Goal: Information Seeking & Learning: Learn about a topic

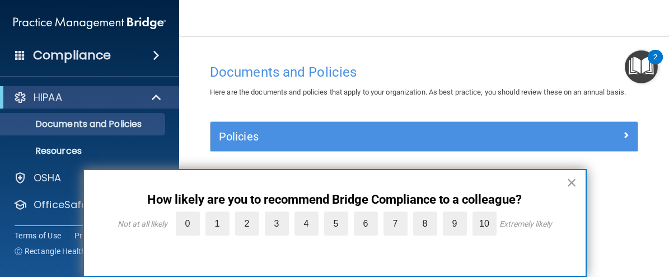
click at [571, 182] on button "×" at bounding box center [571, 183] width 11 height 18
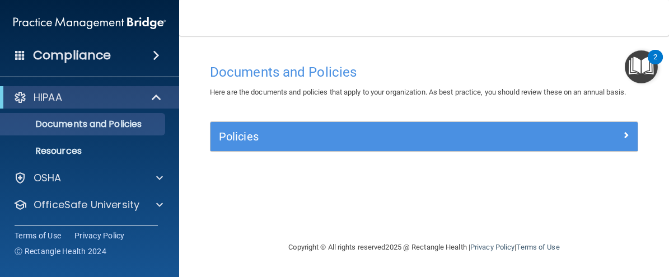
click at [659, 122] on main "Documents and Policies Here are the documents and policies that apply to your o…" at bounding box center [424, 156] width 490 height 241
click at [77, 124] on p "Documents and Policies" at bounding box center [83, 124] width 153 height 11
click at [64, 102] on div "HIPAA" at bounding box center [74, 97] width 138 height 13
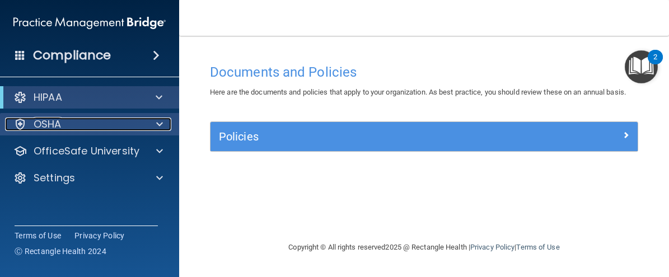
click at [54, 125] on p "OSHA" at bounding box center [48, 124] width 28 height 13
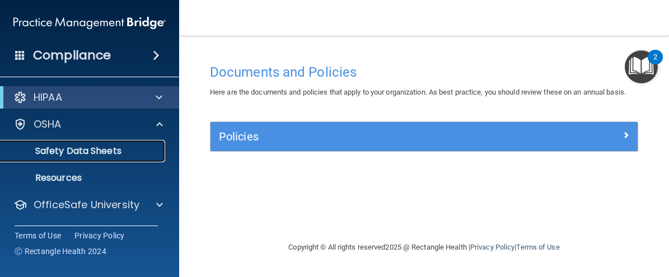
click at [69, 151] on p "Safety Data Sheets" at bounding box center [83, 151] width 153 height 11
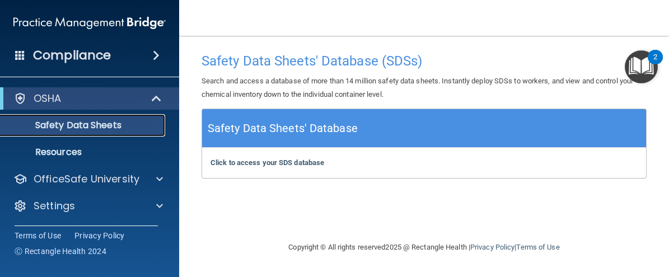
scroll to position [26, 0]
click at [415, 175] on div "Click to access your SDS database Click to access your SDS database" at bounding box center [424, 163] width 444 height 30
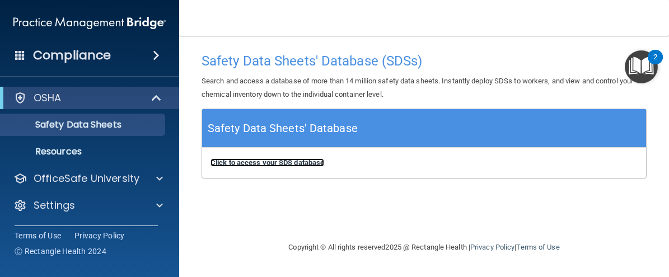
click at [315, 162] on b "Click to access your SDS database" at bounding box center [267, 162] width 114 height 8
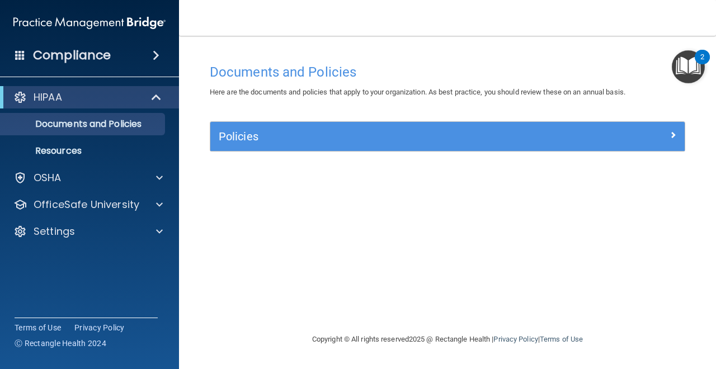
click at [152, 49] on div "Compliance" at bounding box center [89, 55] width 179 height 25
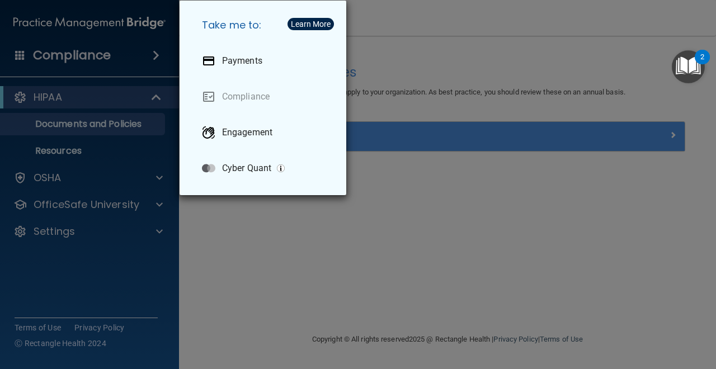
click at [99, 102] on div "Take me to: Payments Compliance Engagement Cyber Quant" at bounding box center [358, 184] width 716 height 369
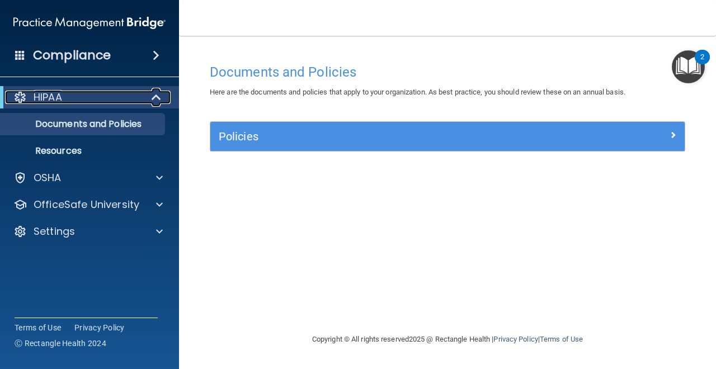
click at [149, 98] on div at bounding box center [156, 97] width 27 height 13
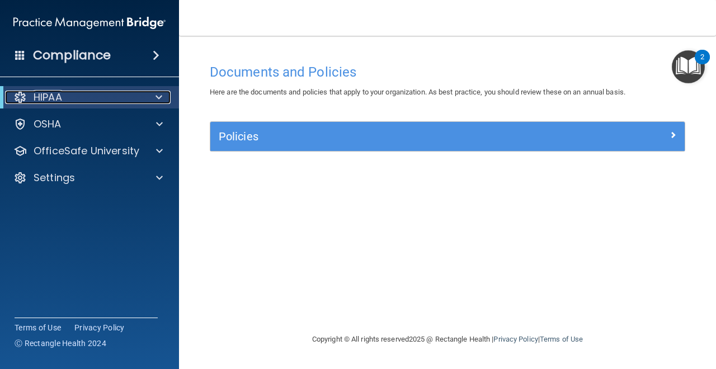
click at [149, 98] on div at bounding box center [156, 97] width 27 height 13
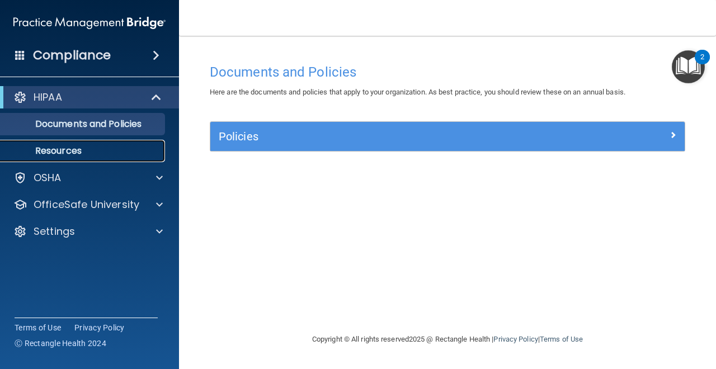
click at [118, 157] on link "Resources" at bounding box center [77, 151] width 176 height 22
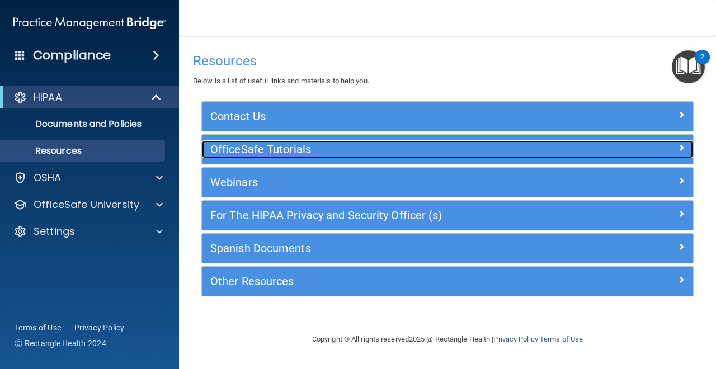
click at [681, 147] on span at bounding box center [681, 147] width 7 height 13
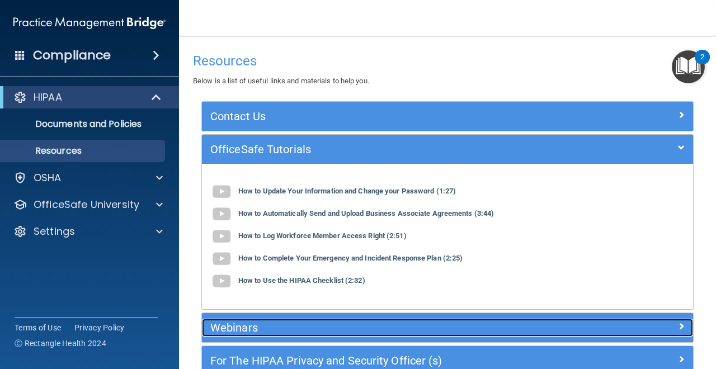
click at [391, 326] on h5 "Webinars" at bounding box center [386, 328] width 352 height 12
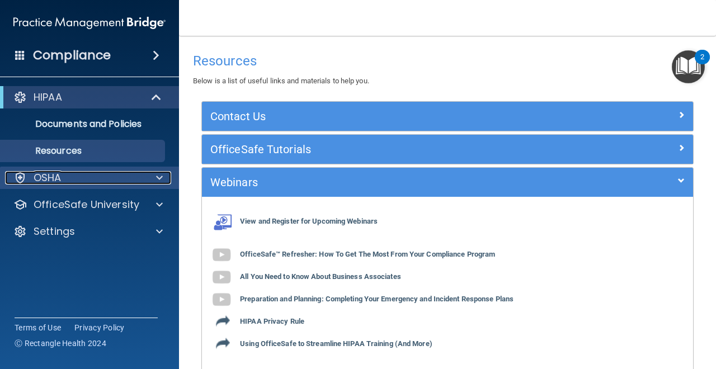
click at [153, 182] on div at bounding box center [158, 177] width 28 height 13
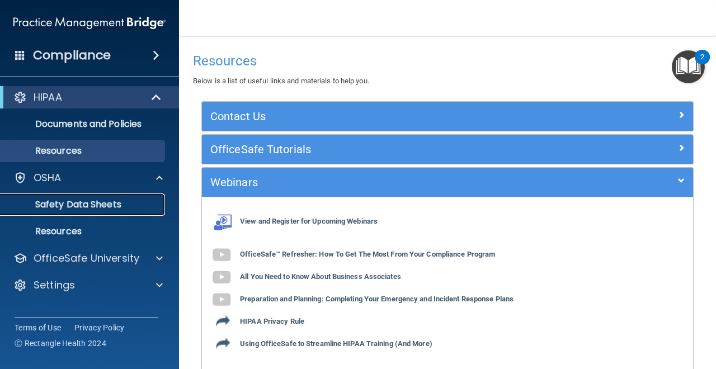
click at [127, 204] on p "Safety Data Sheets" at bounding box center [83, 204] width 153 height 11
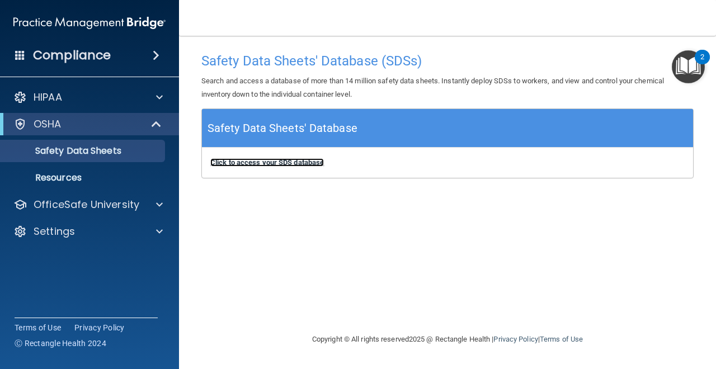
click at [255, 160] on b "Click to access your SDS database" at bounding box center [267, 162] width 114 height 8
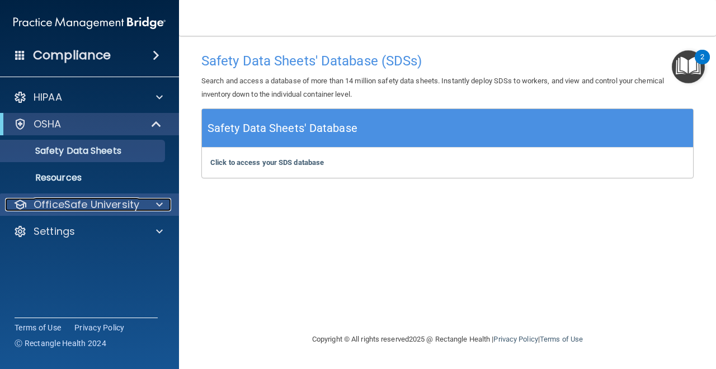
click at [82, 208] on p "OfficeSafe University" at bounding box center [87, 204] width 106 height 13
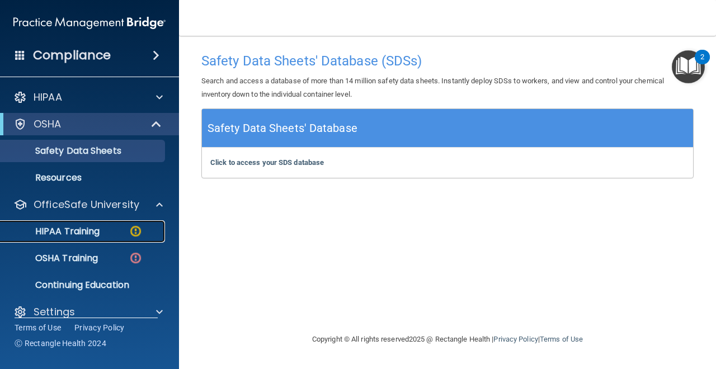
click at [74, 233] on p "HIPAA Training" at bounding box center [53, 231] width 92 height 11
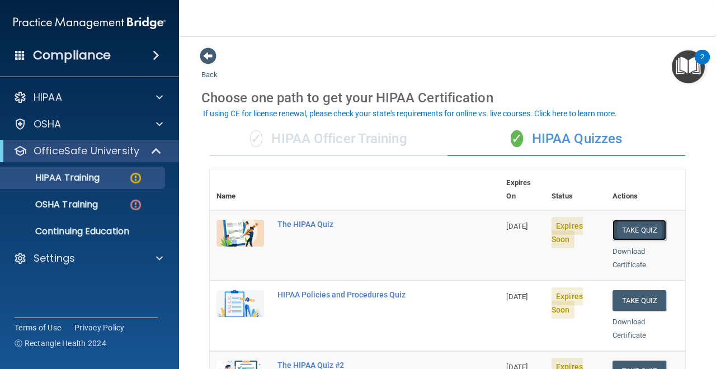
click at [638, 220] on button "Take Quiz" at bounding box center [640, 230] width 54 height 21
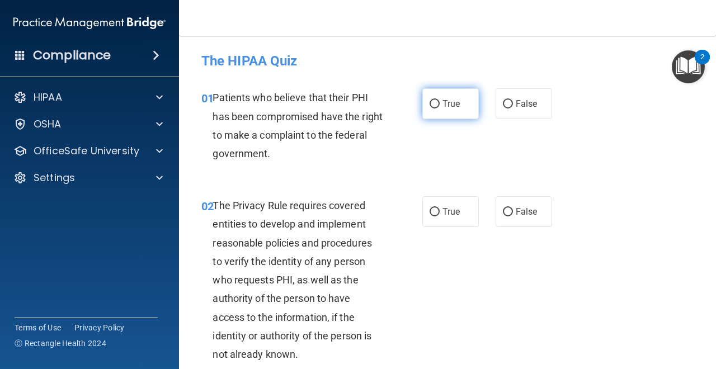
click at [435, 110] on label "True" at bounding box center [451, 103] width 57 height 31
click at [435, 109] on input "True" at bounding box center [435, 104] width 10 height 8
radio input "true"
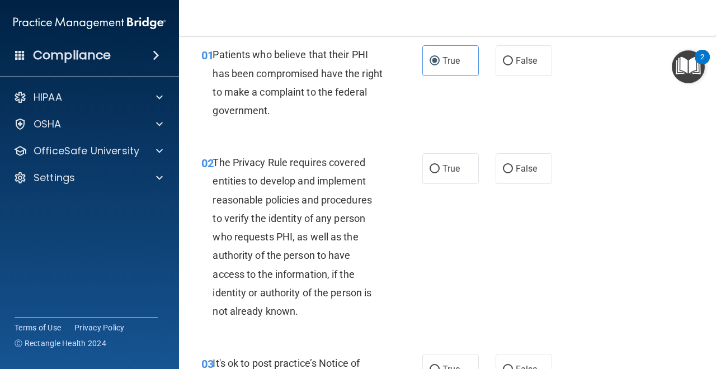
scroll to position [45, 0]
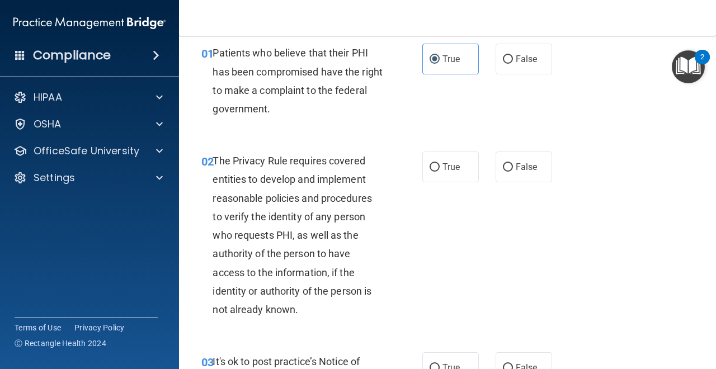
click at [692, 63] on img "Open Resource Center, 2 new notifications" at bounding box center [688, 66] width 33 height 33
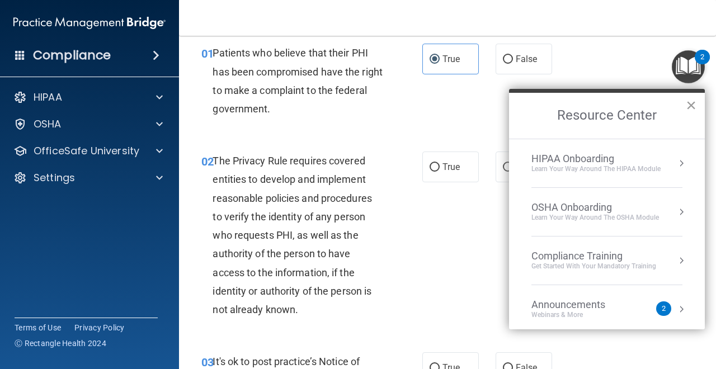
click at [692, 105] on button "×" at bounding box center [691, 105] width 11 height 18
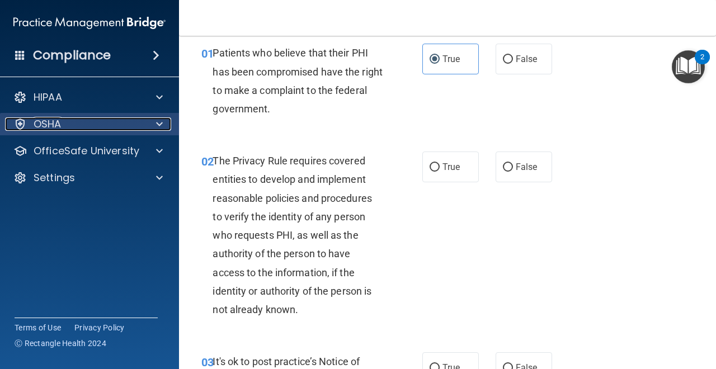
click at [160, 128] on span at bounding box center [159, 124] width 7 height 13
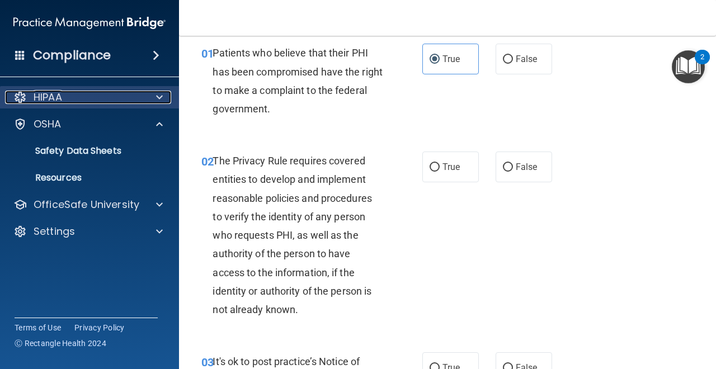
click at [160, 100] on span at bounding box center [159, 97] width 7 height 13
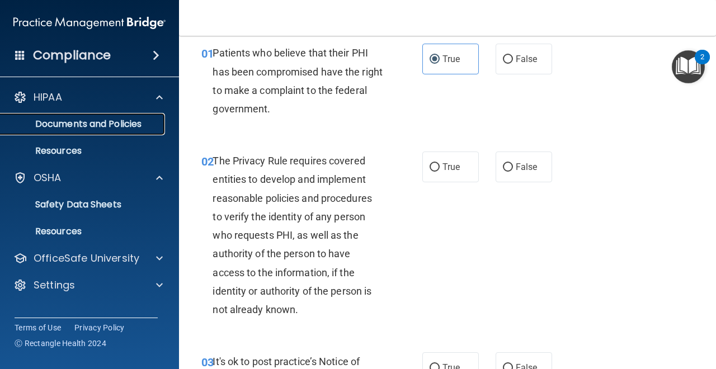
click at [131, 128] on p "Documents and Policies" at bounding box center [83, 124] width 153 height 11
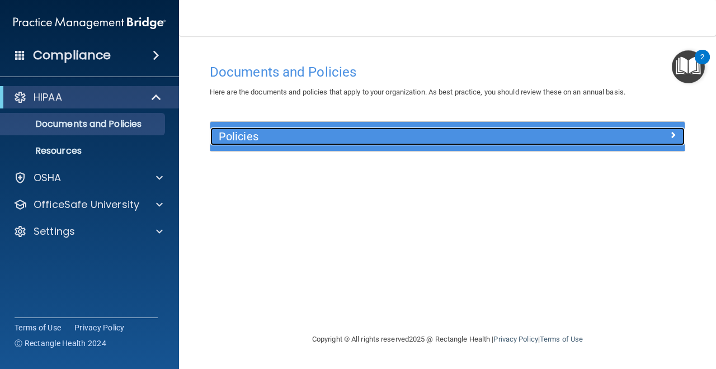
click at [270, 138] on h5 "Policies" at bounding box center [388, 136] width 339 height 12
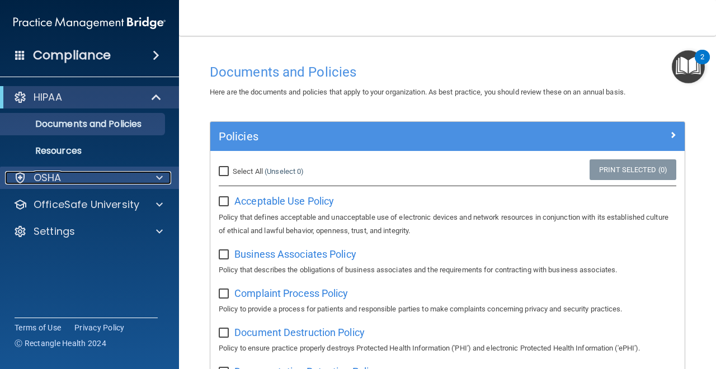
click at [166, 177] on div at bounding box center [158, 177] width 28 height 13
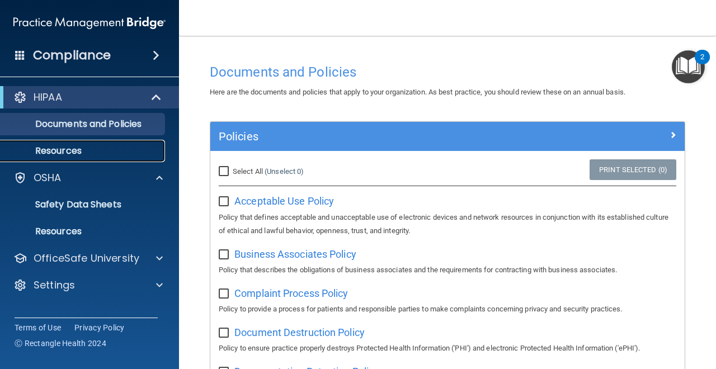
click at [126, 150] on p "Resources" at bounding box center [83, 151] width 153 height 11
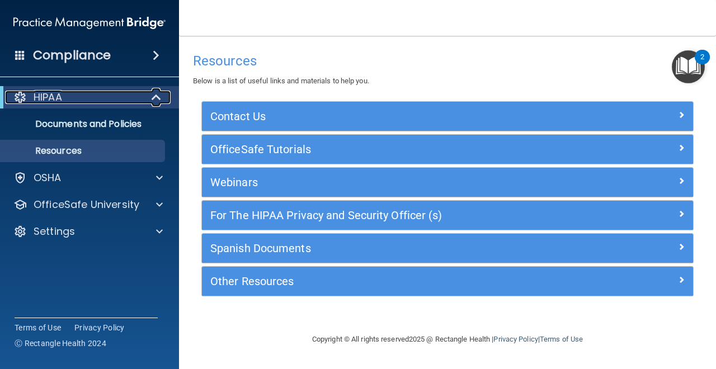
click at [145, 98] on div at bounding box center [156, 97] width 27 height 13
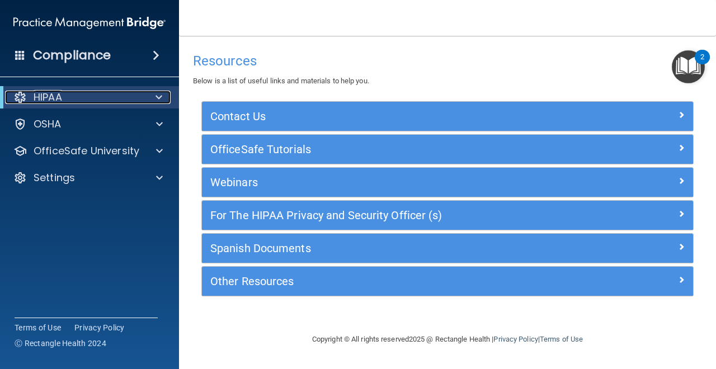
click at [160, 99] on span at bounding box center [159, 97] width 7 height 13
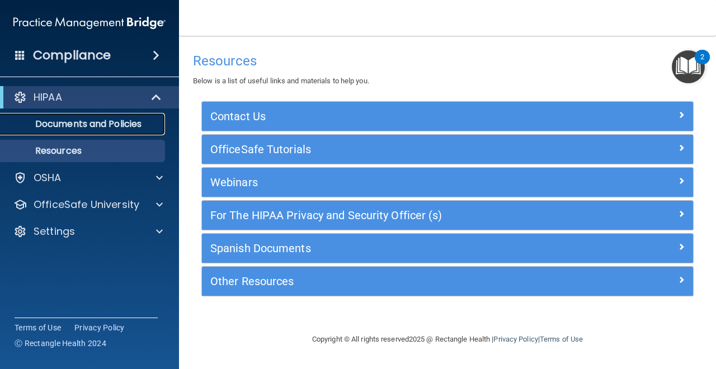
click at [139, 120] on p "Documents and Policies" at bounding box center [83, 124] width 153 height 11
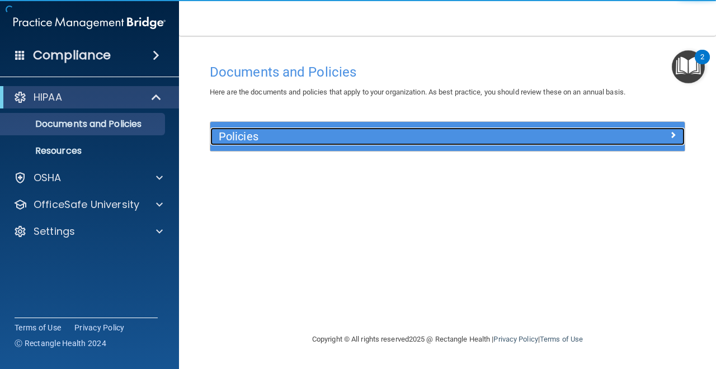
click at [239, 138] on h5 "Policies" at bounding box center [388, 136] width 339 height 12
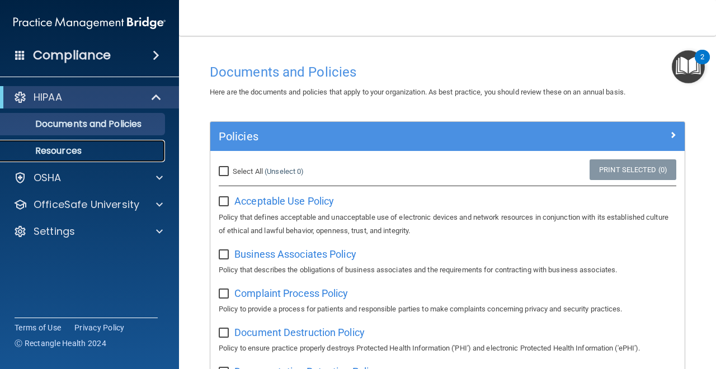
click at [112, 154] on p "Resources" at bounding box center [83, 151] width 153 height 11
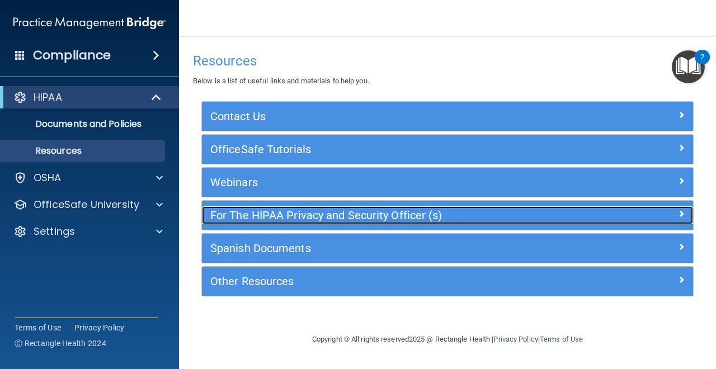
click at [680, 214] on span at bounding box center [681, 213] width 7 height 13
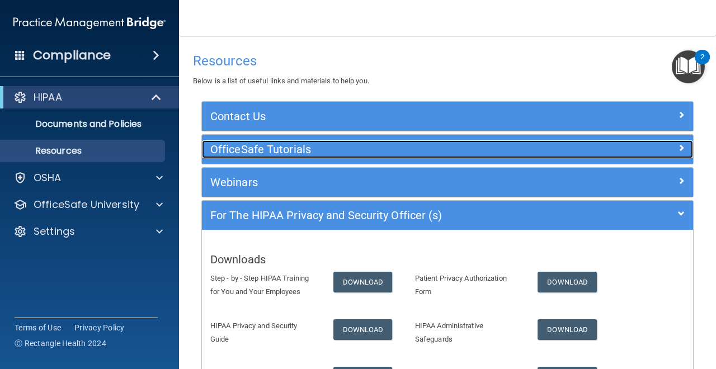
click at [366, 147] on h5 "OfficeSafe Tutorials" at bounding box center [386, 149] width 352 height 12
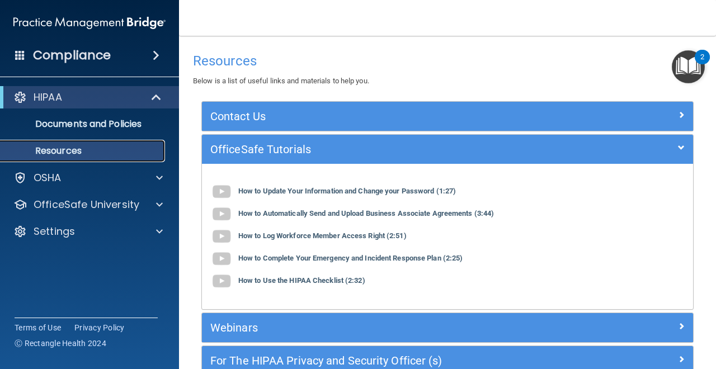
click at [82, 149] on p "Resources" at bounding box center [83, 151] width 153 height 11
click at [112, 99] on div "HIPAA" at bounding box center [74, 97] width 138 height 13
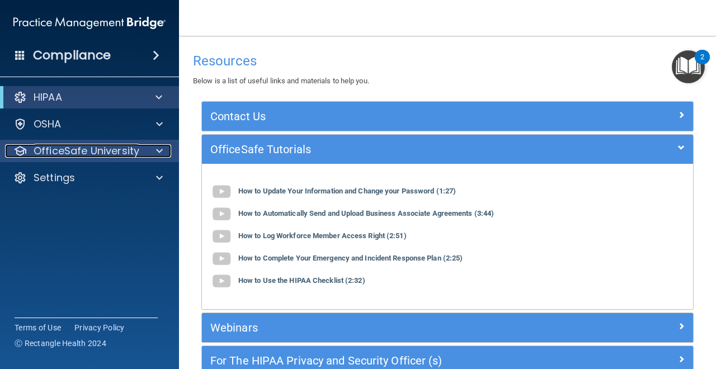
click at [145, 147] on div at bounding box center [158, 150] width 28 height 13
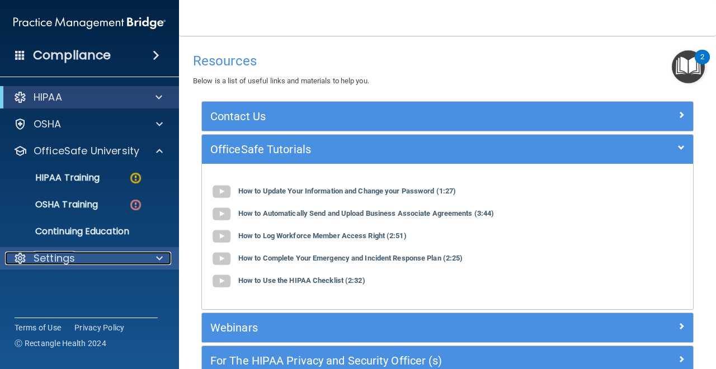
click at [111, 260] on div "Settings" at bounding box center [74, 258] width 139 height 13
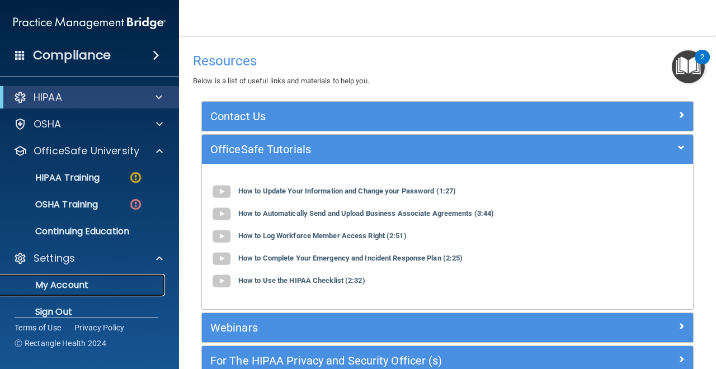
click at [98, 282] on p "My Account" at bounding box center [83, 285] width 153 height 11
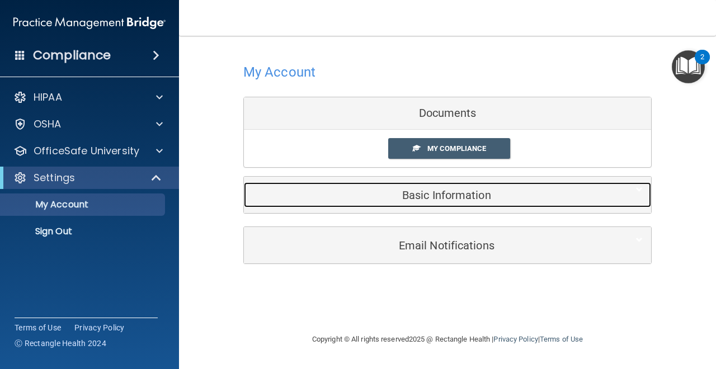
click at [383, 191] on h5 "Basic Information" at bounding box center [430, 195] width 357 height 12
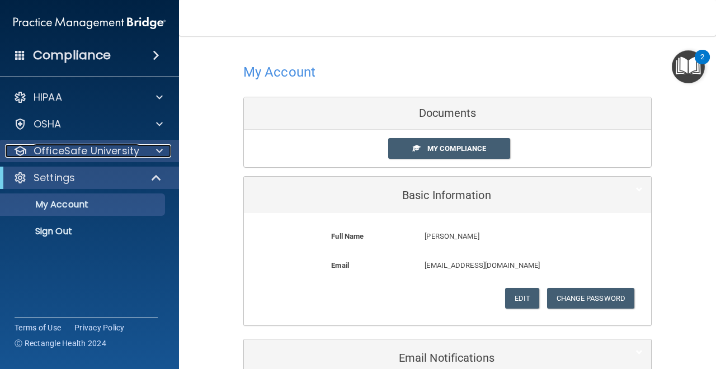
click at [167, 150] on div at bounding box center [158, 150] width 28 height 13
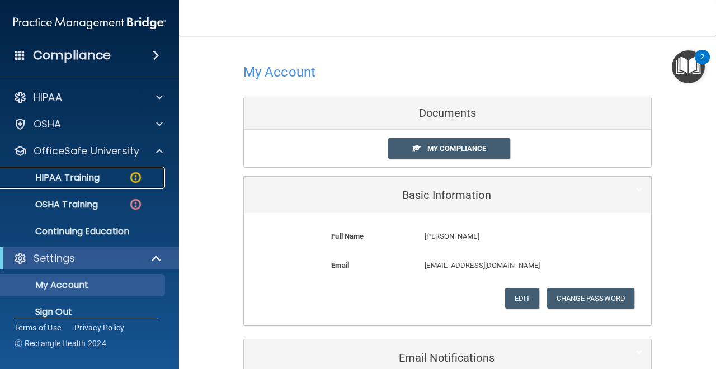
click at [137, 175] on img at bounding box center [136, 178] width 14 height 14
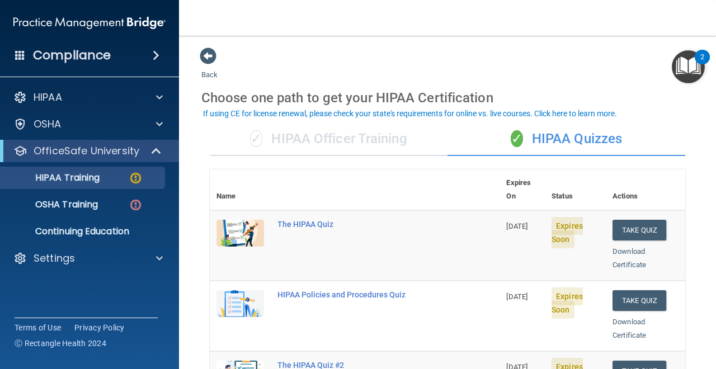
click at [711, 171] on main "Back Choose one path to get your HIPAA Certification ✓ HIPAA Officer Training ✓…" at bounding box center [447, 203] width 537 height 334
click at [638, 220] on button "Take Quiz" at bounding box center [640, 230] width 54 height 21
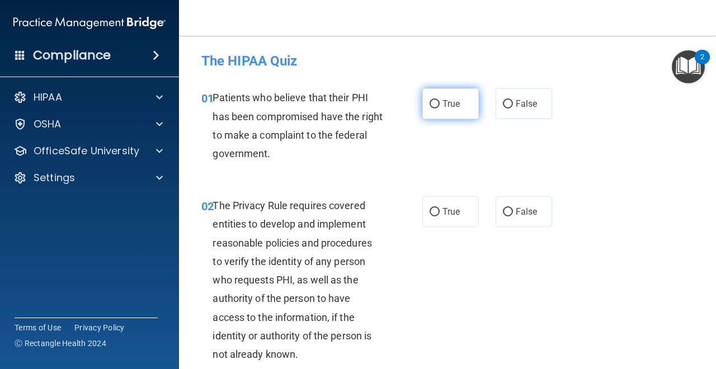
click at [433, 110] on label "True" at bounding box center [451, 103] width 57 height 31
click at [433, 109] on input "True" at bounding box center [435, 104] width 10 height 8
radio input "true"
drag, startPoint x: 480, startPoint y: 288, endPoint x: 480, endPoint y: 280, distance: 7.8
click at [480, 288] on div "02 The Privacy Rule requires covered entities to develop and implement reasonab…" at bounding box center [447, 282] width 509 height 201
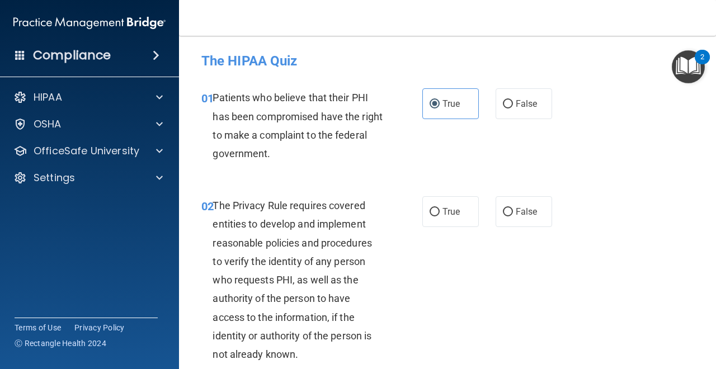
drag, startPoint x: 691, startPoint y: 271, endPoint x: 690, endPoint y: 217, distance: 54.3
click at [691, 262] on div "02 The Privacy Rule requires covered entities to develop and implement reasonab…" at bounding box center [447, 282] width 509 height 201
click at [377, 198] on div "The Privacy Rule requires covered entities to develop and implement reasonable …" at bounding box center [302, 279] width 179 height 167
click at [583, 206] on div "02 The Privacy Rule requires covered entities to develop and implement reasonab…" at bounding box center [447, 282] width 509 height 201
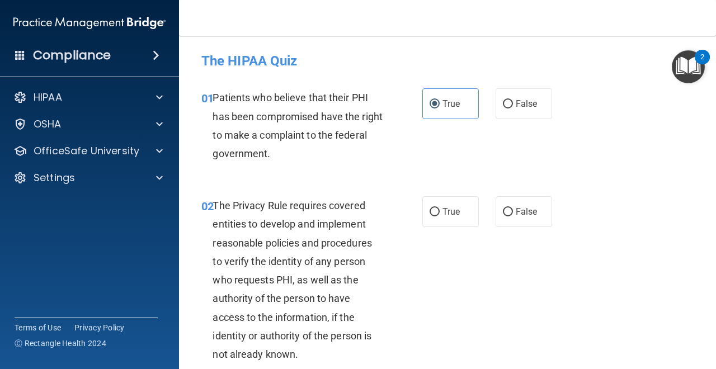
drag, startPoint x: 654, startPoint y: 222, endPoint x: 651, endPoint y: 213, distance: 8.8
click at [654, 222] on div "02 The Privacy Rule requires covered entities to develop and implement reasonab…" at bounding box center [447, 282] width 509 height 201
click at [432, 215] on input "True" at bounding box center [435, 212] width 10 height 8
radio input "true"
drag, startPoint x: 622, startPoint y: 225, endPoint x: 613, endPoint y: 209, distance: 18.3
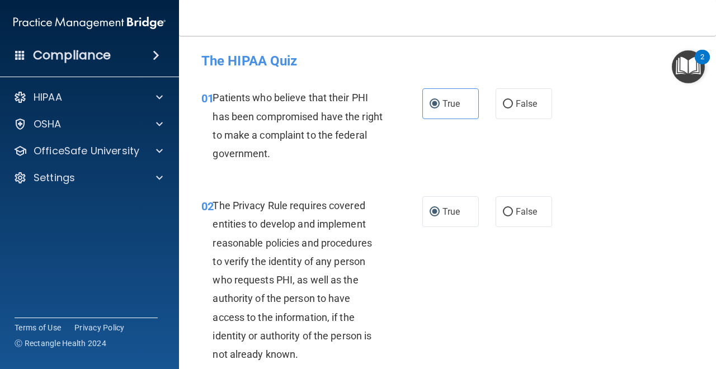
click at [620, 220] on div "02 The Privacy Rule requires covered entities to develop and implement reasonab…" at bounding box center [447, 282] width 509 height 201
click at [179, 211] on accordion "HIPAA Documents and Policies Report an Incident Business Associates Emergency P…" at bounding box center [90, 153] width 180 height 143
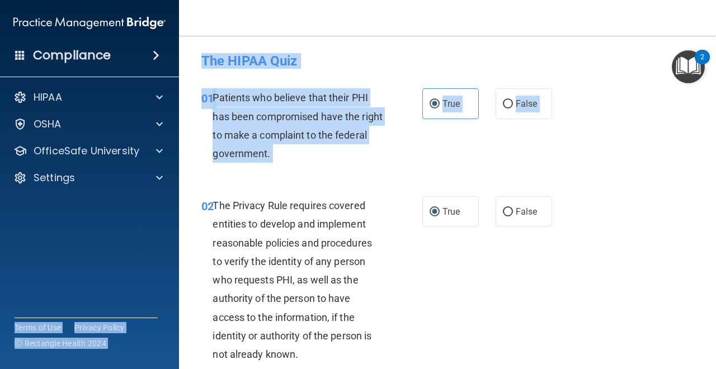
drag, startPoint x: 179, startPoint y: 242, endPoint x: 187, endPoint y: 279, distance: 38.0
click at [187, 279] on div "Compliance HIPAA Documents and Policies Report an Incident Business Associates …" at bounding box center [358, 184] width 716 height 369
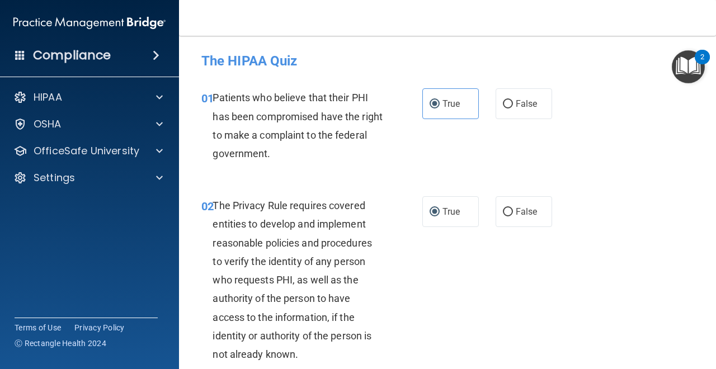
click at [185, 280] on div "02 The Privacy Rule requires covered entities to develop and implement reasonab…" at bounding box center [312, 282] width 255 height 173
click at [645, 297] on div "02 The Privacy Rule requires covered entities to develop and implement reasonab…" at bounding box center [447, 282] width 509 height 201
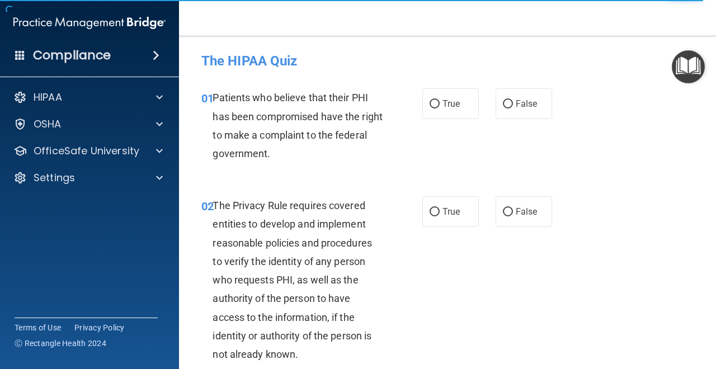
click at [607, 268] on div "02 The Privacy Rule requires covered entities to develop and implement reasonab…" at bounding box center [447, 282] width 509 height 201
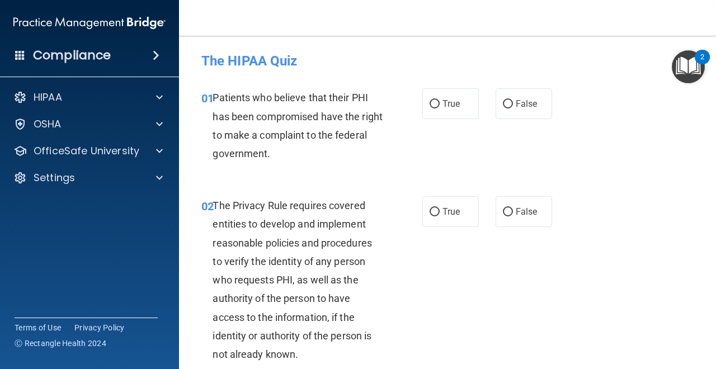
click at [607, 267] on div "02 The Privacy Rule requires covered entities to develop and implement reasonab…" at bounding box center [447, 282] width 509 height 201
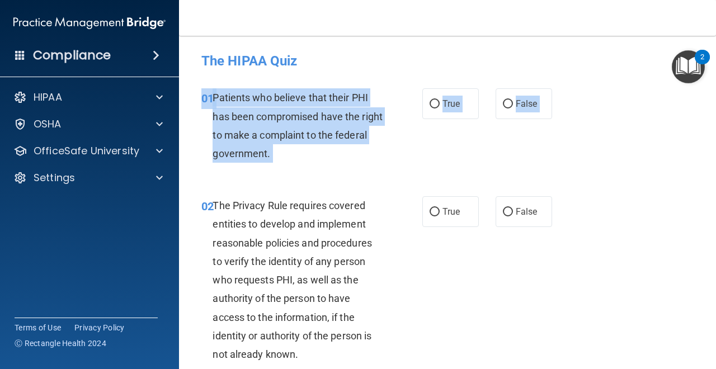
drag, startPoint x: 622, startPoint y: 179, endPoint x: 629, endPoint y: 248, distance: 69.2
click at [629, 248] on div "02 The Privacy Rule requires covered entities to develop and implement reasonab…" at bounding box center [447, 282] width 509 height 201
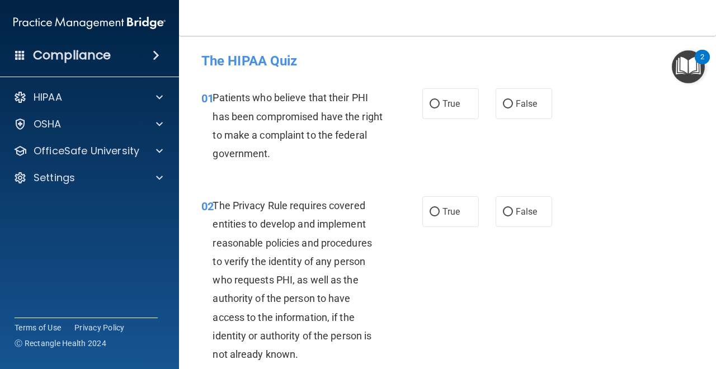
click at [176, 243] on div "Compliance HIPAA Documents and Policies Report an Incident Business Associates …" at bounding box center [89, 184] width 179 height 369
click at [186, 243] on div "02 The Privacy Rule requires covered entities to develop and implement reasonab…" at bounding box center [312, 282] width 255 height 173
click at [436, 104] on input "True" at bounding box center [435, 104] width 10 height 8
radio input "true"
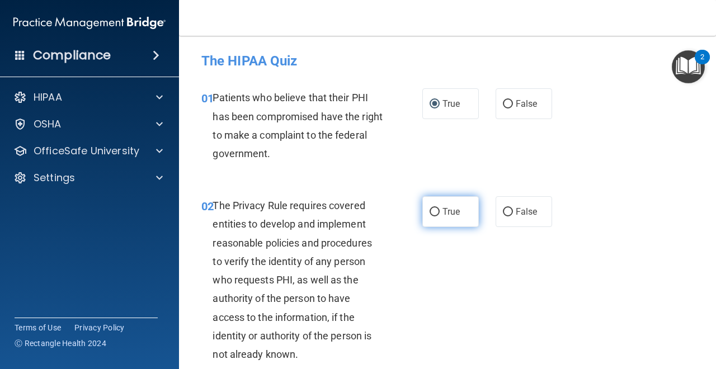
click at [437, 215] on input "True" at bounding box center [435, 212] width 10 height 8
radio input "true"
drag, startPoint x: 594, startPoint y: 231, endPoint x: 584, endPoint y: 229, distance: 10.2
click at [594, 232] on div "02 The Privacy Rule requires covered entities to develop and implement reasonab…" at bounding box center [447, 282] width 509 height 201
drag, startPoint x: 584, startPoint y: 229, endPoint x: 586, endPoint y: 237, distance: 7.5
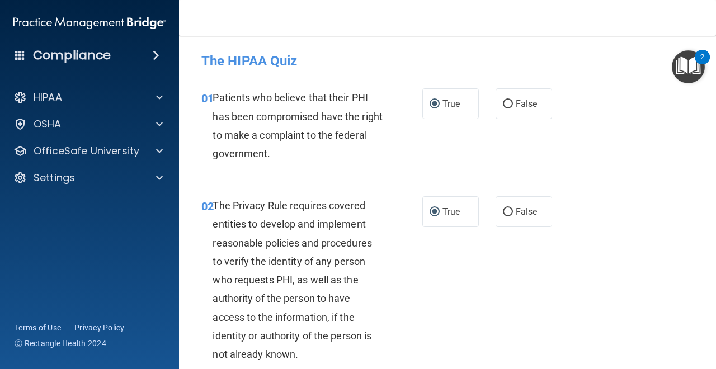
click at [585, 237] on div "02 The Privacy Rule requires covered entities to develop and implement reasonab…" at bounding box center [447, 282] width 509 height 201
click at [586, 237] on div "02 The Privacy Rule requires covered entities to develop and implement reasonab…" at bounding box center [447, 282] width 509 height 201
drag, startPoint x: 586, startPoint y: 237, endPoint x: 587, endPoint y: 244, distance: 7.4
click at [587, 244] on div "02 The Privacy Rule requires covered entities to develop and implement reasonab…" at bounding box center [447, 282] width 509 height 201
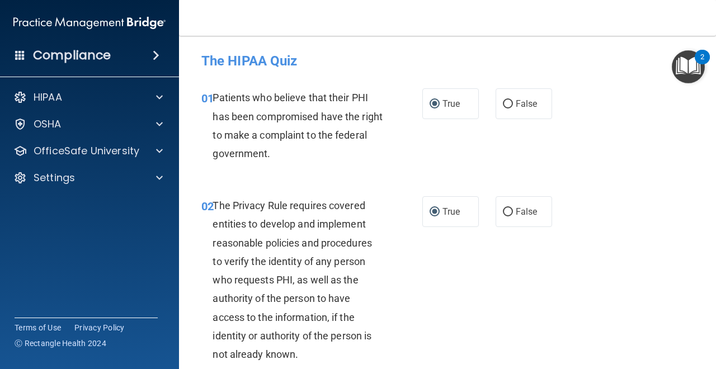
click at [712, 176] on main "- The HIPAA Quiz This quiz doesn’t expire until 09/06/2025. Are you sure you wa…" at bounding box center [447, 203] width 537 height 334
click at [709, 204] on main "- The HIPAA Quiz This quiz doesn’t expire until 09/06/2025. Are you sure you wa…" at bounding box center [447, 203] width 537 height 334
drag, startPoint x: 707, startPoint y: 199, endPoint x: 714, endPoint y: 170, distance: 29.2
click at [707, 199] on main "- The HIPAA Quiz This quiz doesn’t expire until 09/06/2025. Are you sure you wa…" at bounding box center [447, 203] width 537 height 334
click at [700, 362] on div "02 The Privacy Rule requires covered entities to develop and implement reasonab…" at bounding box center [447, 282] width 509 height 201
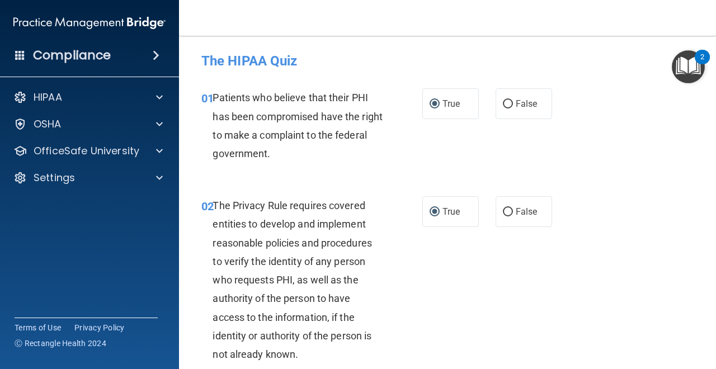
click at [699, 362] on div "02 The Privacy Rule requires covered entities to develop and implement reasonab…" at bounding box center [447, 282] width 509 height 201
click at [646, 329] on div "02 The Privacy Rule requires covered entities to develop and implement reasonab…" at bounding box center [447, 282] width 509 height 201
click at [631, 324] on div "02 The Privacy Rule requires covered entities to develop and implement reasonab…" at bounding box center [447, 282] width 509 height 201
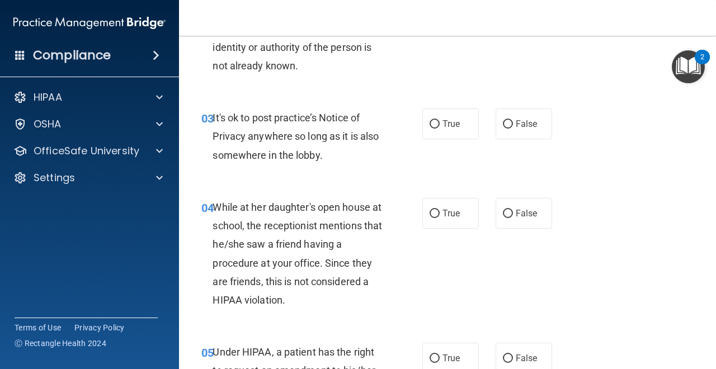
scroll to position [298, 0]
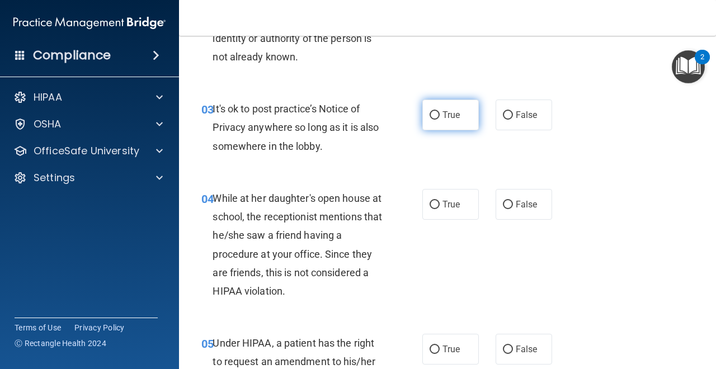
click at [438, 114] on input "True" at bounding box center [435, 115] width 10 height 8
radio input "true"
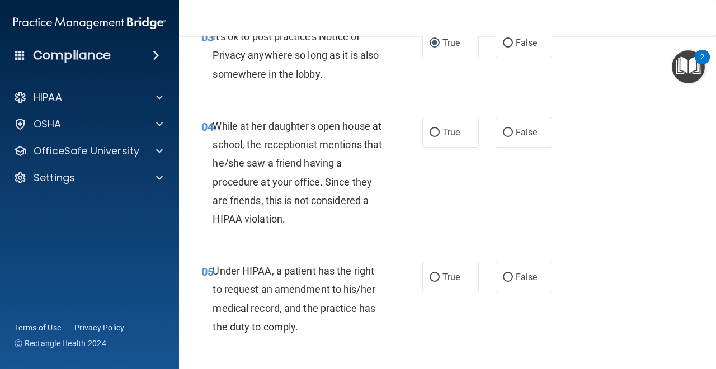
scroll to position [373, 0]
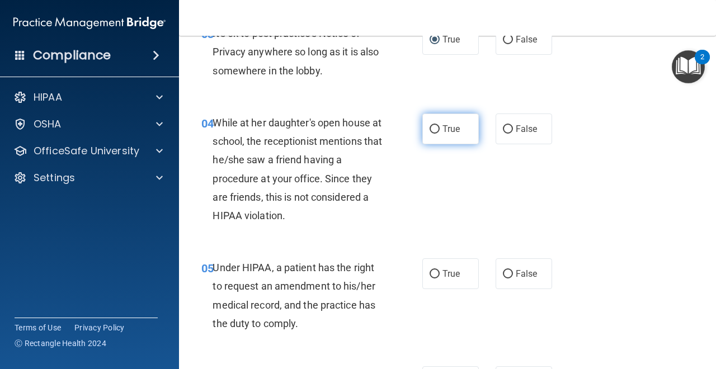
click at [442, 128] on label "True" at bounding box center [451, 129] width 57 height 31
click at [440, 128] on input "True" at bounding box center [435, 129] width 10 height 8
radio input "true"
click at [433, 271] on input "True" at bounding box center [435, 274] width 10 height 8
radio input "true"
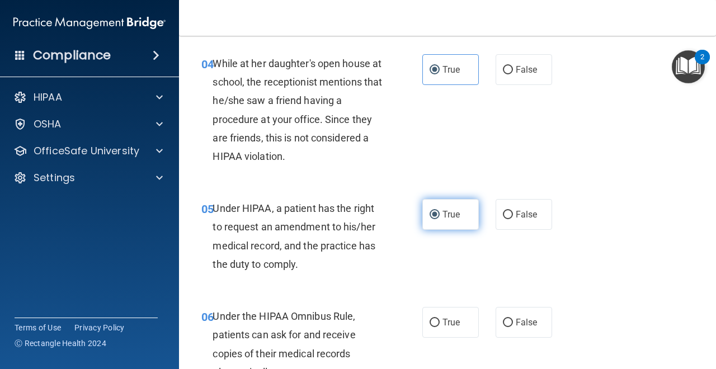
scroll to position [438, 0]
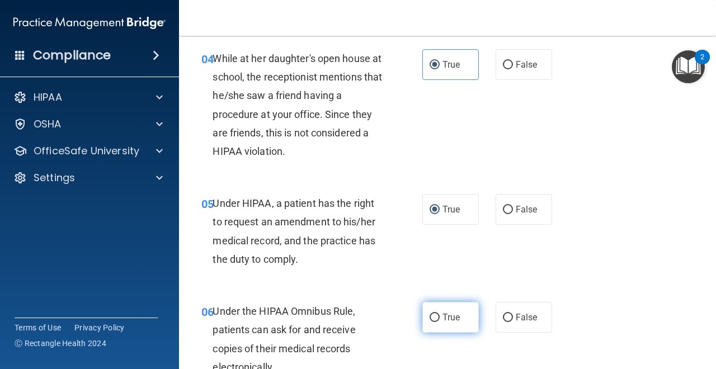
click at [432, 316] on input "True" at bounding box center [435, 318] width 10 height 8
radio input "true"
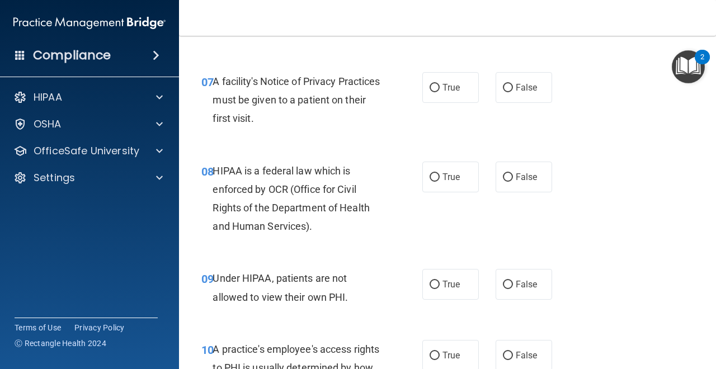
scroll to position [776, 0]
click at [437, 88] on input "True" at bounding box center [435, 87] width 10 height 8
radio input "true"
click at [438, 174] on input "True" at bounding box center [435, 177] width 10 height 8
radio input "true"
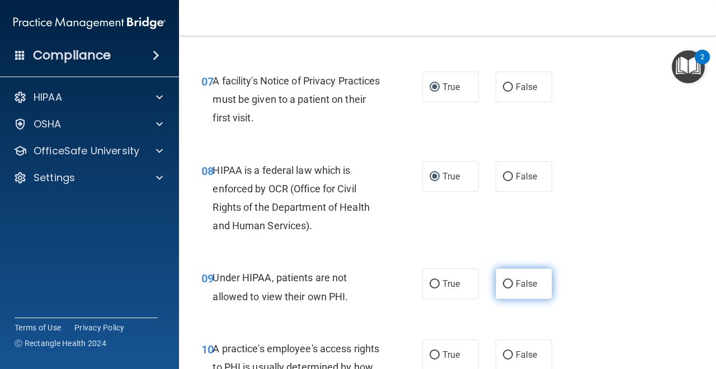
click at [509, 282] on input "False" at bounding box center [508, 284] width 10 height 8
radio input "true"
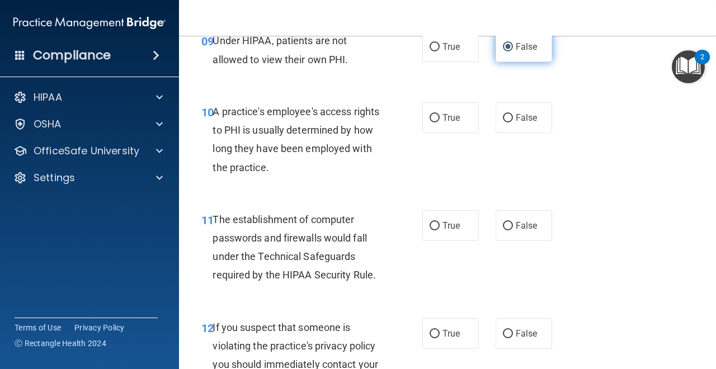
scroll to position [1015, 0]
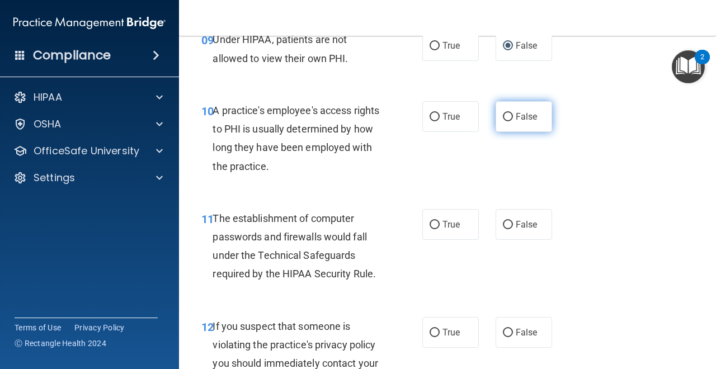
click at [510, 119] on input "False" at bounding box center [508, 117] width 10 height 8
radio input "true"
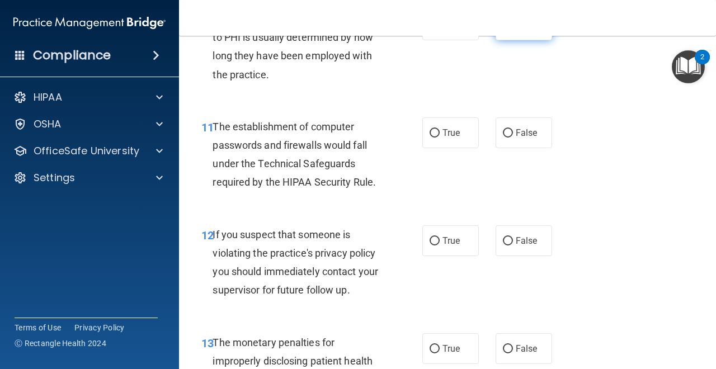
scroll to position [1109, 0]
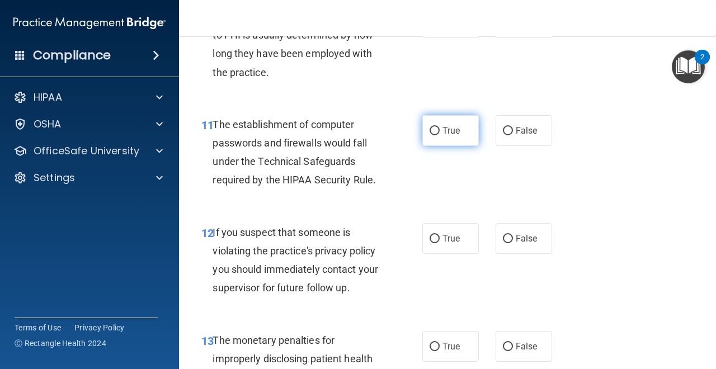
click at [437, 131] on input "True" at bounding box center [435, 131] width 10 height 8
radio input "true"
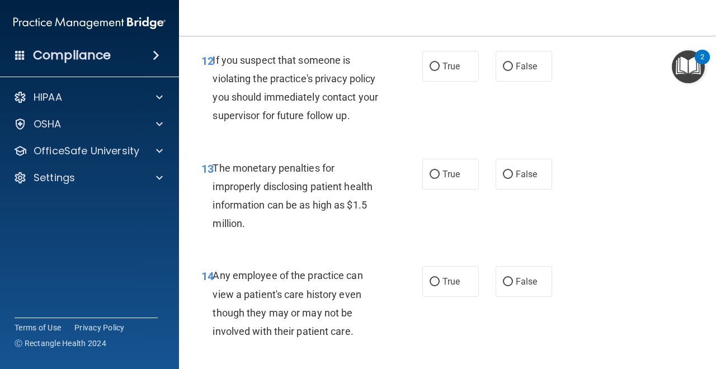
scroll to position [1282, 0]
click at [433, 70] on input "True" at bounding box center [435, 66] width 10 height 8
radio input "true"
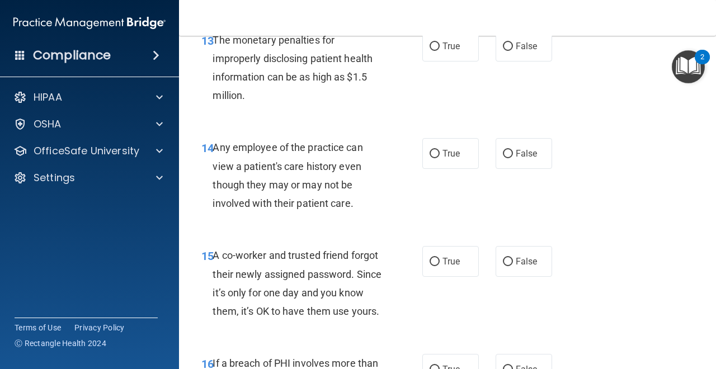
scroll to position [1411, 0]
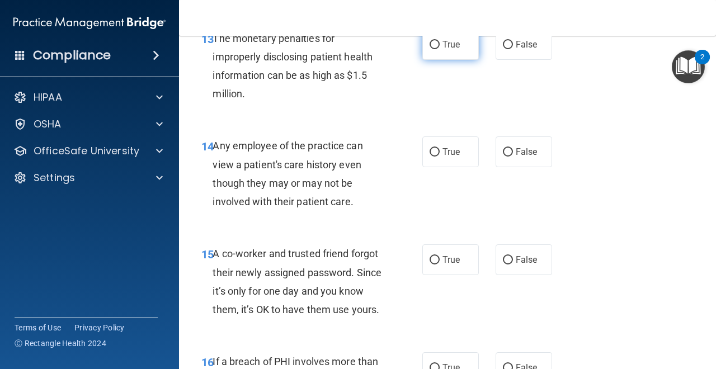
click at [433, 42] on input "True" at bounding box center [435, 45] width 10 height 8
radio input "true"
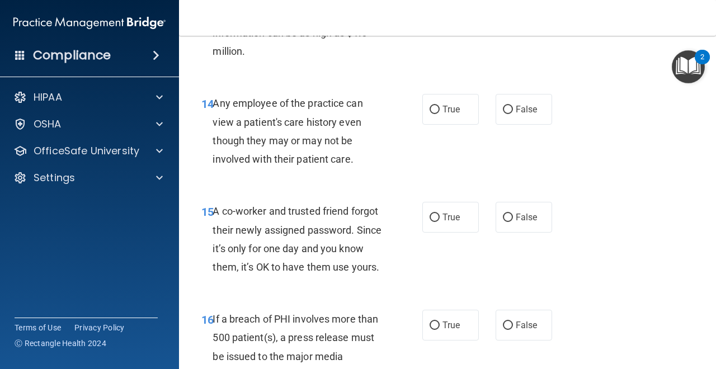
scroll to position [1455, 0]
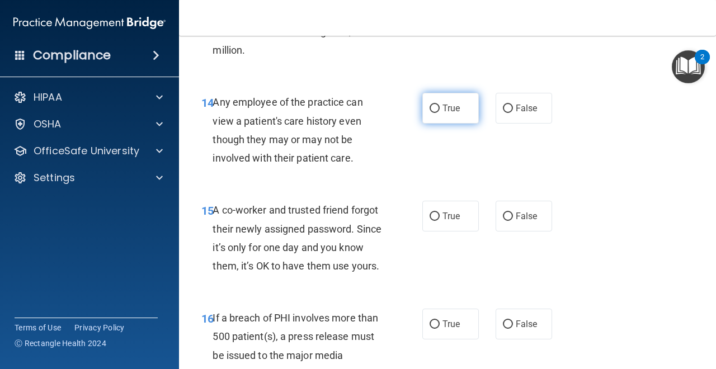
click at [435, 110] on input "True" at bounding box center [435, 109] width 10 height 8
radio input "true"
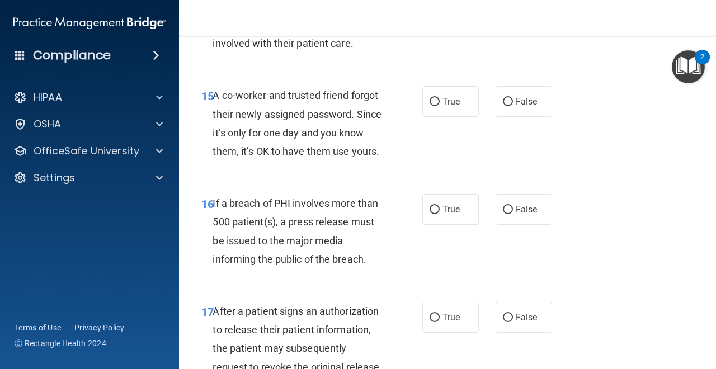
scroll to position [1574, 0]
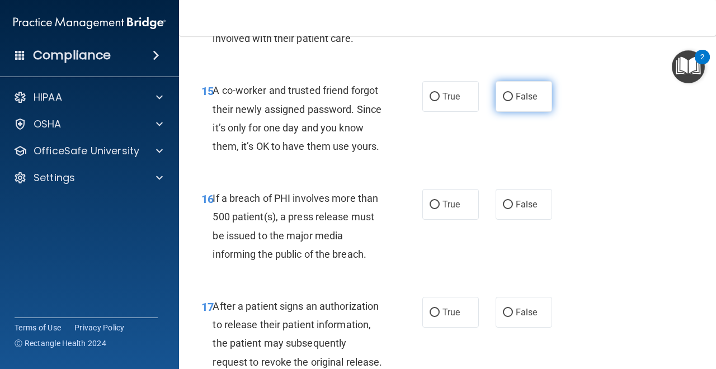
click at [507, 99] on input "False" at bounding box center [508, 97] width 10 height 8
radio input "true"
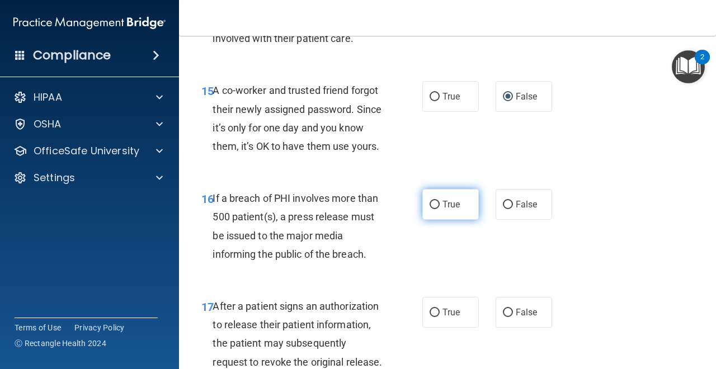
click at [439, 208] on input "True" at bounding box center [435, 205] width 10 height 8
radio input "true"
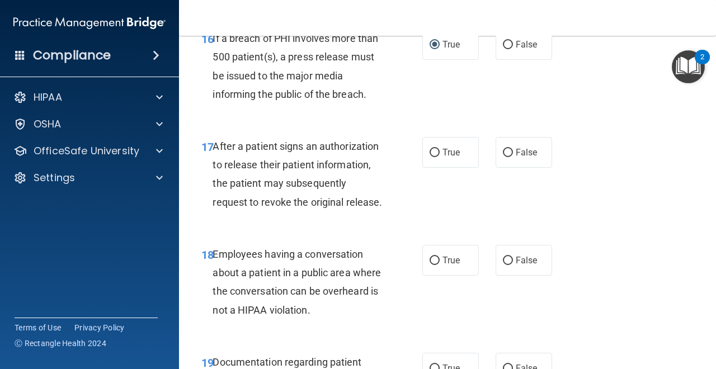
scroll to position [1760, 0]
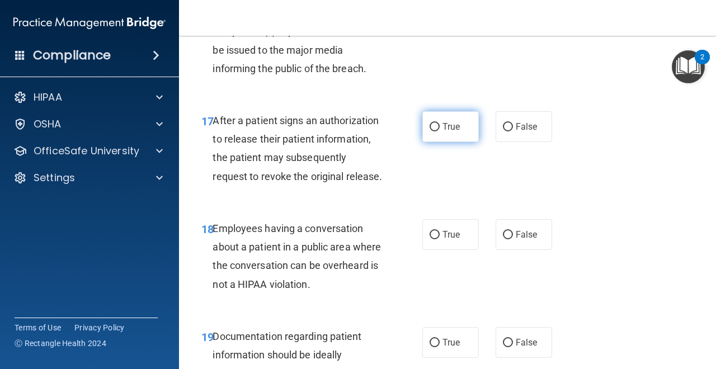
click at [437, 130] on input "True" at bounding box center [435, 127] width 10 height 8
radio input "true"
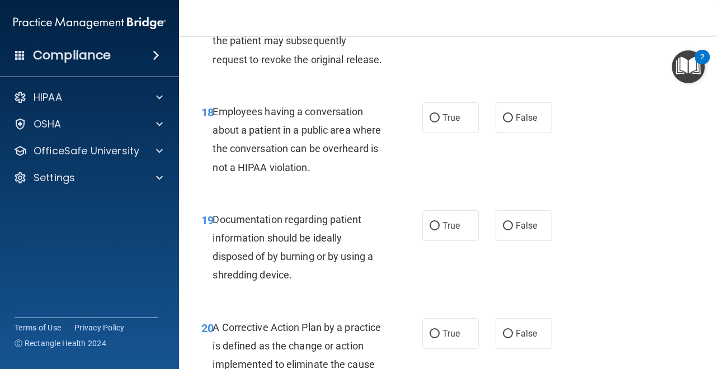
scroll to position [1878, 0]
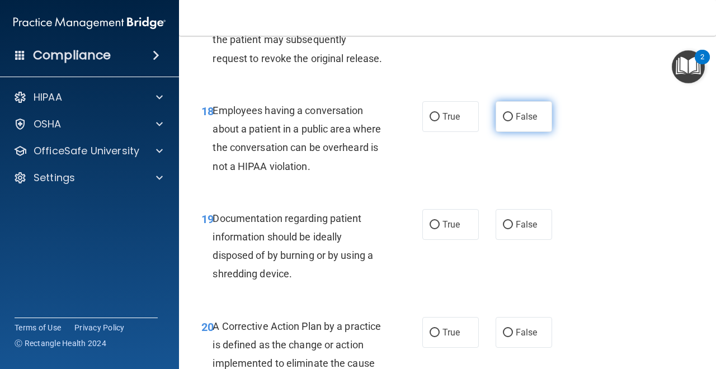
click at [509, 120] on input "False" at bounding box center [508, 117] width 10 height 8
radio input "true"
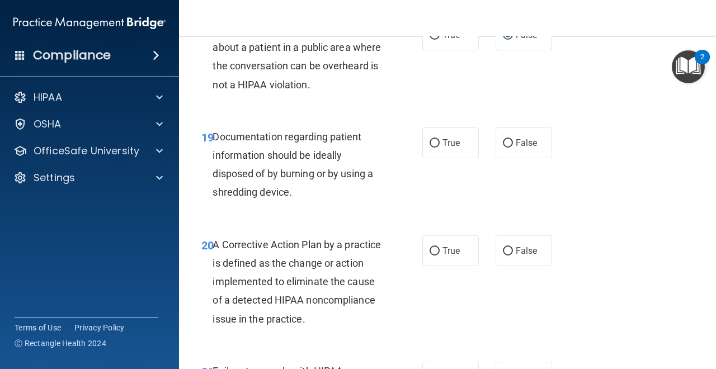
scroll to position [1971, 0]
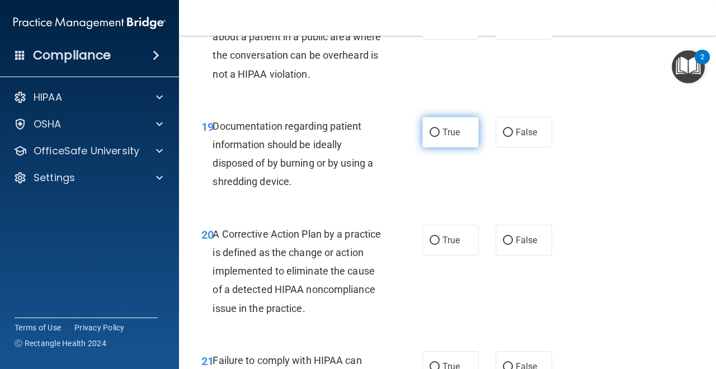
click at [437, 136] on input "True" at bounding box center [435, 133] width 10 height 8
radio input "true"
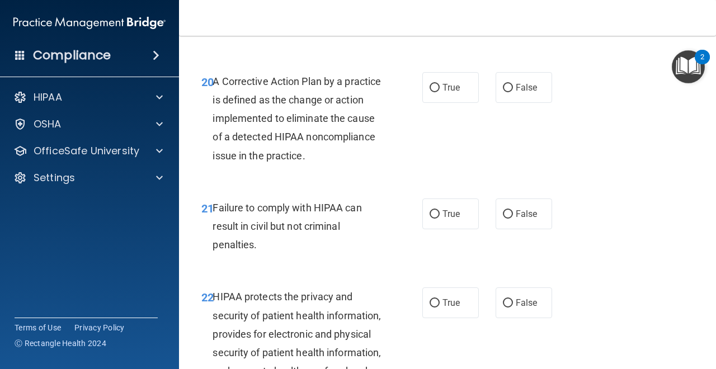
scroll to position [2124, 0]
click at [437, 88] on input "True" at bounding box center [435, 87] width 10 height 8
radio input "true"
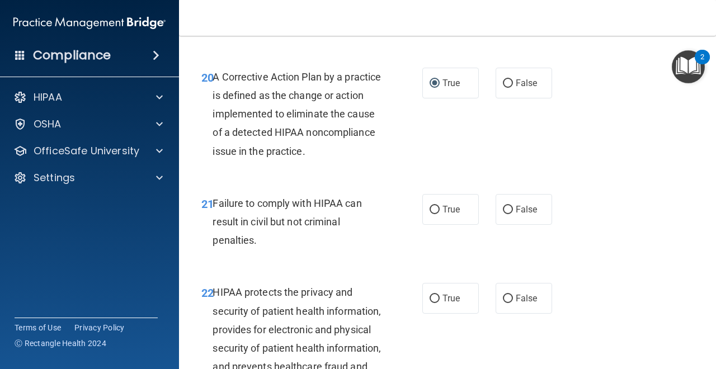
scroll to position [2125, 0]
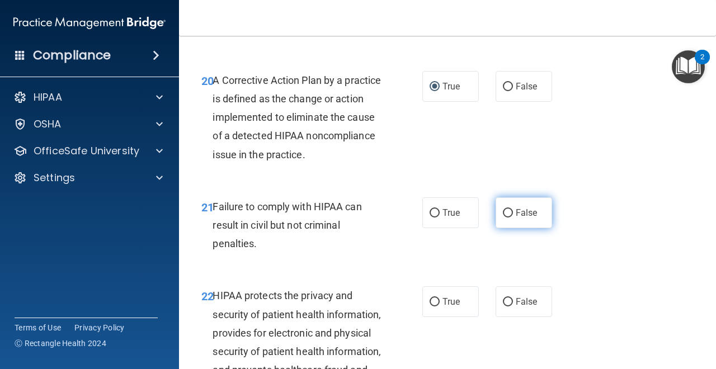
click at [510, 209] on input "False" at bounding box center [508, 213] width 10 height 8
radio input "true"
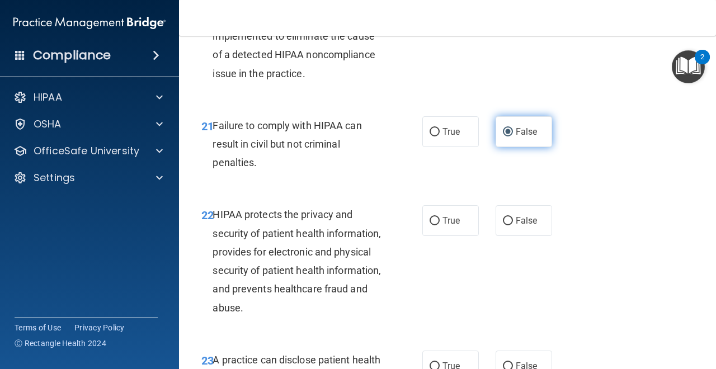
scroll to position [2216, 0]
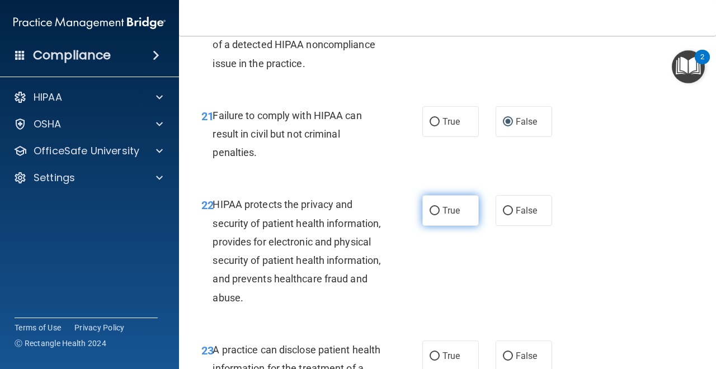
click at [433, 211] on input "True" at bounding box center [435, 211] width 10 height 8
radio input "true"
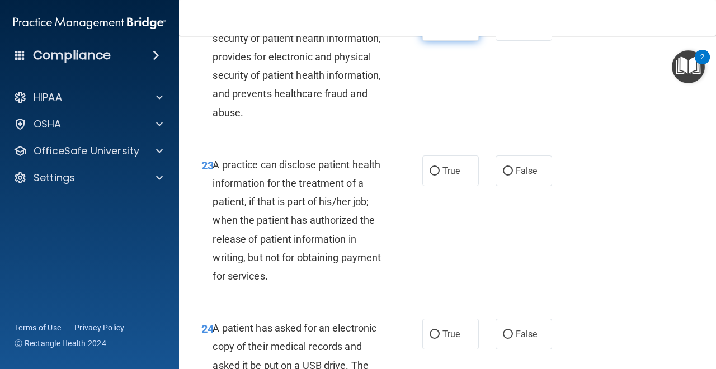
scroll to position [2402, 0]
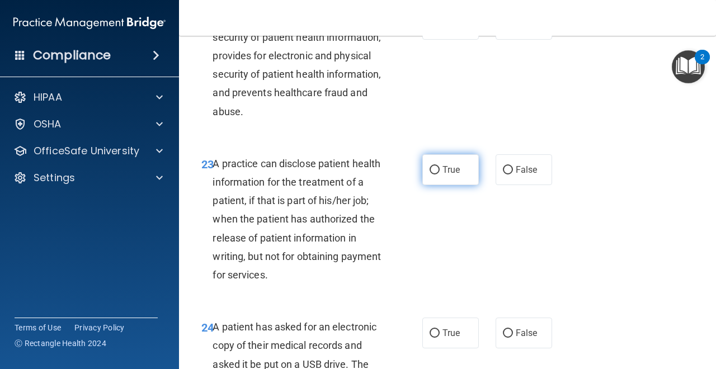
click at [434, 172] on input "True" at bounding box center [435, 170] width 10 height 8
radio input "true"
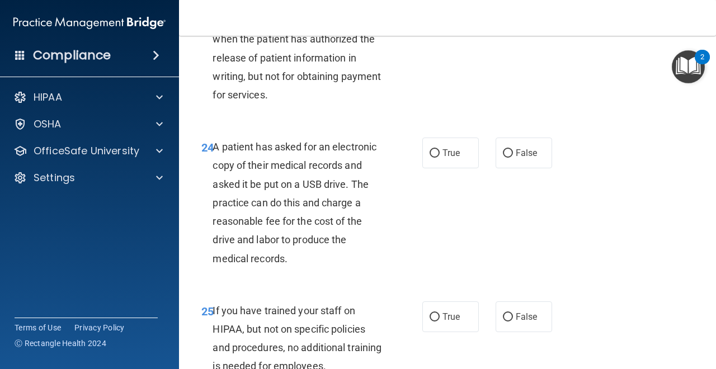
scroll to position [2590, 0]
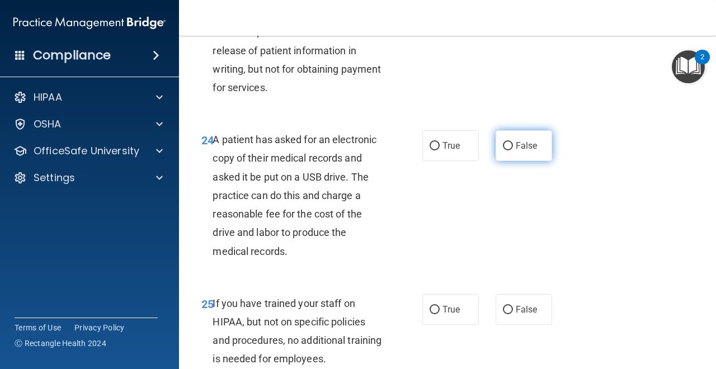
click at [501, 147] on label "False" at bounding box center [524, 145] width 57 height 31
click at [503, 147] on input "False" at bounding box center [508, 146] width 10 height 8
radio input "true"
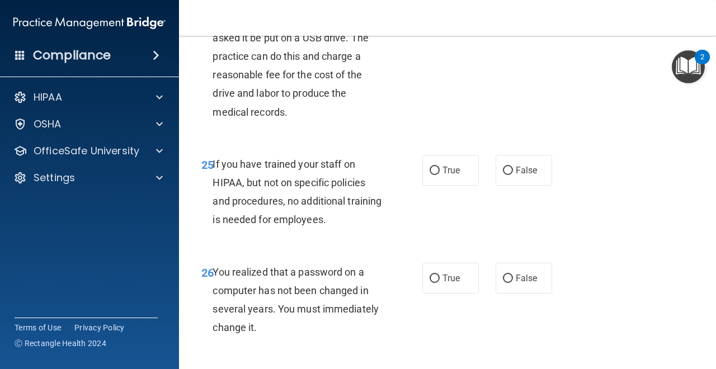
scroll to position [2736, 0]
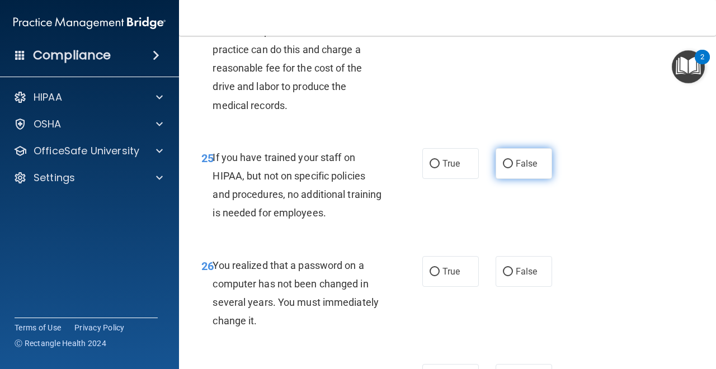
click at [508, 163] on input "False" at bounding box center [508, 164] width 10 height 8
radio input "true"
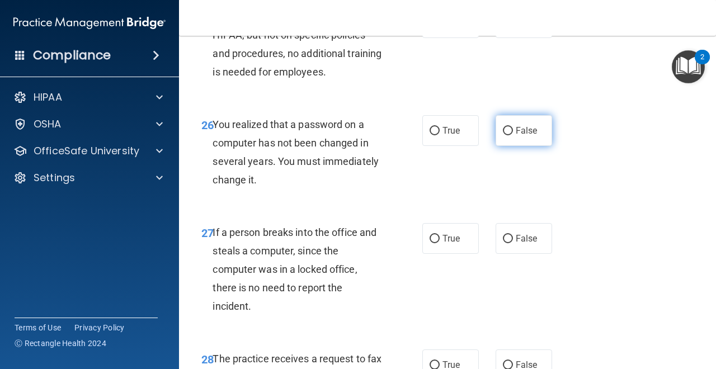
scroll to position [2883, 0]
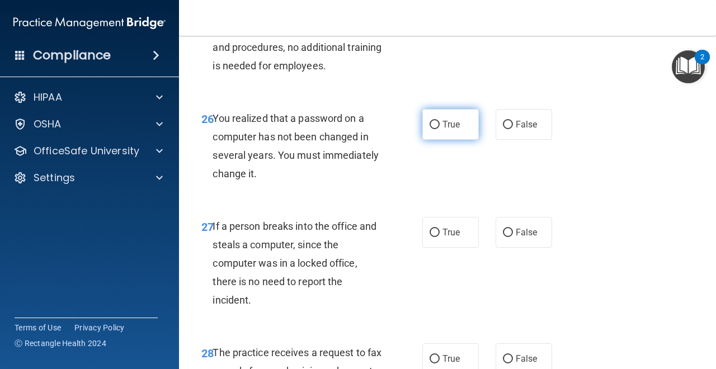
click at [437, 129] on label "True" at bounding box center [451, 124] width 57 height 31
click at [437, 129] on input "True" at bounding box center [435, 125] width 10 height 8
radio input "true"
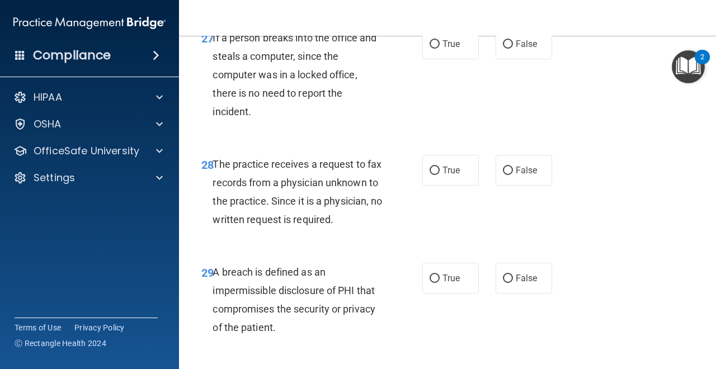
scroll to position [3073, 0]
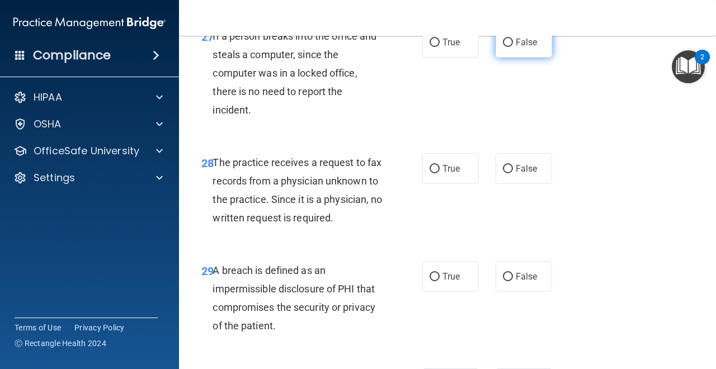
click at [507, 41] on input "False" at bounding box center [508, 43] width 10 height 8
radio input "true"
click at [509, 170] on input "False" at bounding box center [508, 169] width 10 height 8
radio input "true"
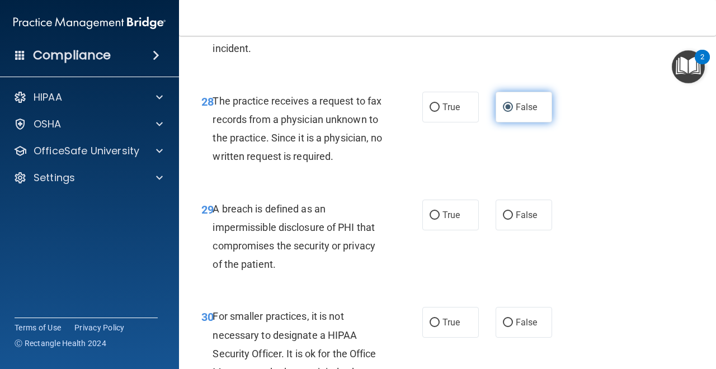
scroll to position [3143, 0]
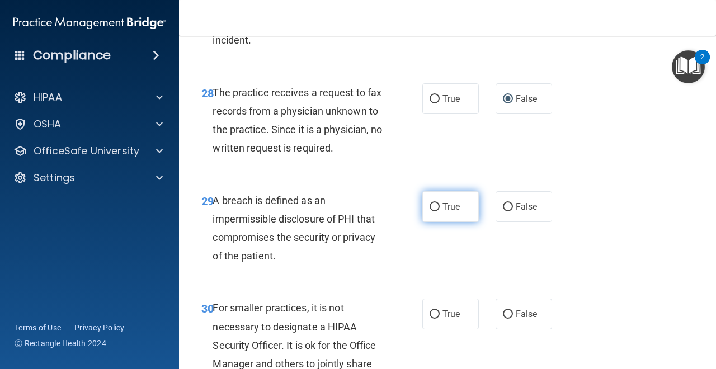
click at [433, 210] on input "True" at bounding box center [435, 207] width 10 height 8
radio input "true"
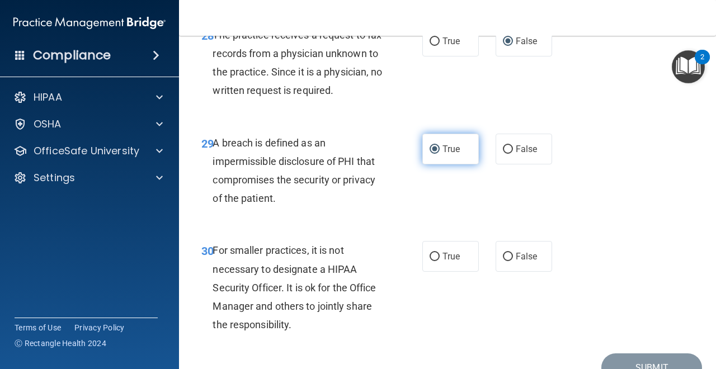
scroll to position [3259, 0]
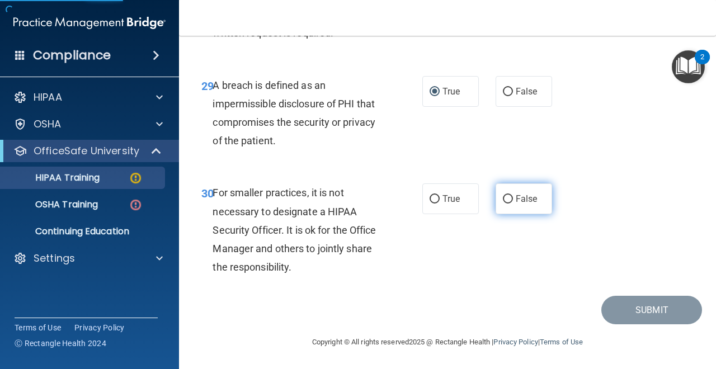
click at [508, 202] on input "False" at bounding box center [508, 199] width 10 height 8
radio input "true"
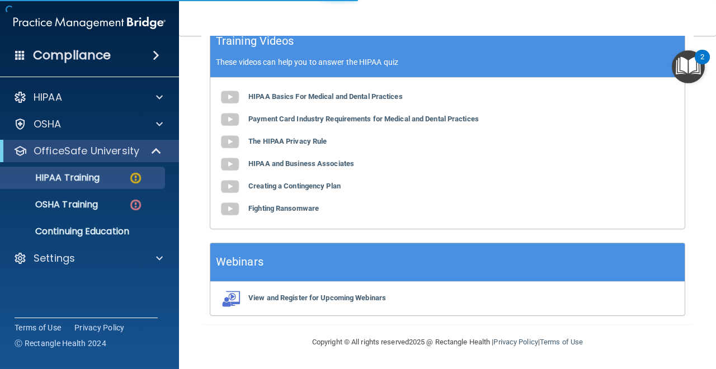
scroll to position [524, 0]
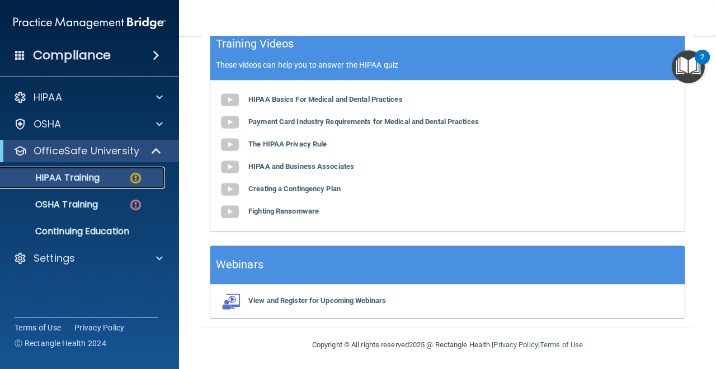
click at [109, 179] on div "HIPAA Training" at bounding box center [83, 177] width 153 height 11
click at [140, 176] on img at bounding box center [136, 178] width 14 height 14
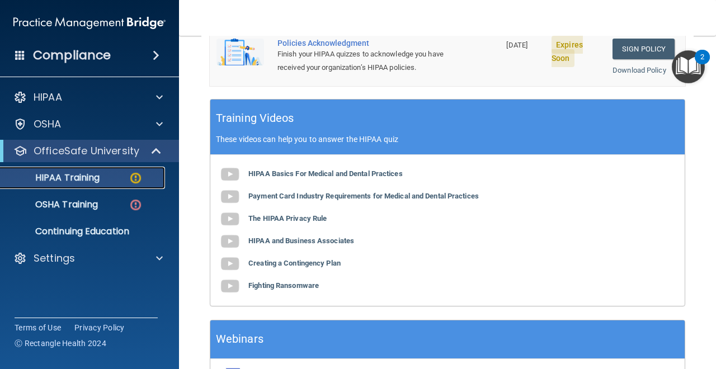
scroll to position [442, 0]
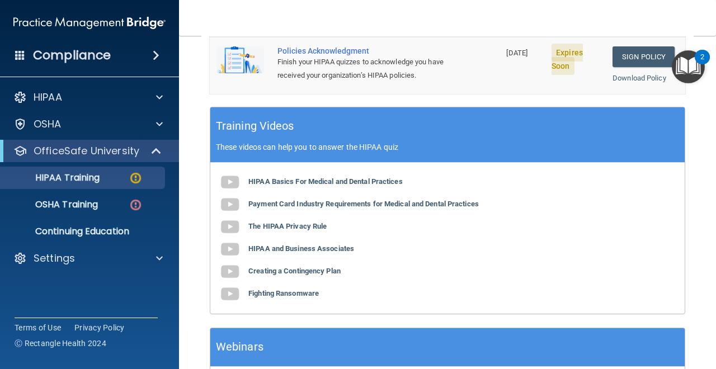
click at [712, 148] on main "Back Choose one path to get your HIPAA Certification ✓ HIPAA Officer Training ✓…" at bounding box center [447, 203] width 537 height 334
click at [710, 105] on main "Back Choose one path to get your HIPAA Certification ✓ HIPAA Officer Training ✓…" at bounding box center [447, 203] width 537 height 334
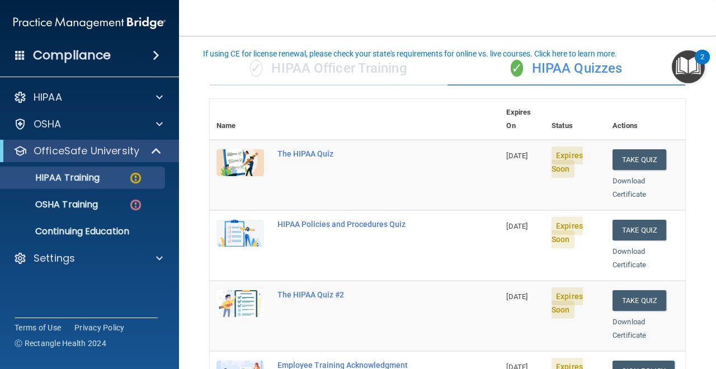
scroll to position [75, 0]
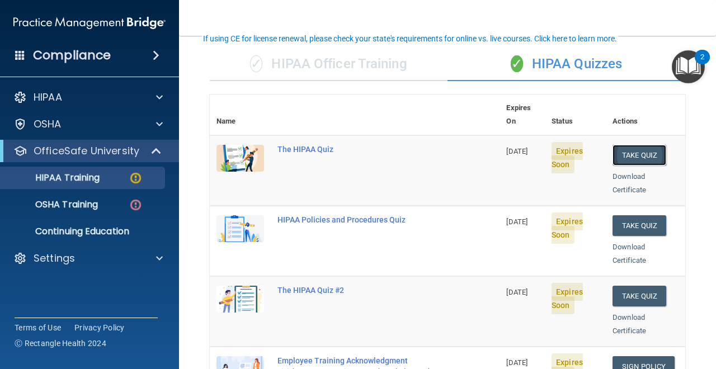
click at [648, 145] on button "Take Quiz" at bounding box center [640, 155] width 54 height 21
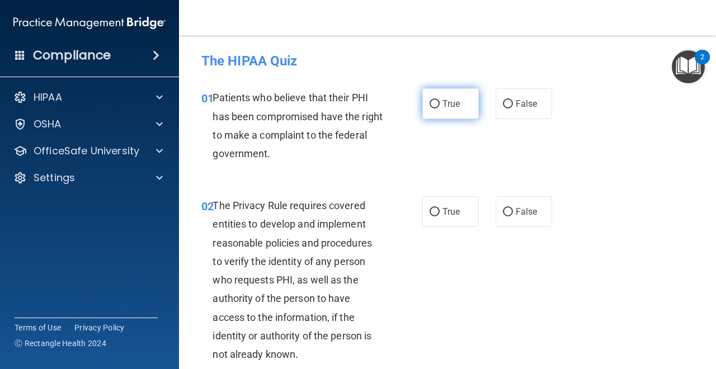
click at [439, 105] on input "True" at bounding box center [435, 104] width 10 height 8
radio input "true"
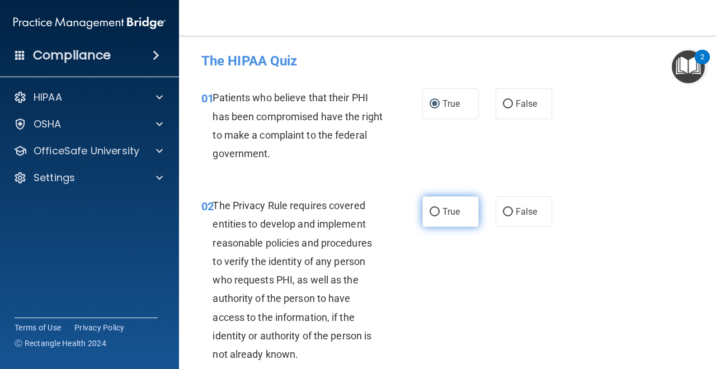
click at [434, 213] on input "True" at bounding box center [435, 212] width 10 height 8
radio input "true"
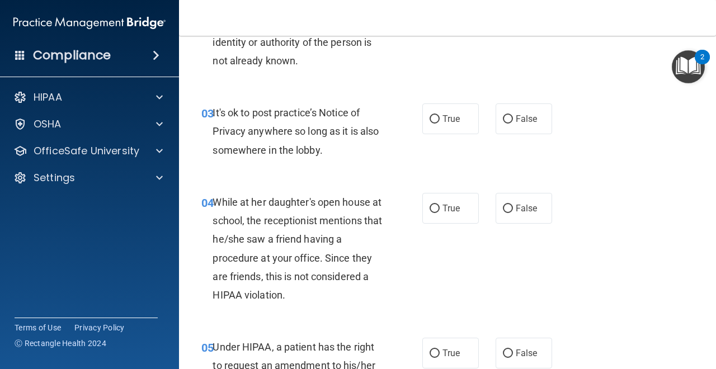
scroll to position [337, 0]
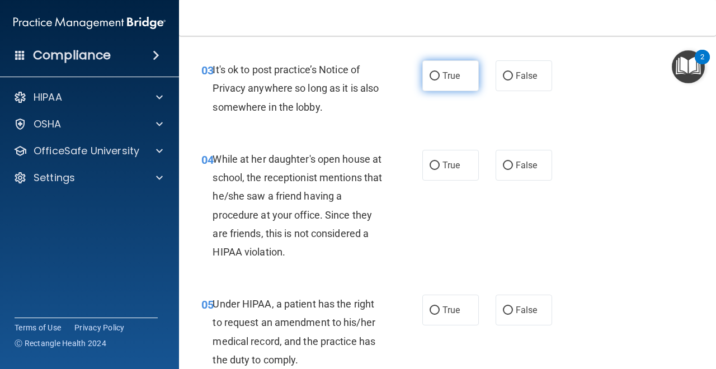
click at [436, 79] on input "True" at bounding box center [435, 76] width 10 height 8
radio input "true"
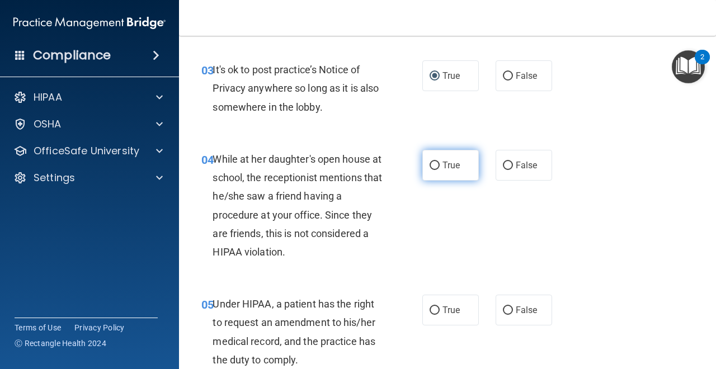
click at [431, 164] on input "True" at bounding box center [435, 166] width 10 height 8
radio input "true"
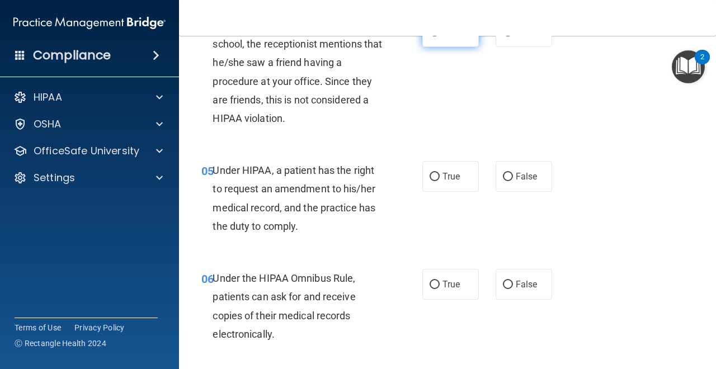
scroll to position [489, 0]
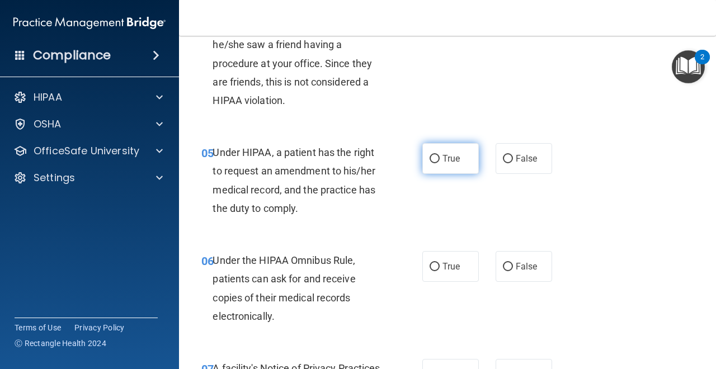
click at [435, 157] on input "True" at bounding box center [435, 159] width 10 height 8
radio input "true"
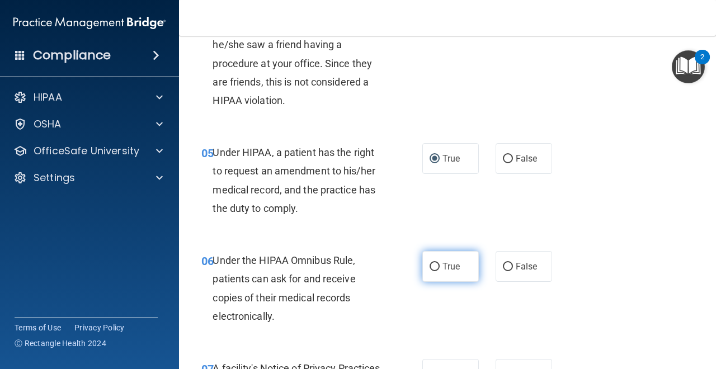
click at [435, 264] on input "True" at bounding box center [435, 267] width 10 height 8
radio input "true"
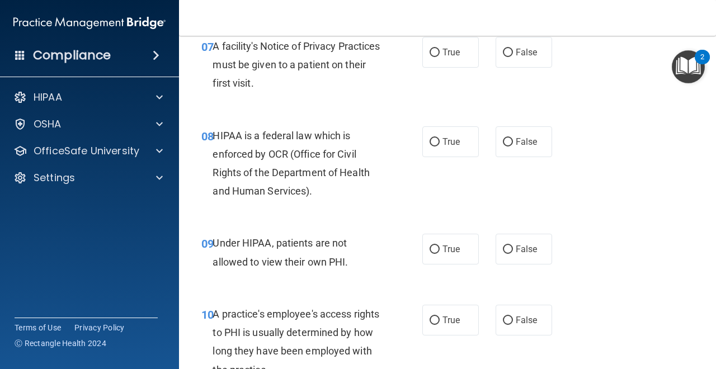
scroll to position [817, 0]
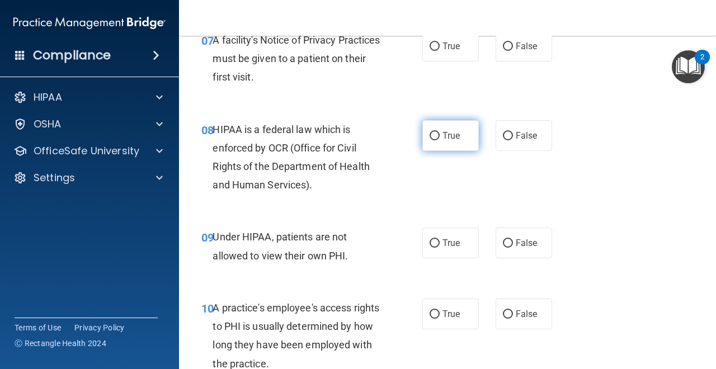
click at [437, 138] on input "True" at bounding box center [435, 136] width 10 height 8
radio input "true"
click at [434, 51] on input "True" at bounding box center [435, 47] width 10 height 8
radio input "true"
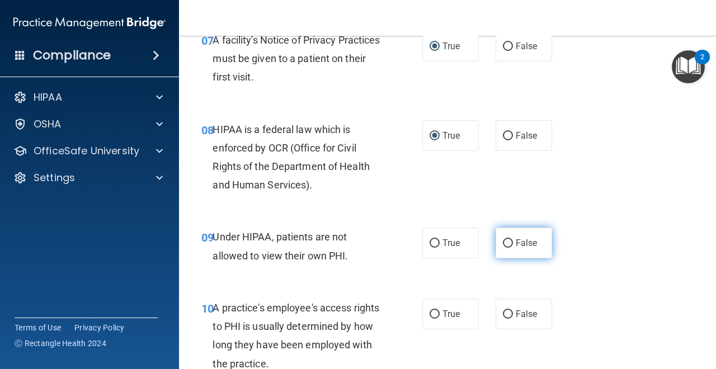
click at [507, 240] on input "False" at bounding box center [508, 244] width 10 height 8
radio input "true"
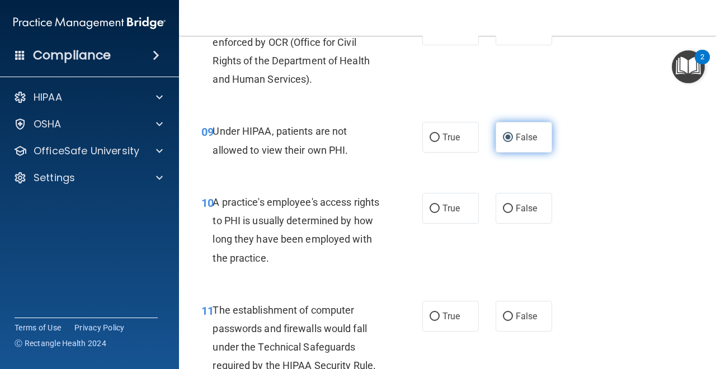
scroll to position [930, 0]
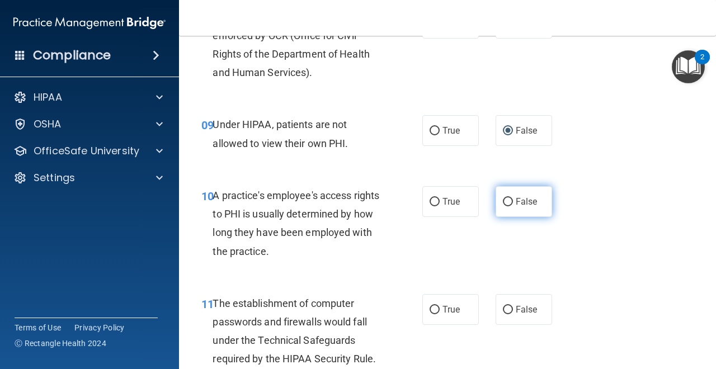
click at [512, 201] on input "False" at bounding box center [508, 202] width 10 height 8
radio input "true"
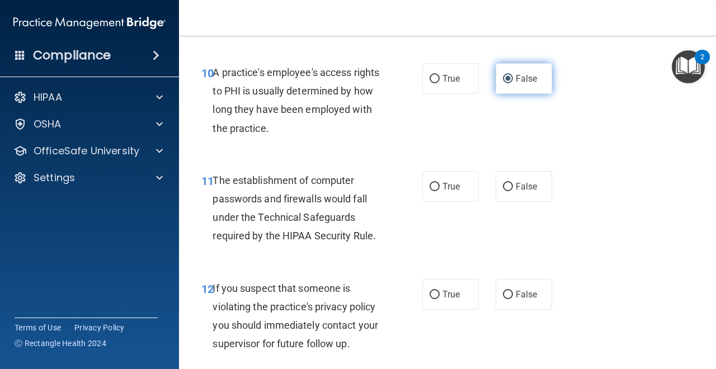
scroll to position [1075, 0]
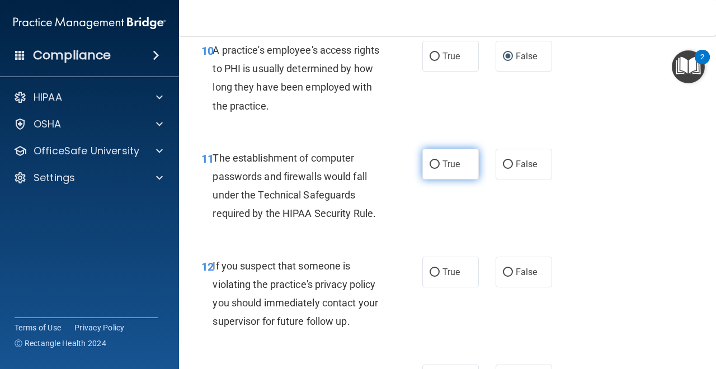
click at [441, 166] on label "True" at bounding box center [451, 164] width 57 height 31
click at [440, 166] on input "True" at bounding box center [435, 165] width 10 height 8
radio input "true"
click at [434, 275] on input "True" at bounding box center [435, 273] width 10 height 8
radio input "true"
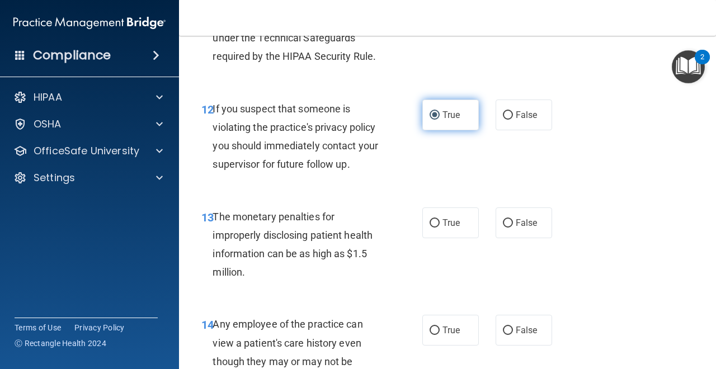
scroll to position [1241, 0]
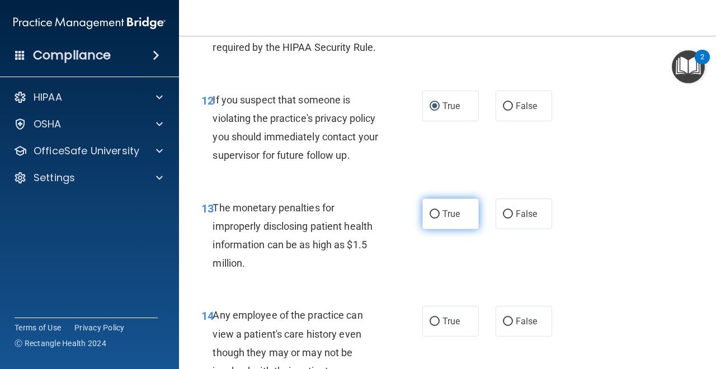
click at [435, 217] on input "True" at bounding box center [435, 214] width 10 height 8
radio input "true"
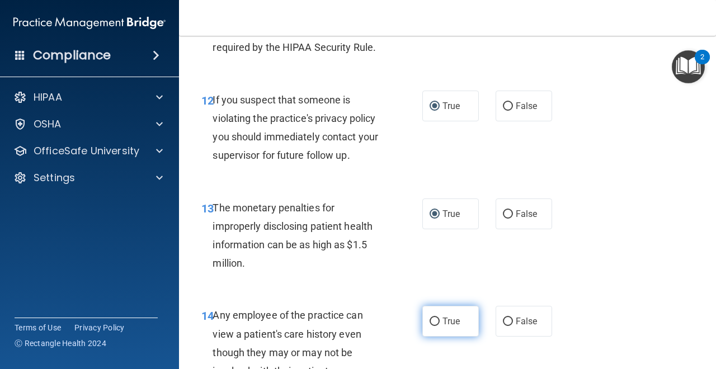
click at [435, 316] on label "True" at bounding box center [451, 321] width 57 height 31
click at [435, 318] on input "True" at bounding box center [435, 322] width 10 height 8
radio input "true"
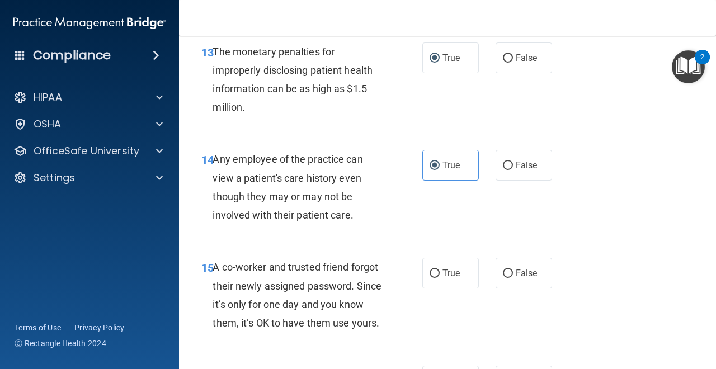
scroll to position [1407, 0]
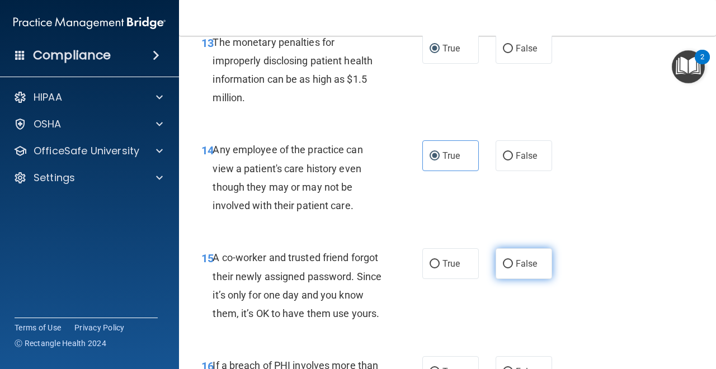
click at [510, 265] on input "False" at bounding box center [508, 264] width 10 height 8
radio input "true"
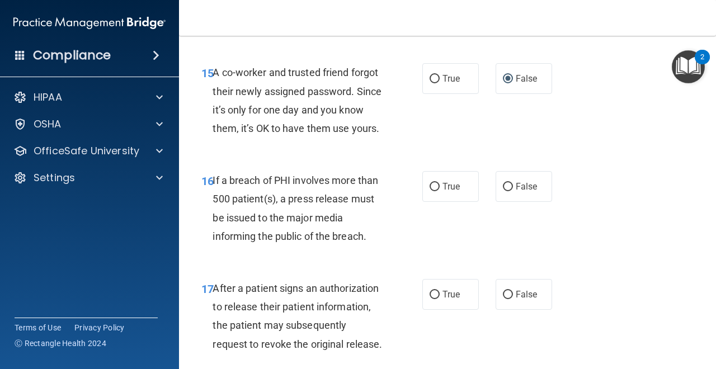
scroll to position [1599, 0]
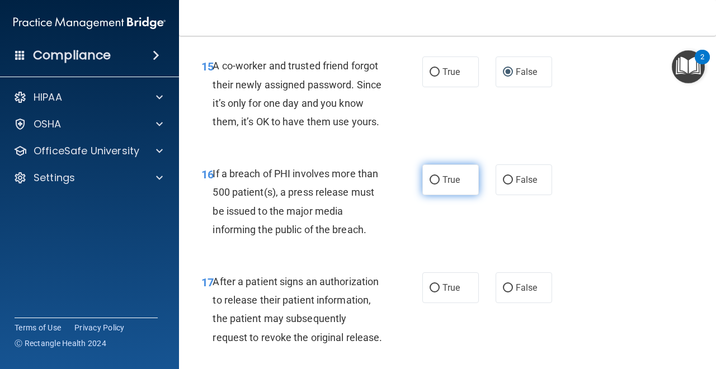
click at [439, 182] on input "True" at bounding box center [435, 180] width 10 height 8
radio input "true"
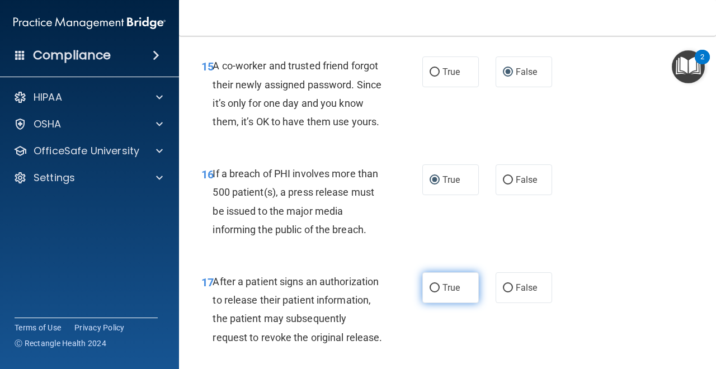
click at [435, 284] on input "True" at bounding box center [435, 288] width 10 height 8
radio input "true"
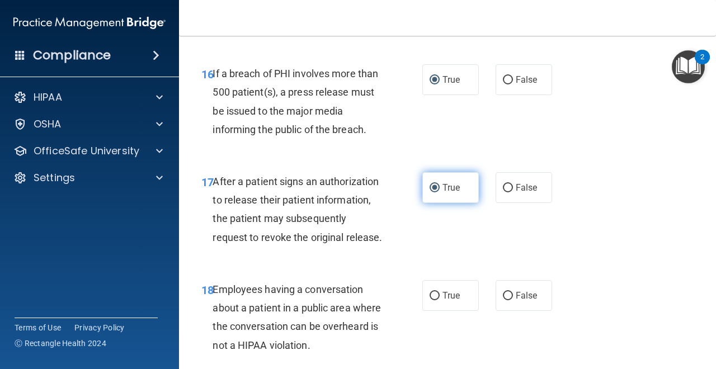
scroll to position [1731, 0]
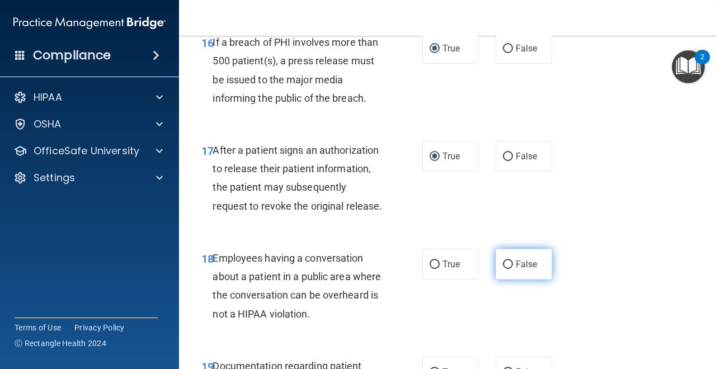
click at [509, 269] on input "False" at bounding box center [508, 265] width 10 height 8
radio input "true"
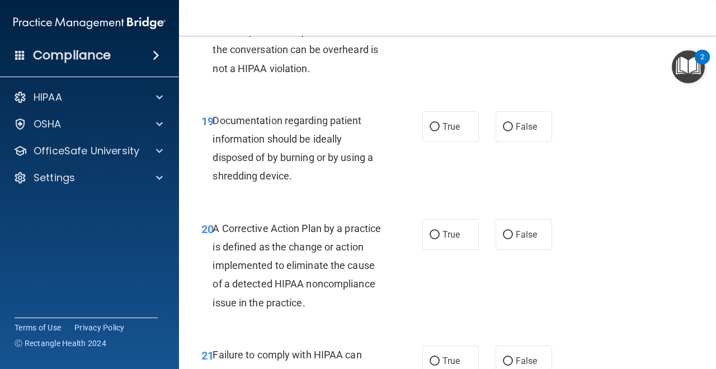
scroll to position [1978, 0]
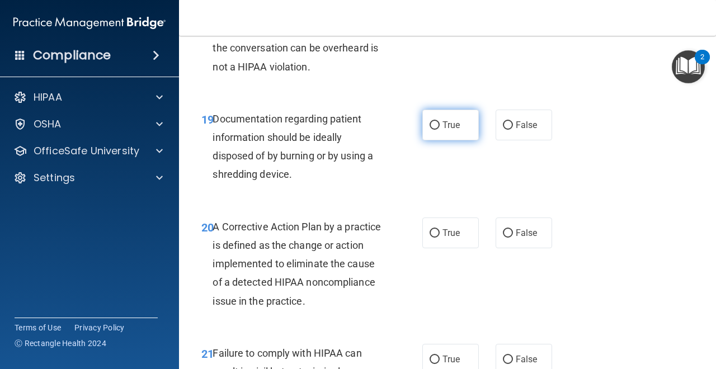
click at [440, 133] on label "True" at bounding box center [451, 125] width 57 height 31
click at [440, 130] on input "True" at bounding box center [435, 125] width 10 height 8
radio input "true"
click at [435, 232] on input "True" at bounding box center [435, 233] width 10 height 8
radio input "true"
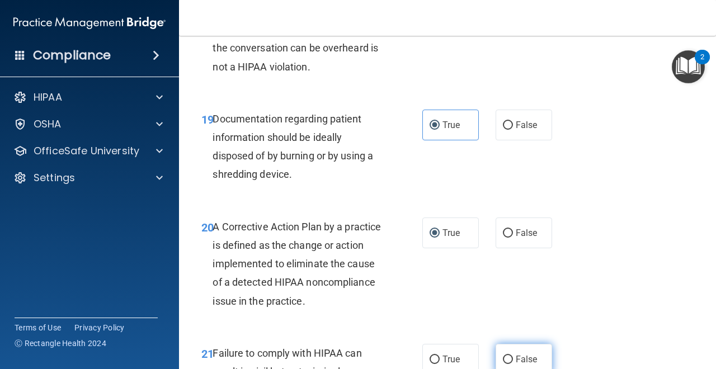
click at [506, 360] on input "False" at bounding box center [508, 360] width 10 height 8
radio input "true"
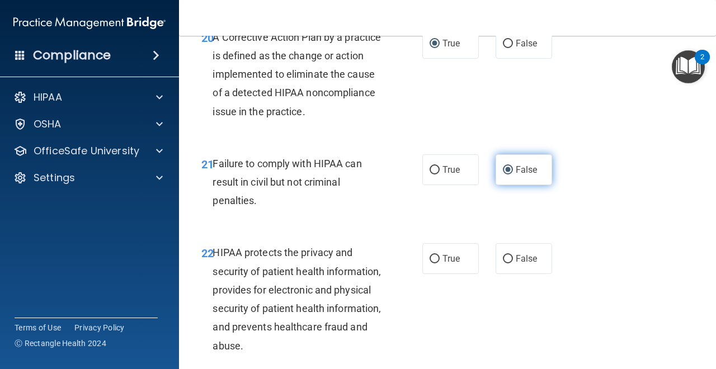
scroll to position [2168, 0]
click at [438, 259] on input "True" at bounding box center [435, 259] width 10 height 8
radio input "true"
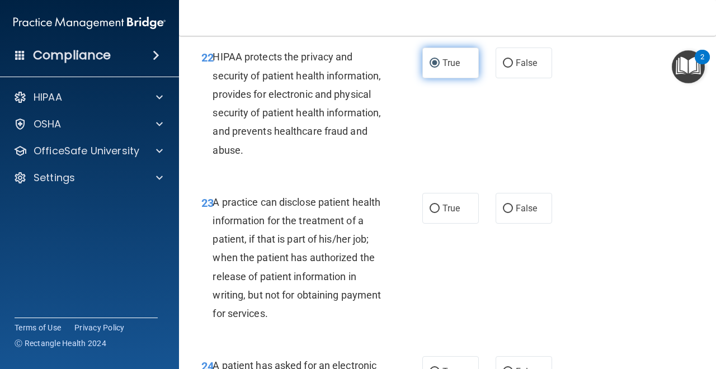
scroll to position [2380, 0]
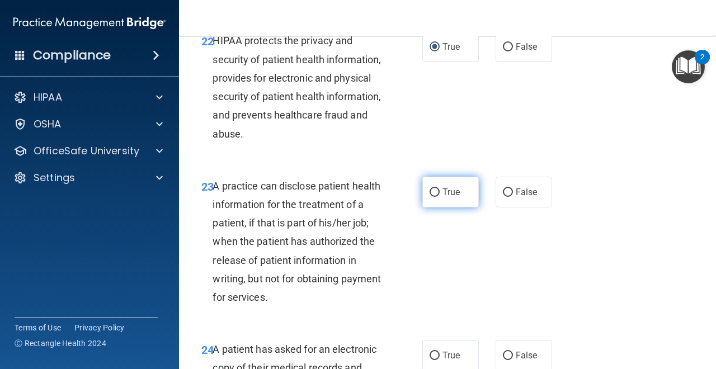
click at [434, 195] on input "True" at bounding box center [435, 193] width 10 height 8
radio input "true"
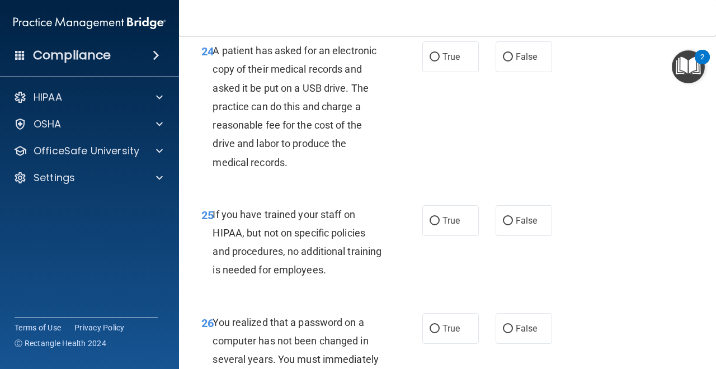
scroll to position [2699, 0]
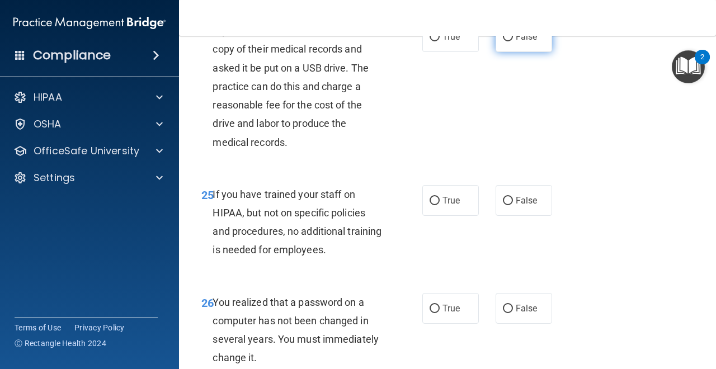
click at [510, 38] on input "False" at bounding box center [508, 37] width 10 height 8
radio input "true"
click at [507, 200] on input "False" at bounding box center [508, 201] width 10 height 8
radio input "true"
click at [437, 307] on input "True" at bounding box center [435, 309] width 10 height 8
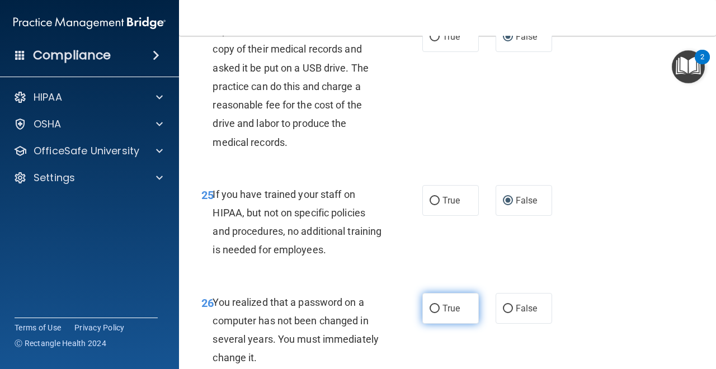
radio input "true"
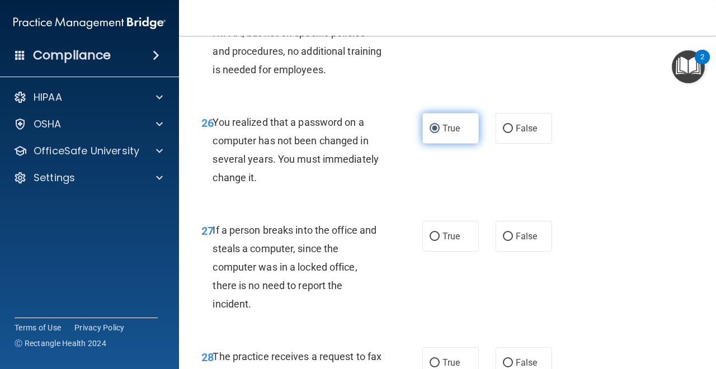
scroll to position [2895, 0]
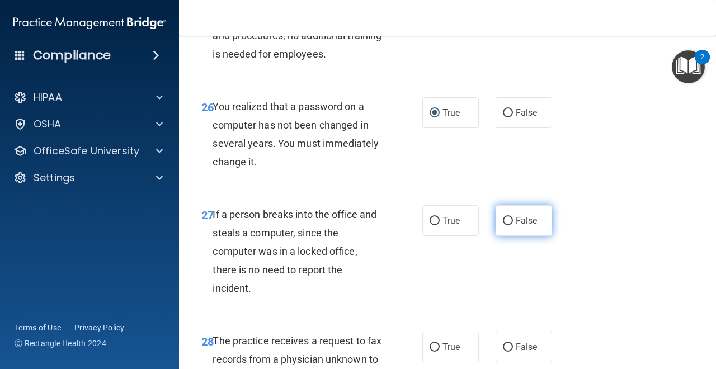
click at [508, 221] on input "False" at bounding box center [508, 221] width 10 height 8
radio input "true"
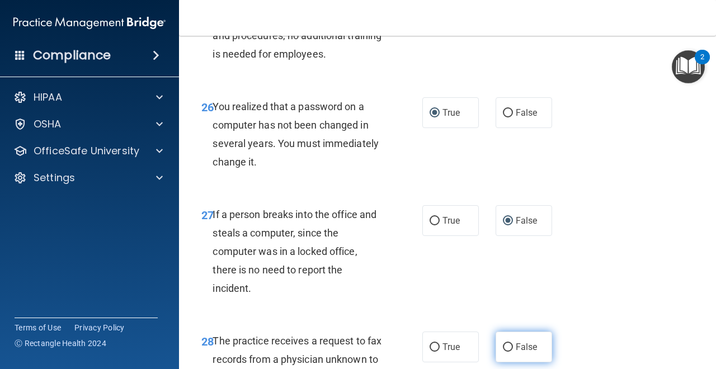
click at [504, 345] on input "False" at bounding box center [508, 348] width 10 height 8
radio input "true"
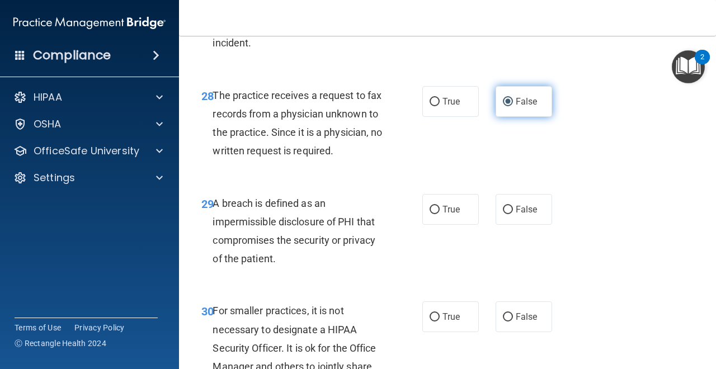
scroll to position [3157, 0]
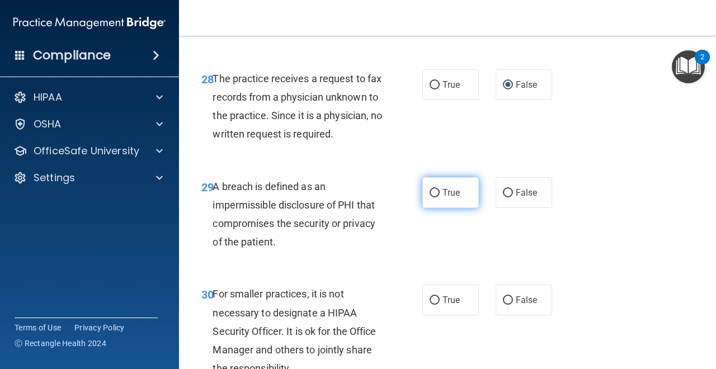
click at [434, 204] on label "True" at bounding box center [451, 192] width 57 height 31
click at [434, 198] on input "True" at bounding box center [435, 193] width 10 height 8
radio input "true"
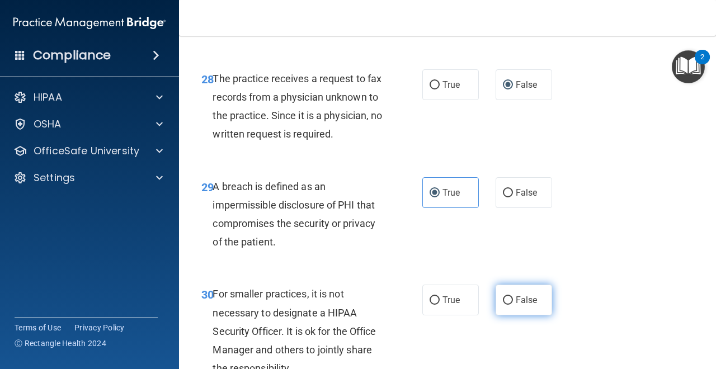
click at [512, 304] on input "False" at bounding box center [508, 301] width 10 height 8
radio input "true"
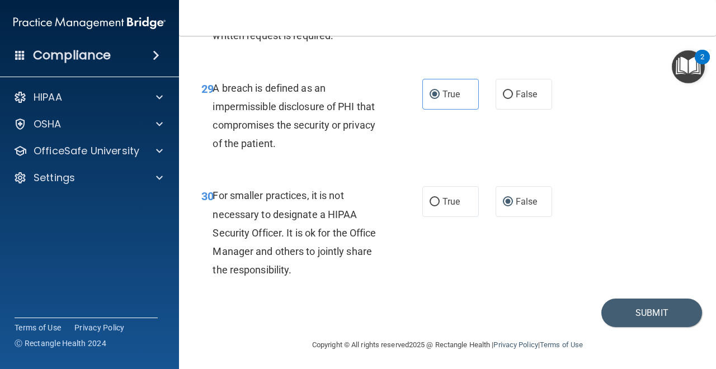
scroll to position [3259, 0]
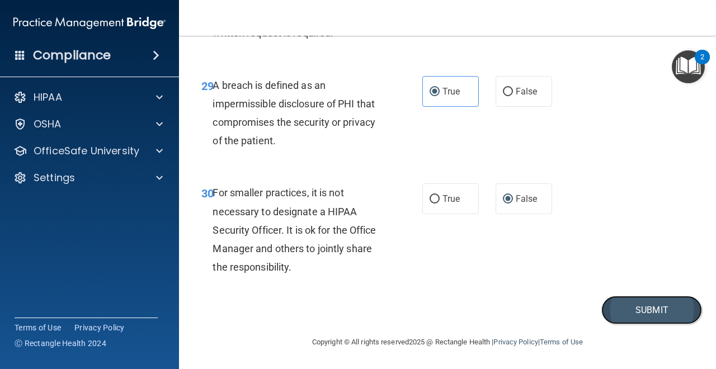
click at [636, 311] on button "Submit" at bounding box center [652, 310] width 101 height 29
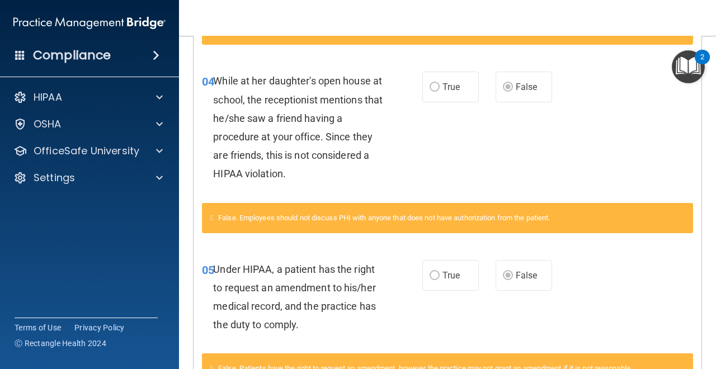
scroll to position [330, 0]
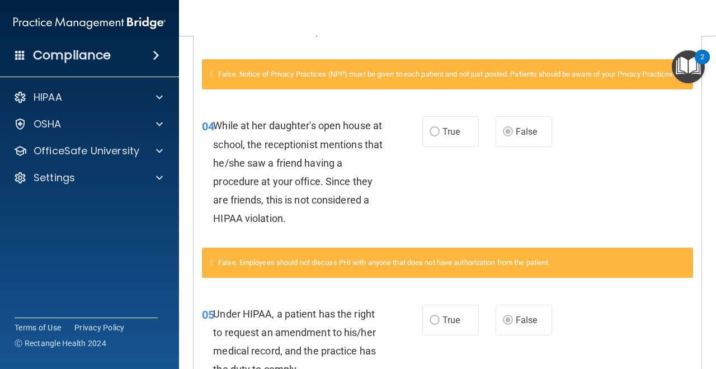
click at [711, 128] on main "Calculating your score.... Success! You've completed " The HIPAA Quiz " with a …" at bounding box center [447, 203] width 537 height 334
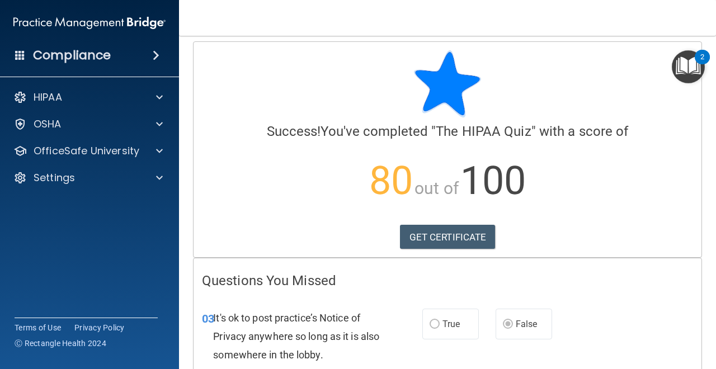
scroll to position [4, 0]
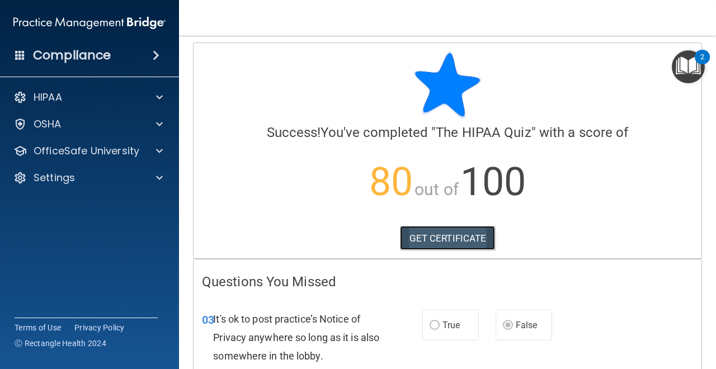
click at [485, 236] on link "GET CERTIFICATE" at bounding box center [448, 238] width 96 height 25
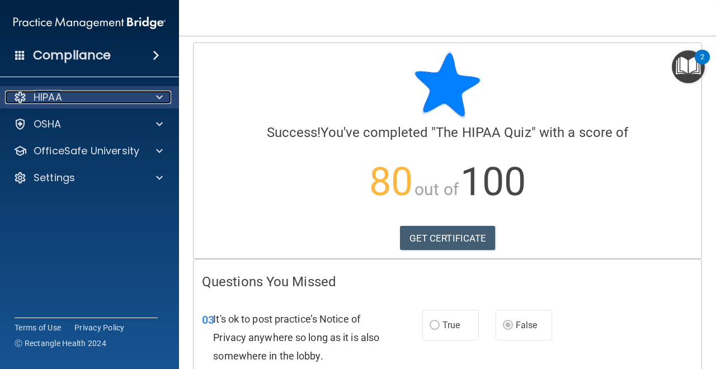
click at [127, 101] on div "HIPAA" at bounding box center [74, 97] width 139 height 13
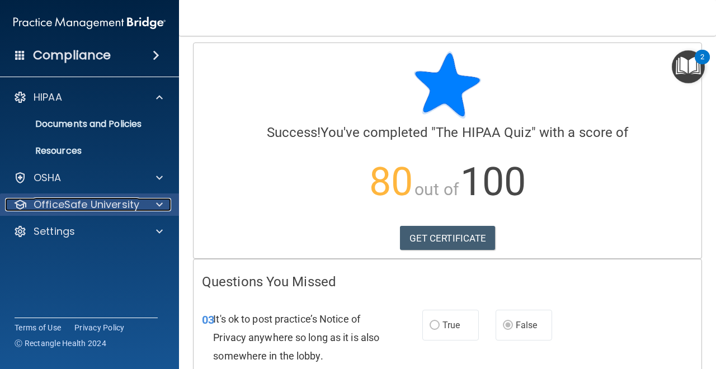
click at [133, 207] on p "OfficeSafe University" at bounding box center [87, 204] width 106 height 13
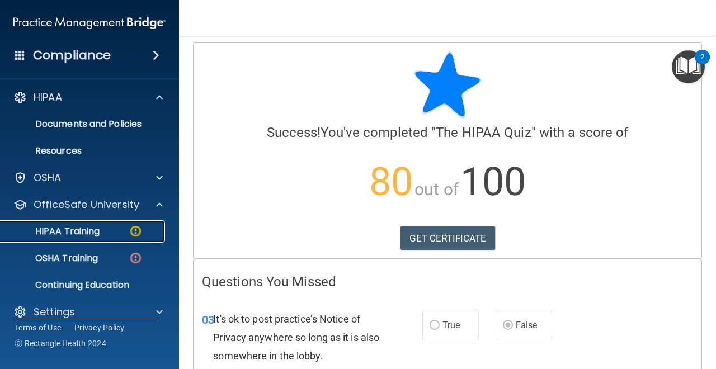
click at [133, 226] on img at bounding box center [136, 231] width 14 height 14
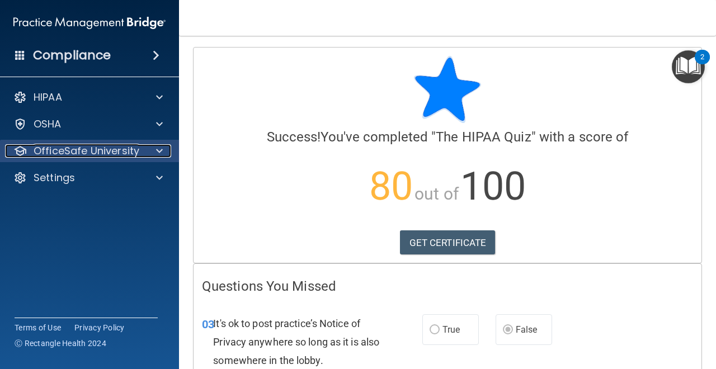
click at [161, 149] on span at bounding box center [159, 150] width 7 height 13
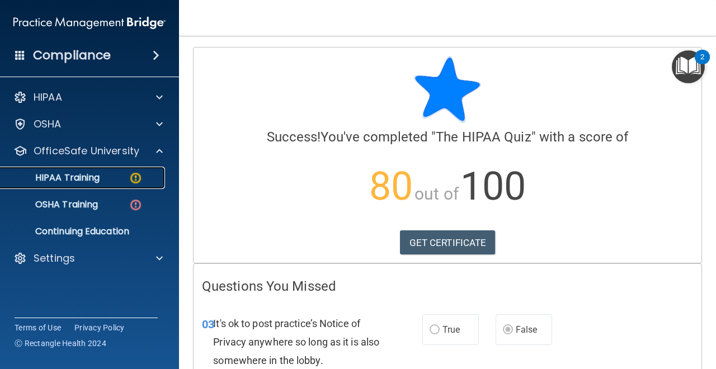
click at [140, 180] on img at bounding box center [136, 178] width 14 height 14
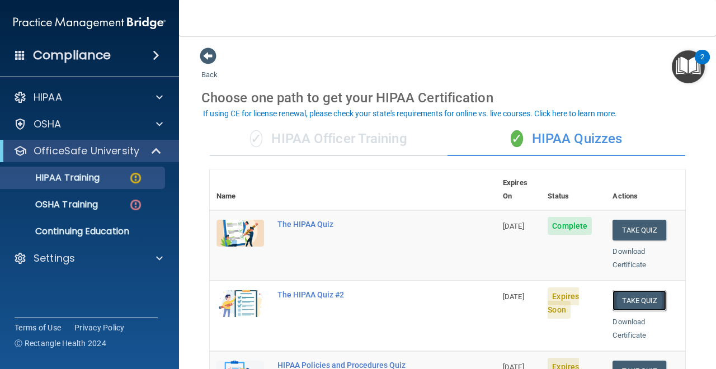
click at [624, 290] on button "Take Quiz" at bounding box center [640, 300] width 54 height 21
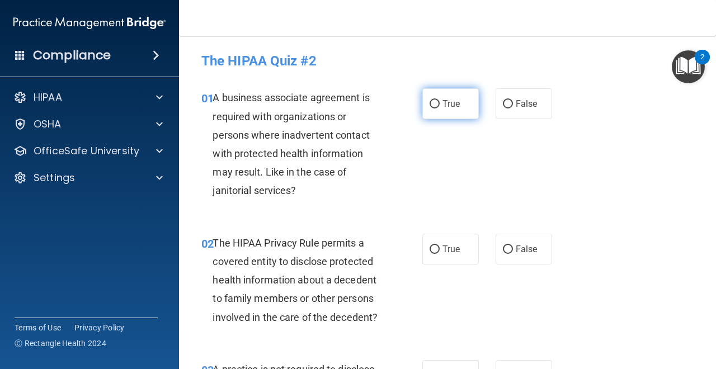
click at [435, 110] on label "True" at bounding box center [451, 103] width 57 height 31
click at [435, 109] on input "True" at bounding box center [435, 104] width 10 height 8
radio input "true"
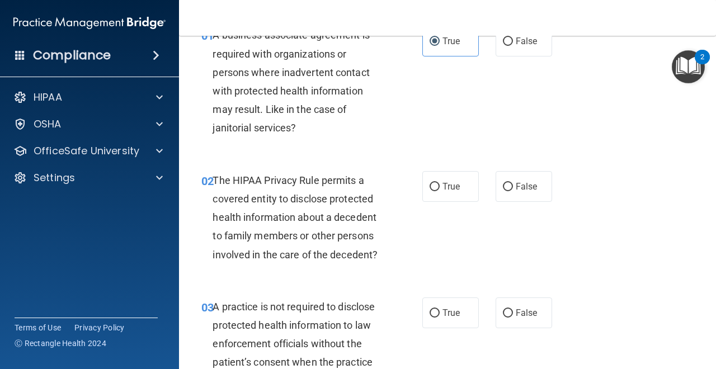
scroll to position [79, 0]
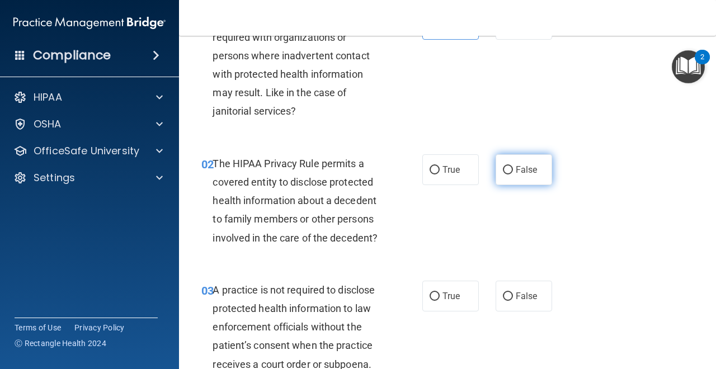
click at [506, 175] on label "False" at bounding box center [524, 169] width 57 height 31
click at [506, 175] on input "False" at bounding box center [508, 170] width 10 height 8
radio input "true"
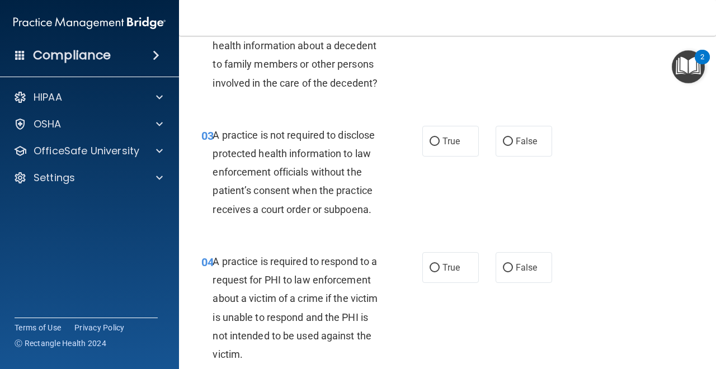
scroll to position [235, 0]
click at [433, 142] on input "True" at bounding box center [435, 141] width 10 height 8
radio input "true"
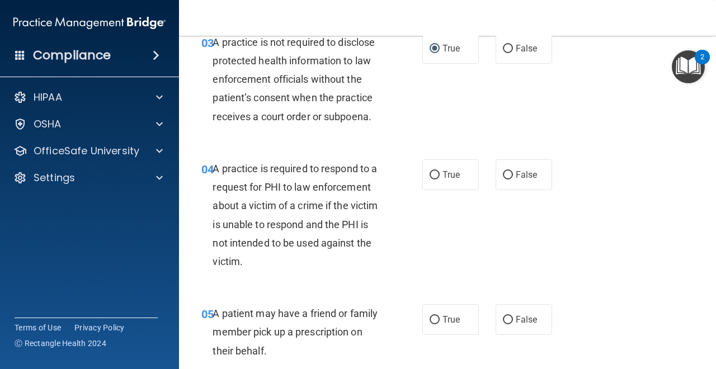
scroll to position [332, 0]
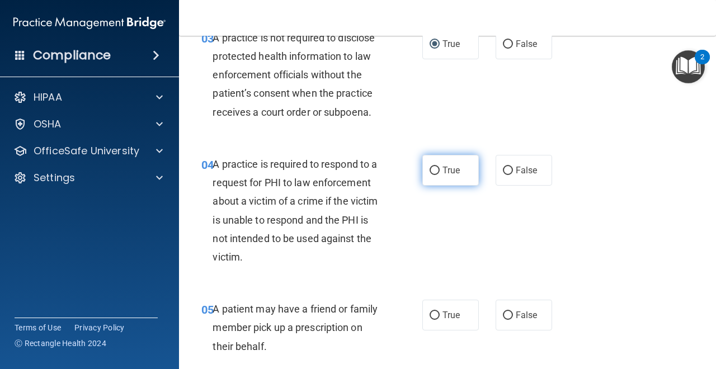
click at [435, 168] on input "True" at bounding box center [435, 171] width 10 height 8
radio input "true"
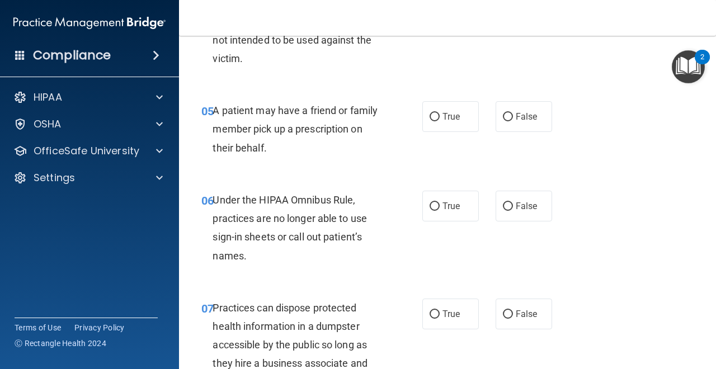
scroll to position [553, 0]
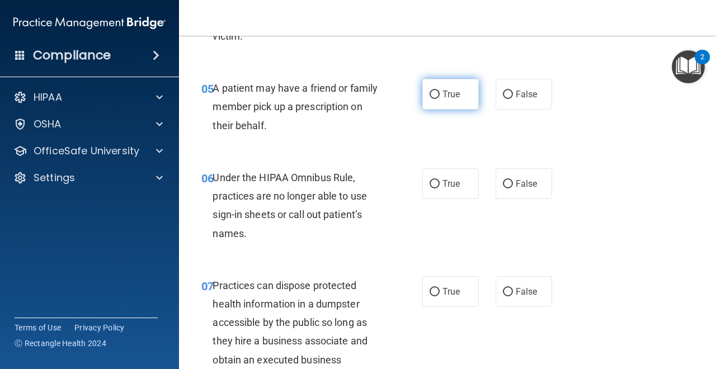
click at [432, 95] on input "True" at bounding box center [435, 95] width 10 height 8
radio input "true"
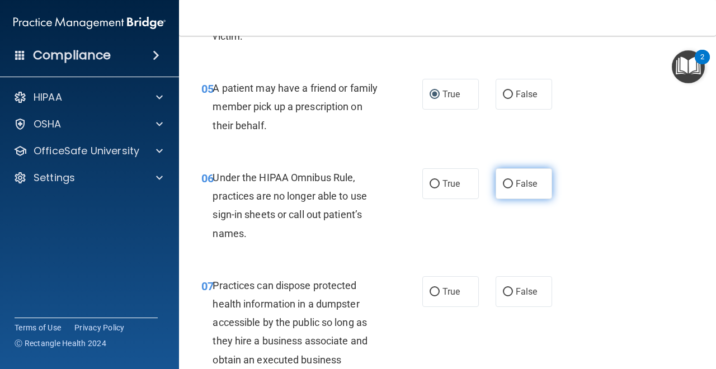
click at [501, 183] on label "False" at bounding box center [524, 183] width 57 height 31
click at [503, 183] on input "False" at bounding box center [508, 184] width 10 height 8
radio input "true"
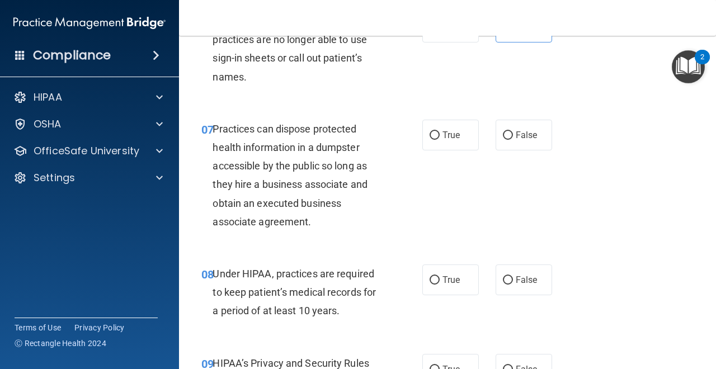
scroll to position [732, 0]
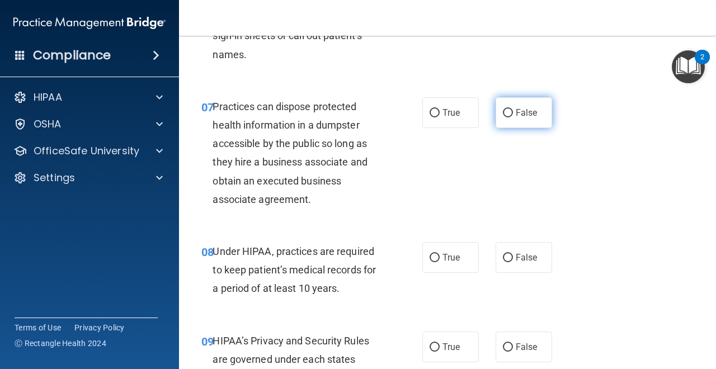
click at [511, 114] on input "False" at bounding box center [508, 113] width 10 height 8
radio input "true"
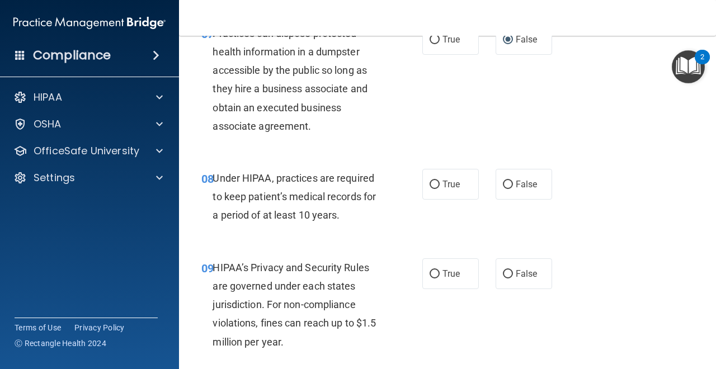
scroll to position [806, 0]
click at [439, 187] on input "True" at bounding box center [435, 184] width 10 height 8
radio input "true"
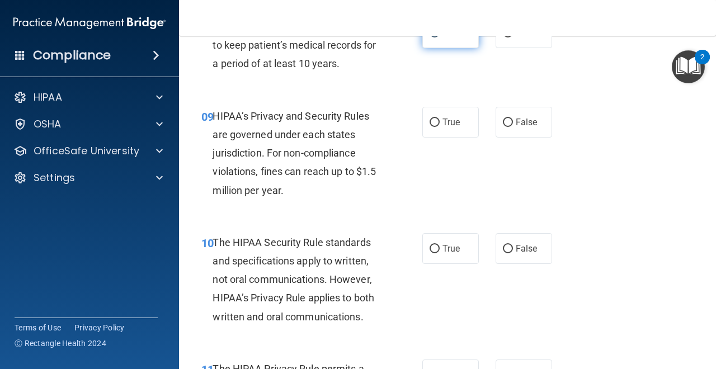
scroll to position [958, 0]
click at [431, 125] on input "True" at bounding box center [435, 122] width 10 height 8
radio input "true"
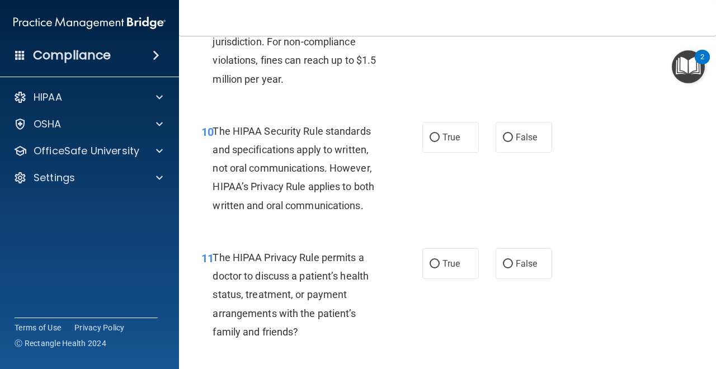
scroll to position [1071, 0]
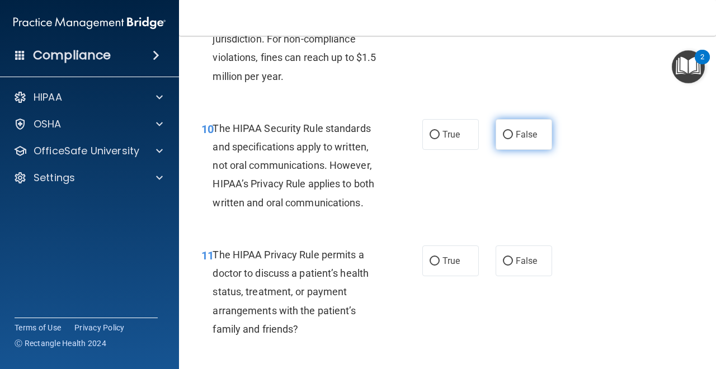
click at [506, 134] on input "False" at bounding box center [508, 135] width 10 height 8
radio input "true"
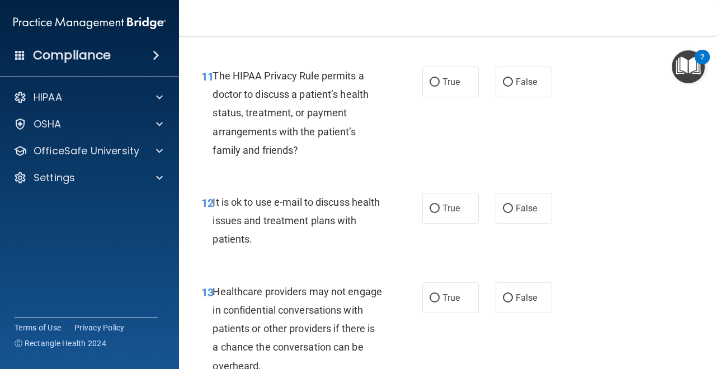
scroll to position [1255, 0]
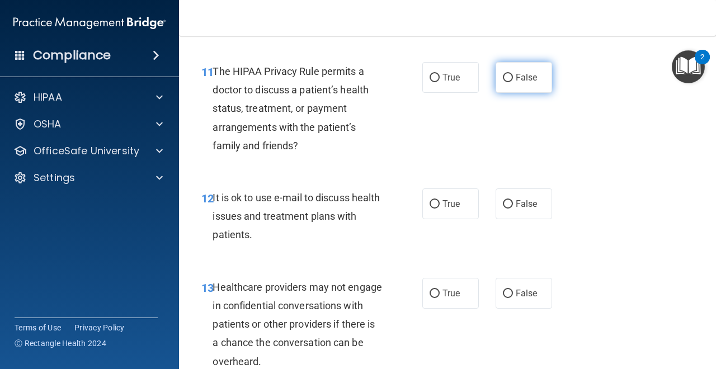
click at [507, 83] on label "False" at bounding box center [524, 77] width 57 height 31
click at [507, 82] on input "False" at bounding box center [508, 78] width 10 height 8
radio input "true"
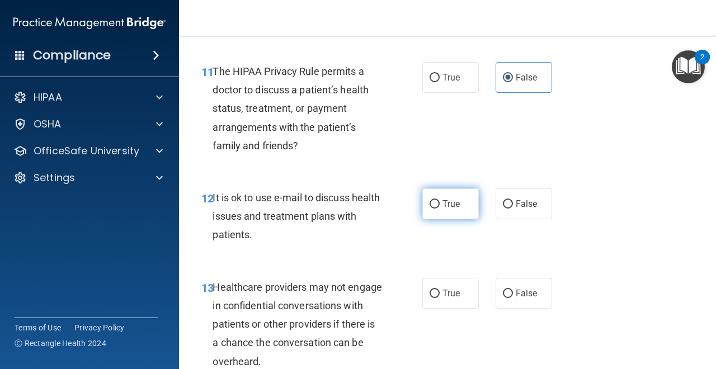
click at [435, 202] on input "True" at bounding box center [435, 204] width 10 height 8
radio input "true"
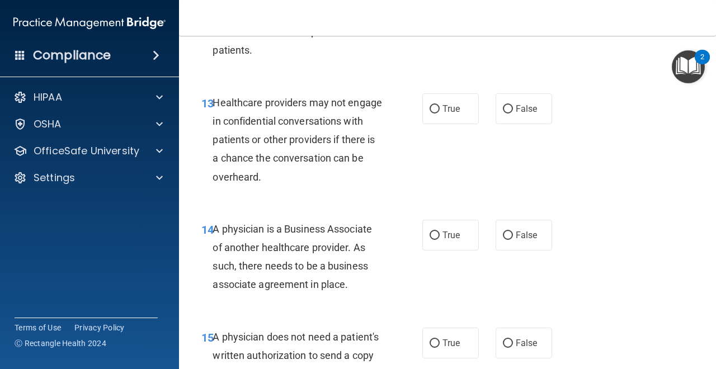
scroll to position [1442, 0]
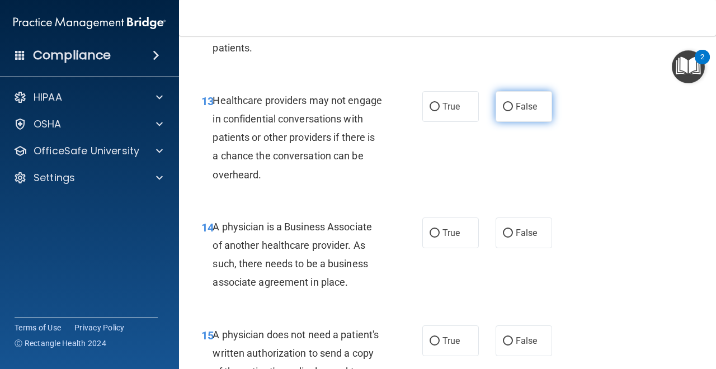
click at [505, 107] on input "False" at bounding box center [508, 107] width 10 height 8
radio input "true"
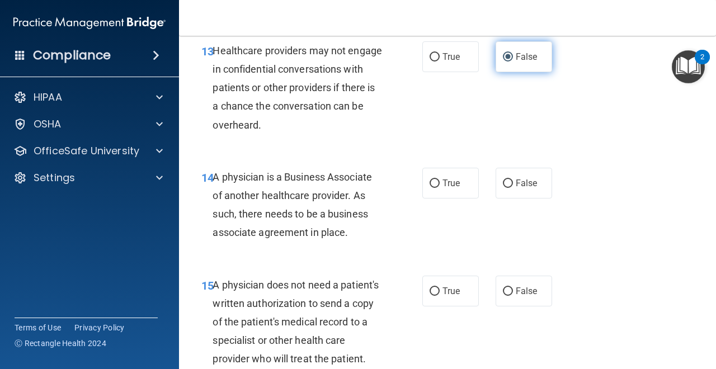
scroll to position [1505, 0]
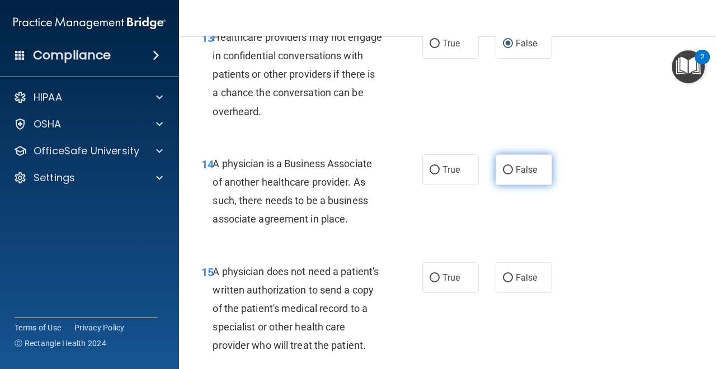
click at [508, 175] on label "False" at bounding box center [524, 169] width 57 height 31
click at [508, 175] on input "False" at bounding box center [508, 170] width 10 height 8
radio input "true"
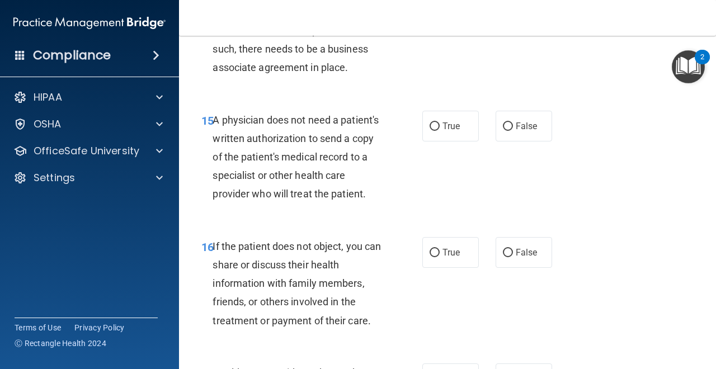
scroll to position [1660, 0]
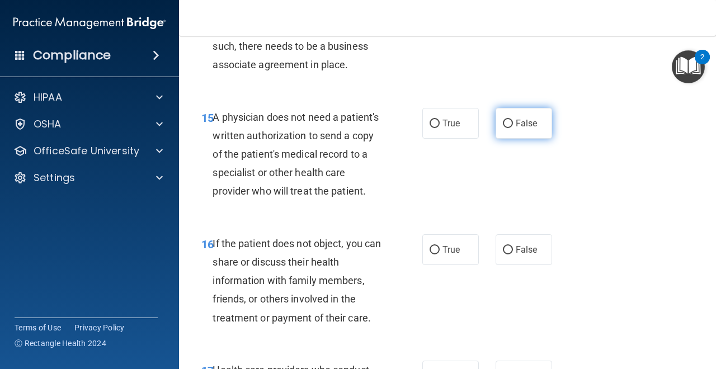
click at [505, 124] on input "False" at bounding box center [508, 124] width 10 height 8
radio input "true"
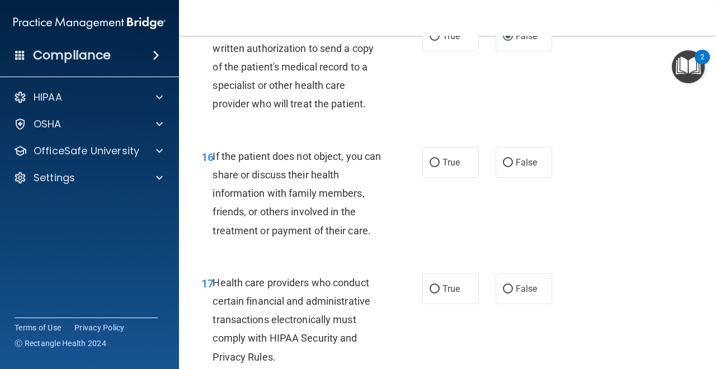
scroll to position [1754, 0]
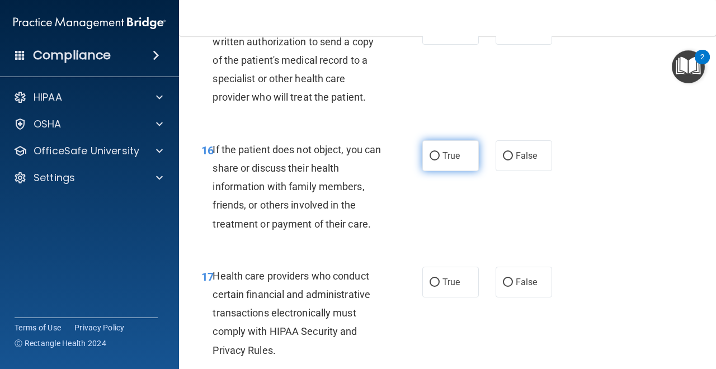
click at [437, 158] on input "True" at bounding box center [435, 156] width 10 height 8
radio input "true"
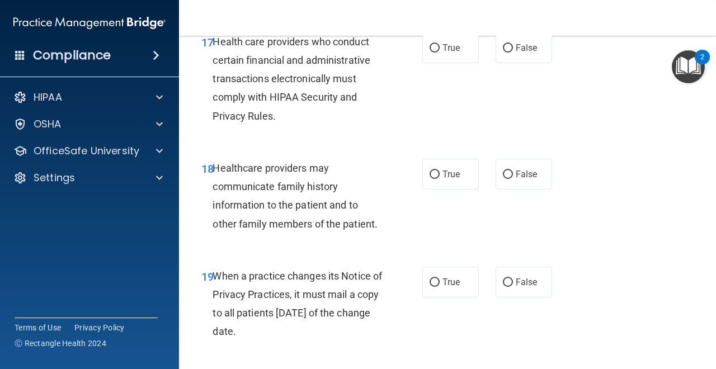
scroll to position [1989, 0]
click at [435, 48] on input "True" at bounding box center [435, 48] width 10 height 8
radio input "true"
click at [503, 176] on input "False" at bounding box center [508, 174] width 10 height 8
radio input "true"
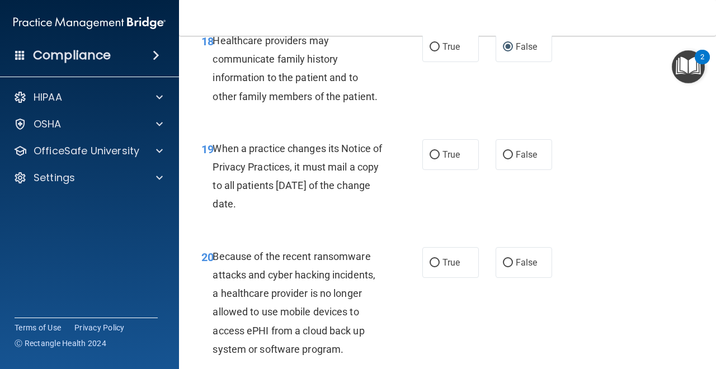
scroll to position [2117, 0]
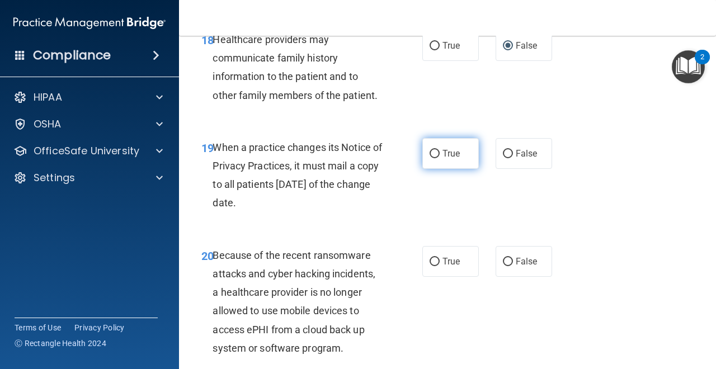
click at [438, 155] on input "True" at bounding box center [435, 154] width 10 height 8
radio input "true"
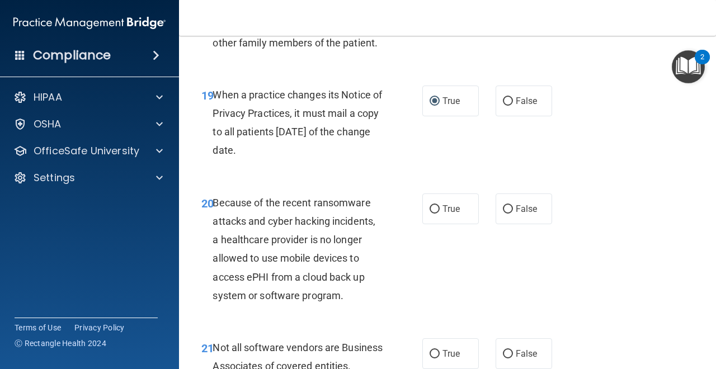
scroll to position [2172, 0]
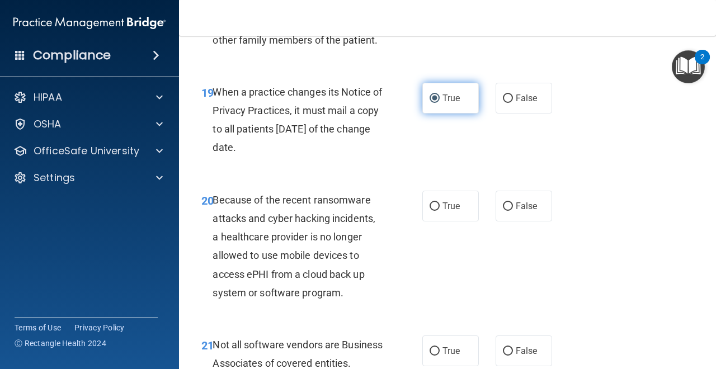
click at [435, 96] on input "True" at bounding box center [435, 99] width 10 height 8
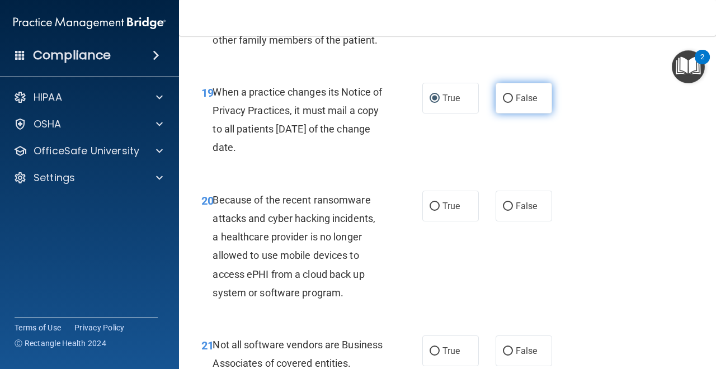
click at [509, 101] on input "False" at bounding box center [508, 99] width 10 height 8
radio input "true"
radio input "false"
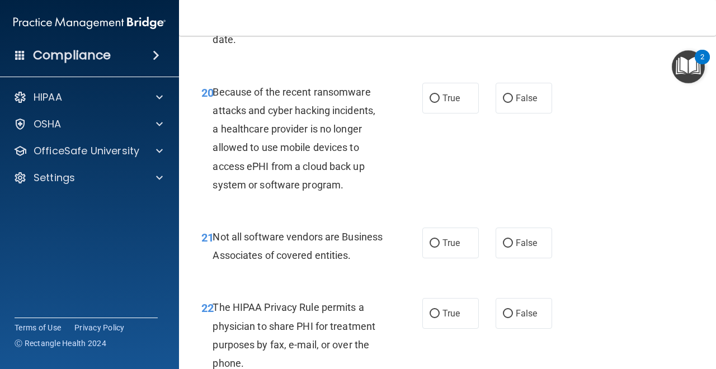
scroll to position [2281, 0]
click at [505, 99] on input "False" at bounding box center [508, 98] width 10 height 8
radio input "true"
click at [435, 97] on input "True" at bounding box center [435, 98] width 10 height 8
radio input "true"
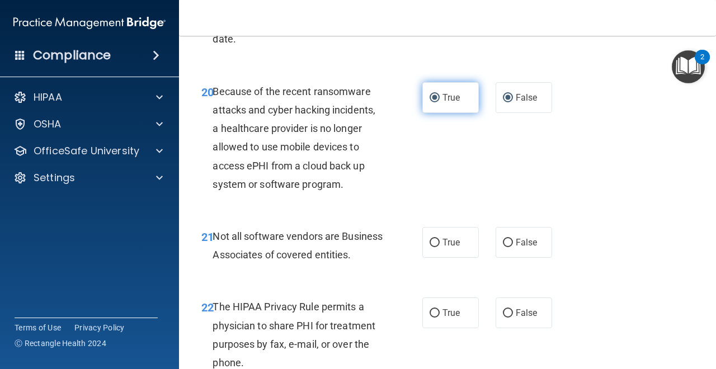
radio input "false"
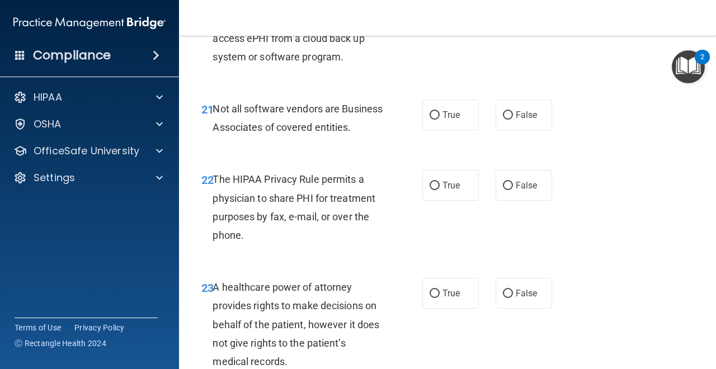
scroll to position [2411, 0]
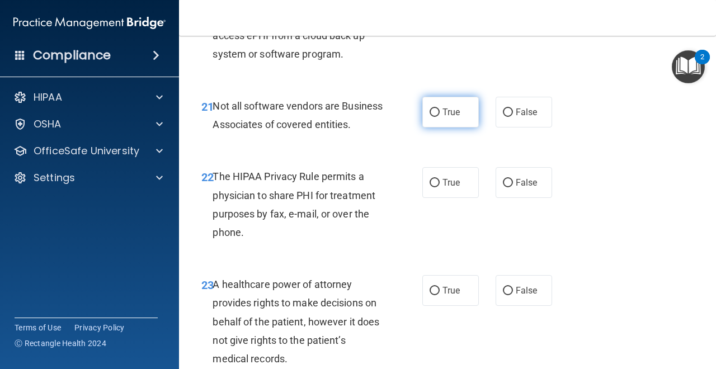
click at [430, 114] on input "True" at bounding box center [435, 113] width 10 height 8
radio input "true"
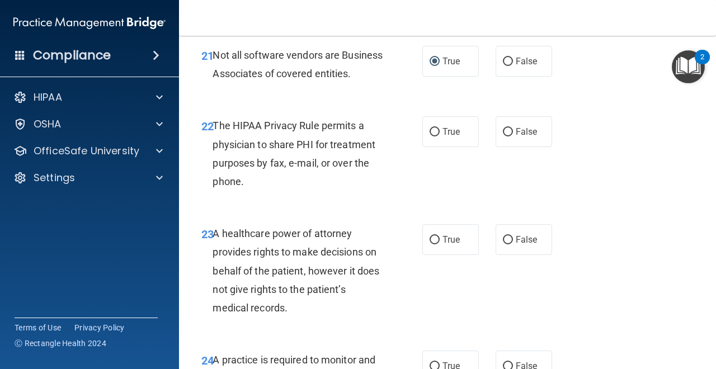
scroll to position [2466, 0]
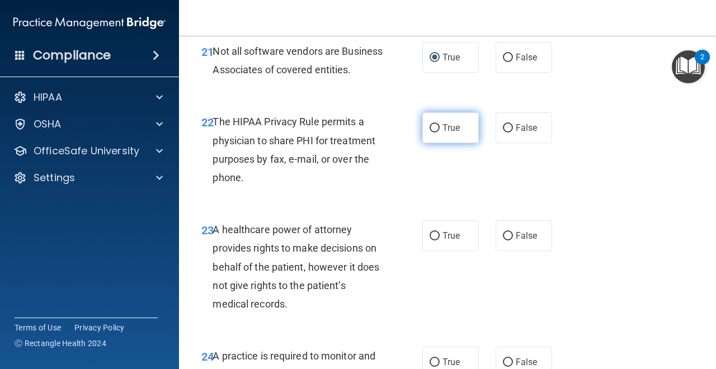
click at [437, 133] on input "True" at bounding box center [435, 128] width 10 height 8
radio input "true"
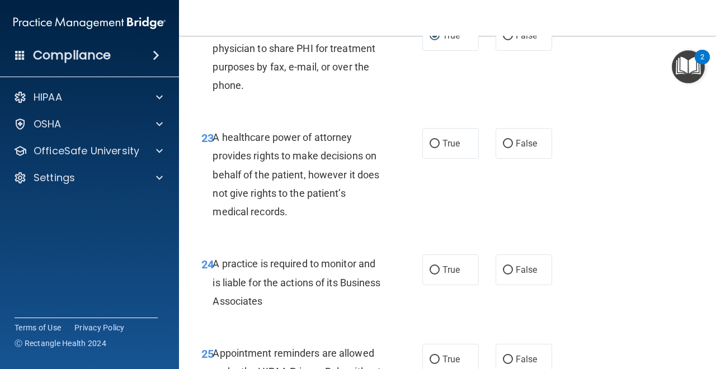
scroll to position [2563, 0]
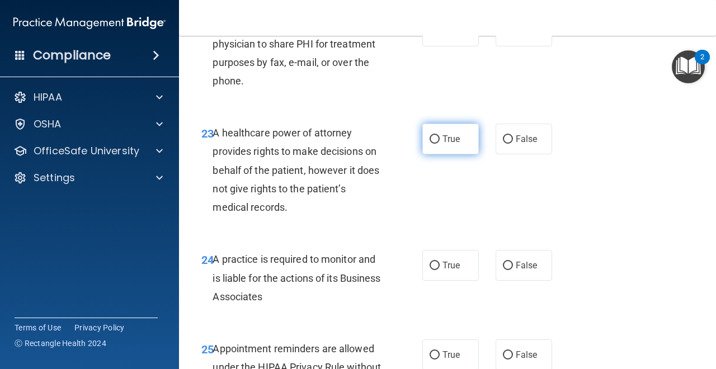
click at [438, 144] on input "True" at bounding box center [435, 139] width 10 height 8
radio input "true"
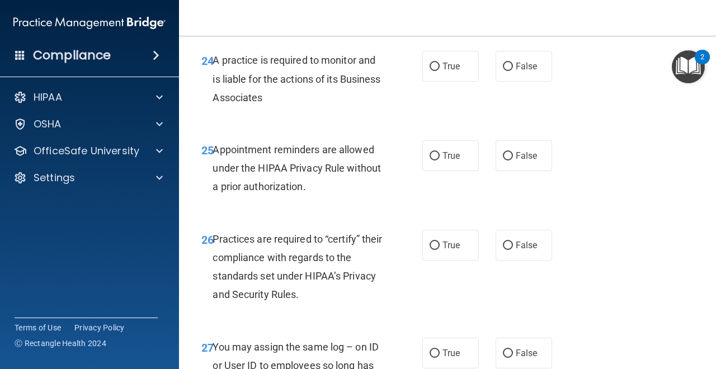
scroll to position [2763, 0]
click at [438, 71] on input "True" at bounding box center [435, 66] width 10 height 8
radio input "true"
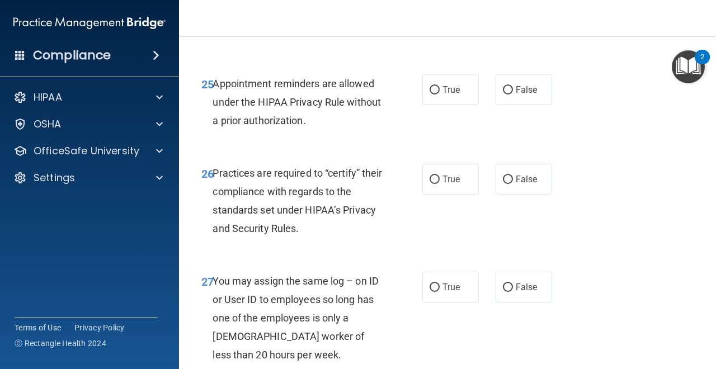
scroll to position [2829, 0]
click at [437, 94] on input "True" at bounding box center [435, 90] width 10 height 8
radio input "true"
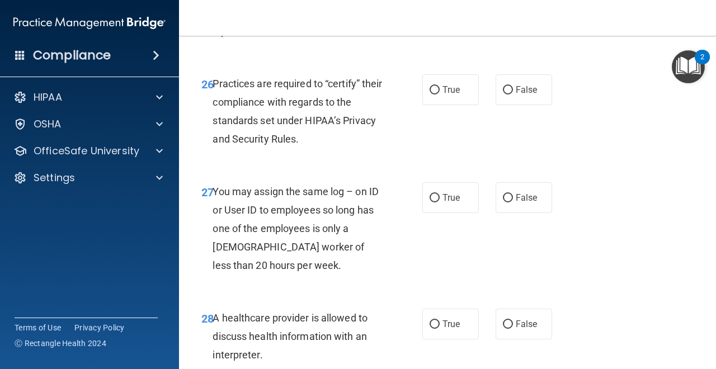
scroll to position [2922, 0]
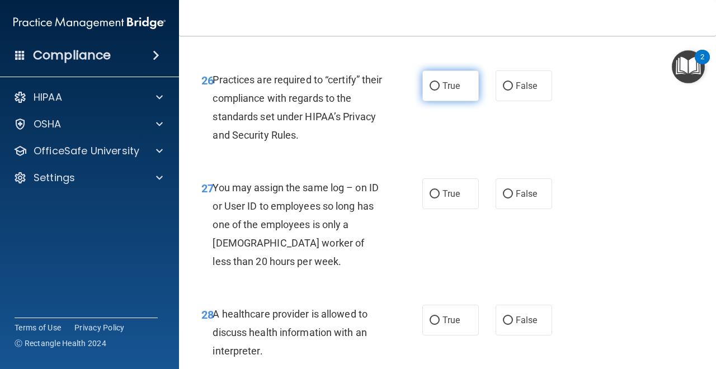
click at [434, 91] on input "True" at bounding box center [435, 86] width 10 height 8
radio input "true"
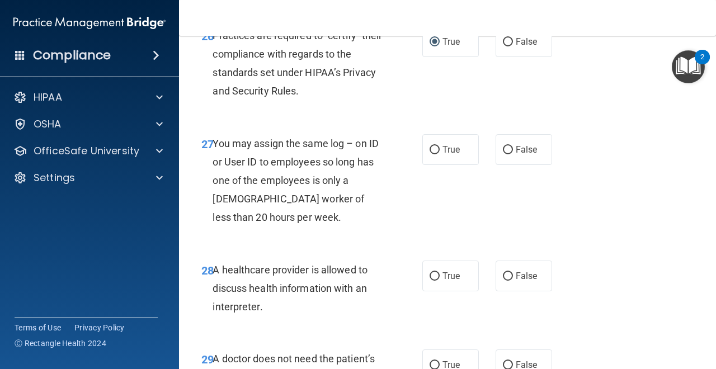
scroll to position [2982, 0]
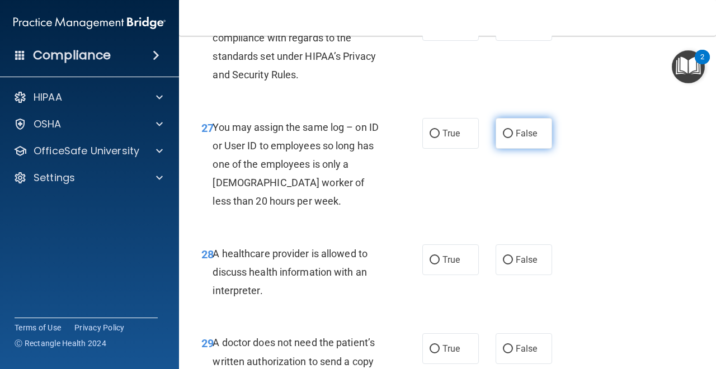
click at [506, 138] on input "False" at bounding box center [508, 134] width 10 height 8
radio input "true"
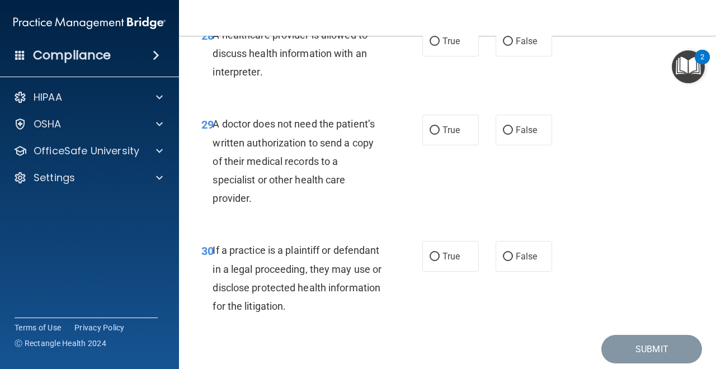
scroll to position [3207, 0]
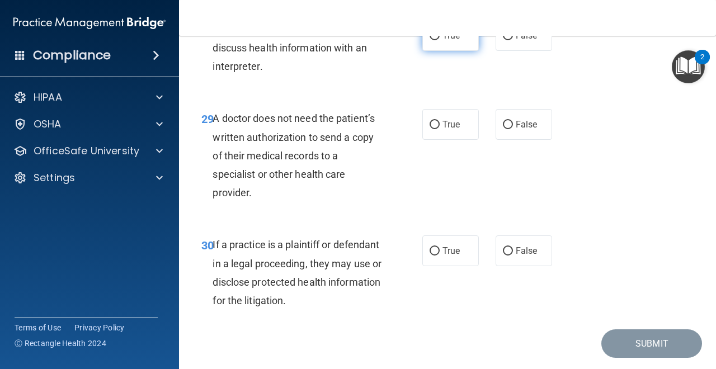
click at [438, 40] on input "True" at bounding box center [435, 36] width 10 height 8
radio input "true"
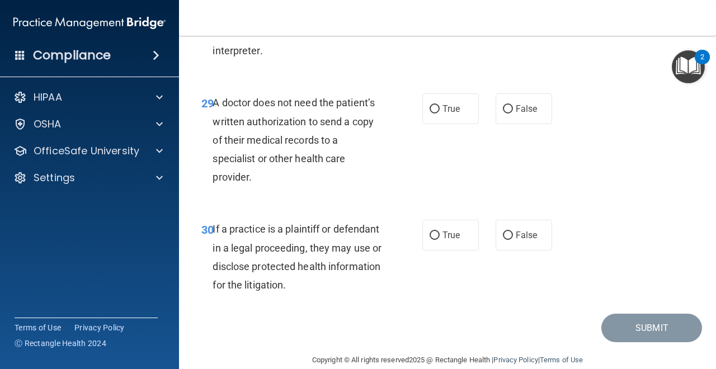
scroll to position [3235, 0]
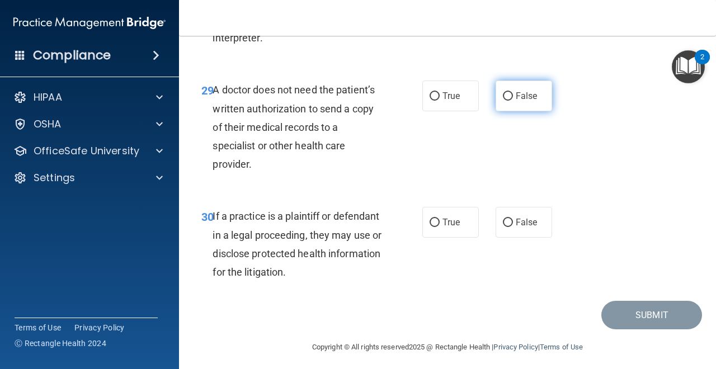
click at [507, 101] on input "False" at bounding box center [508, 96] width 10 height 8
radio input "true"
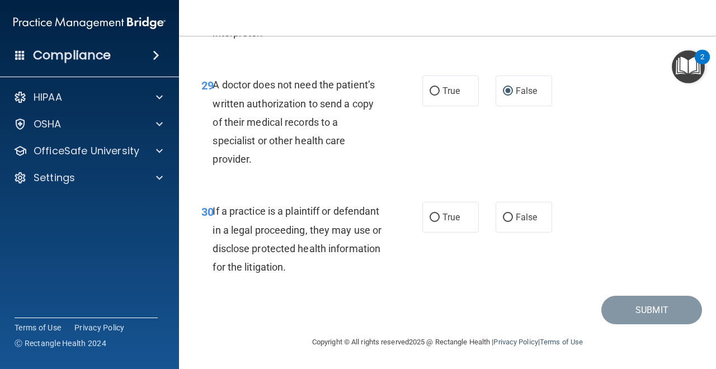
scroll to position [3259, 0]
click at [505, 217] on input "False" at bounding box center [508, 218] width 10 height 8
radio input "true"
click at [621, 311] on button "Submit" at bounding box center [652, 310] width 101 height 29
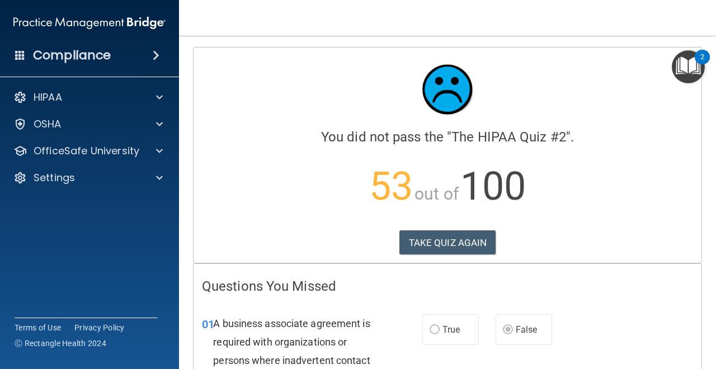
click at [714, 182] on main "Calculating your score.... You did not pass the " The HIPAA Quiz #2 ". 53 out o…" at bounding box center [447, 203] width 537 height 334
click at [715, 9] on nav "Toggle navigation Carolina Guzman carolinagr@me.com Manage My Enterprise Fairwa…" at bounding box center [447, 18] width 537 height 36
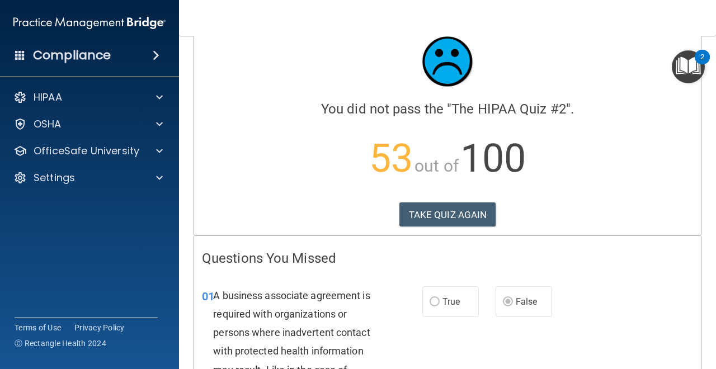
drag, startPoint x: 711, startPoint y: 60, endPoint x: 711, endPoint y: 69, distance: 8.4
click at [711, 69] on body "Compliance HIPAA Documents and Policies Report an Incident Business Associates …" at bounding box center [358, 184] width 716 height 369
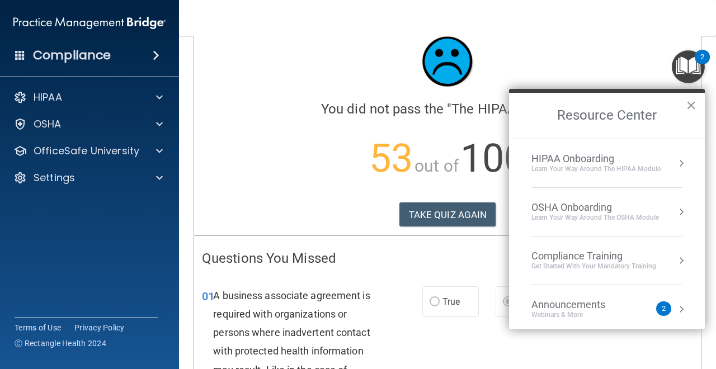
click at [627, 62] on div at bounding box center [447, 61] width 491 height 67
click at [692, 104] on button "×" at bounding box center [691, 105] width 11 height 18
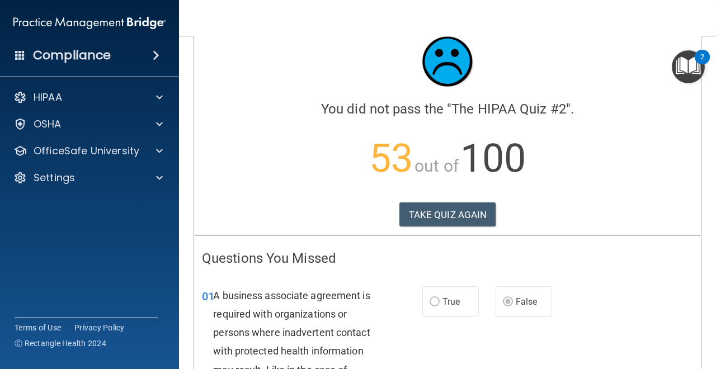
click at [712, 87] on main "Calculating your score.... You did not pass the " The HIPAA Quiz #2 ". 53 out o…" at bounding box center [447, 203] width 537 height 334
click at [712, 95] on main "Calculating your score.... You did not pass the " The HIPAA Quiz #2 ". 53 out o…" at bounding box center [447, 203] width 537 height 334
click at [711, 91] on main "Calculating your score.... You did not pass the " The HIPAA Quiz #2 ". 53 out o…" at bounding box center [447, 203] width 537 height 334
click at [714, 70] on main "Calculating your score.... You did not pass the " The HIPAA Quiz #2 ". 53 out o…" at bounding box center [447, 203] width 537 height 334
click at [711, 93] on main "Calculating your score.... You did not pass the " The HIPAA Quiz #2 ". 53 out o…" at bounding box center [447, 203] width 537 height 334
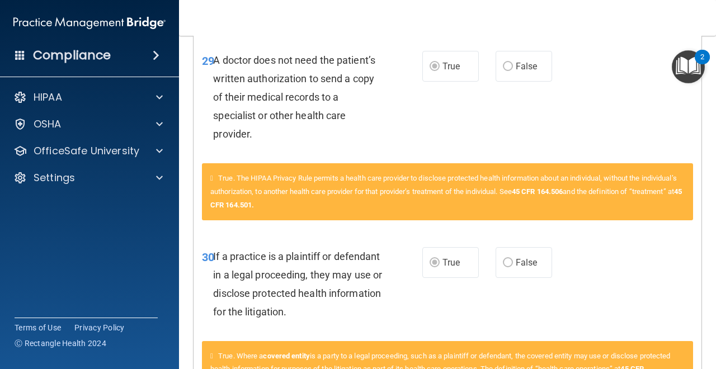
scroll to position [2575, 0]
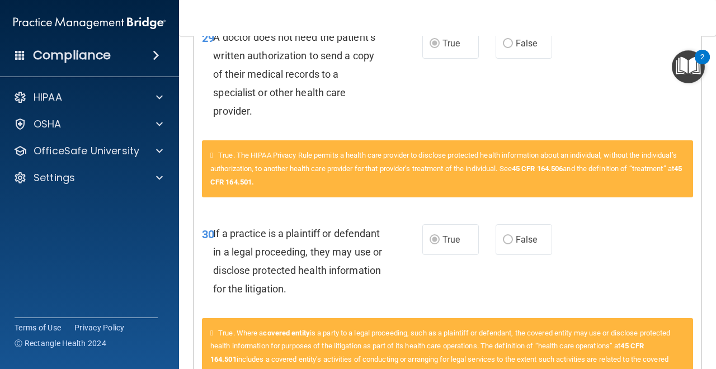
click at [711, 219] on main "Calculating your score.... You did not pass the " The HIPAA Quiz #2 ". 53 out o…" at bounding box center [447, 203] width 537 height 334
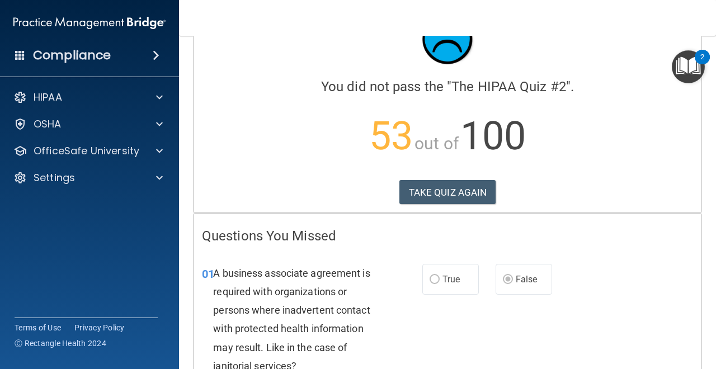
scroll to position [49, 0]
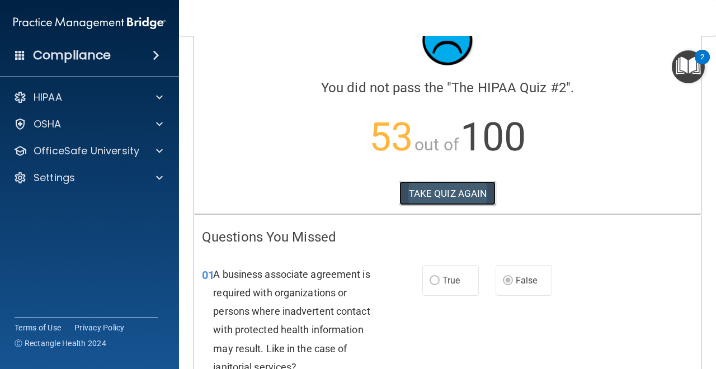
click at [453, 193] on button "TAKE QUIZ AGAIN" at bounding box center [448, 193] width 97 height 25
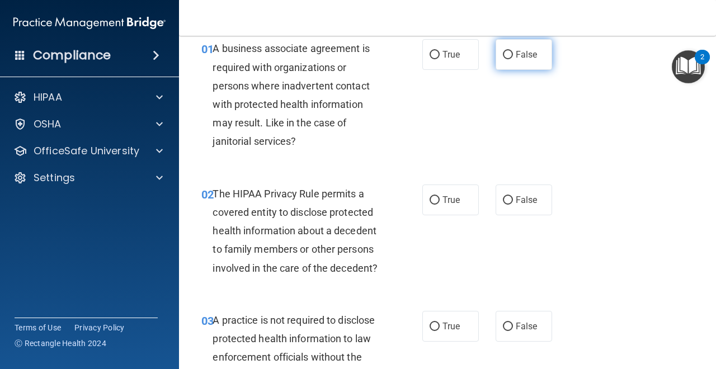
click at [507, 55] on input "False" at bounding box center [508, 55] width 10 height 8
radio input "true"
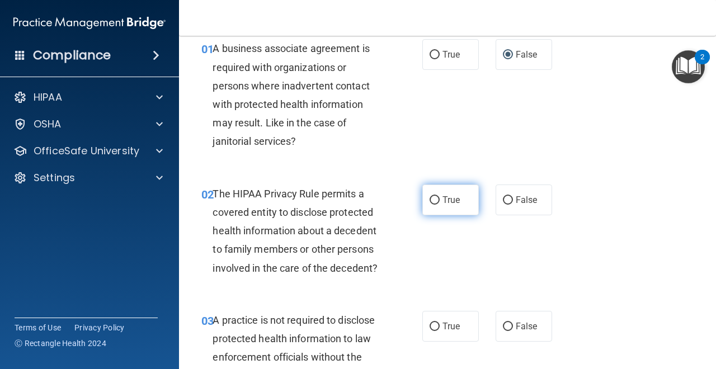
click at [438, 201] on input "True" at bounding box center [435, 200] width 10 height 8
radio input "true"
click at [512, 321] on label "False" at bounding box center [524, 326] width 57 height 31
click at [512, 323] on input "False" at bounding box center [508, 327] width 10 height 8
radio input "true"
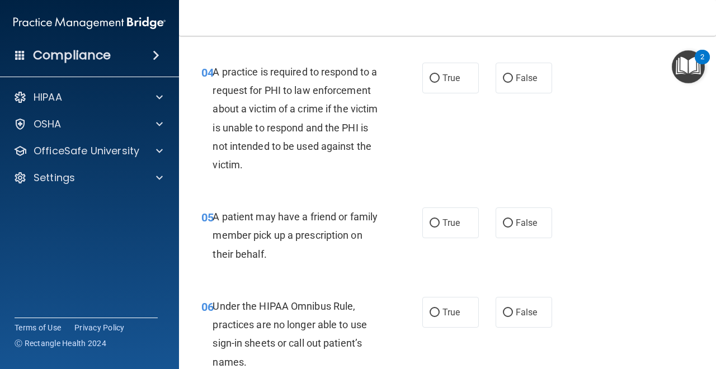
scroll to position [386, 0]
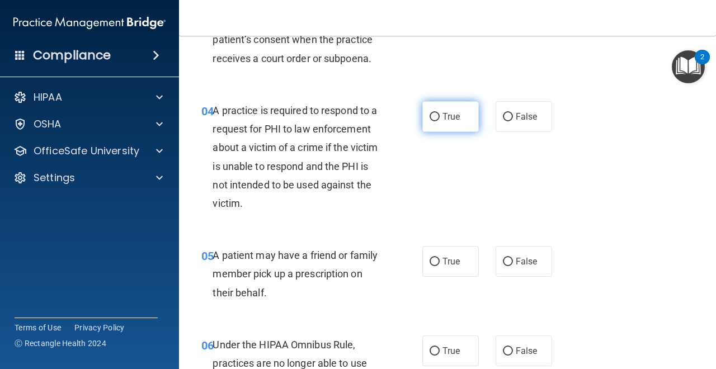
click at [433, 117] on input "True" at bounding box center [435, 117] width 10 height 8
radio input "true"
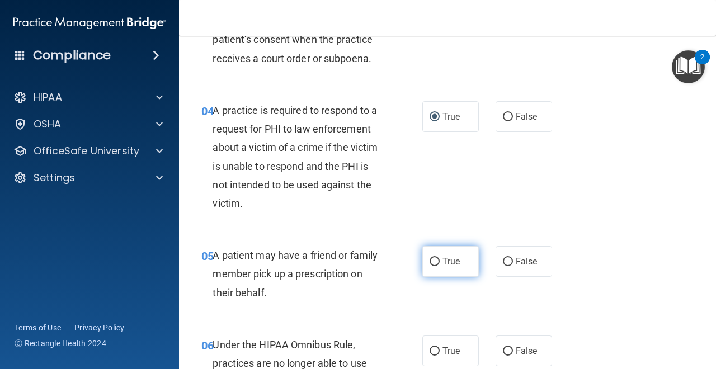
click at [436, 264] on input "True" at bounding box center [435, 262] width 10 height 8
radio input "true"
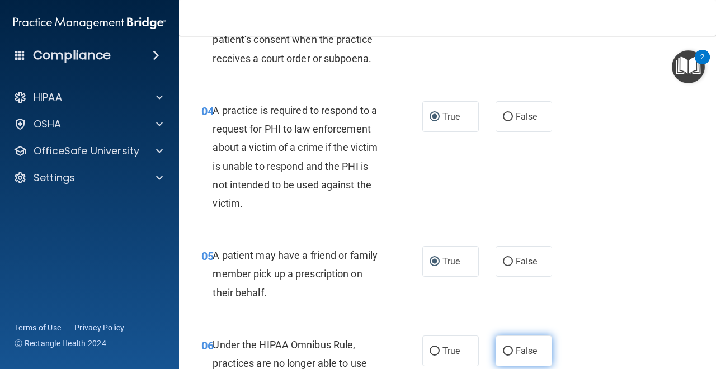
click at [509, 350] on input "False" at bounding box center [508, 352] width 10 height 8
radio input "true"
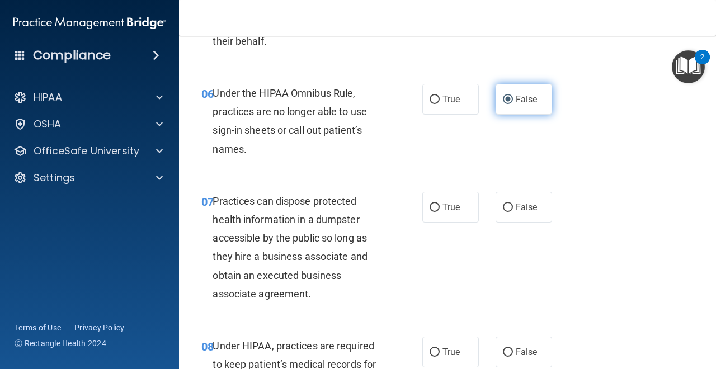
scroll to position [644, 0]
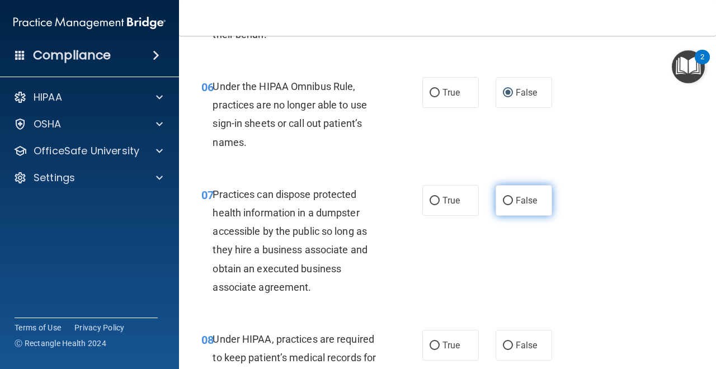
click at [505, 204] on input "False" at bounding box center [508, 201] width 10 height 8
radio input "true"
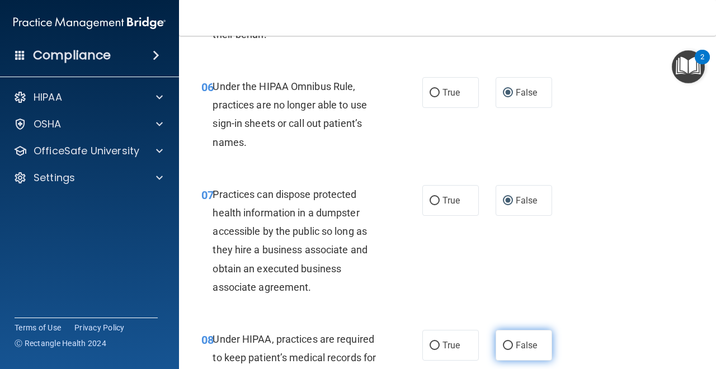
click at [506, 345] on input "False" at bounding box center [508, 346] width 10 height 8
radio input "true"
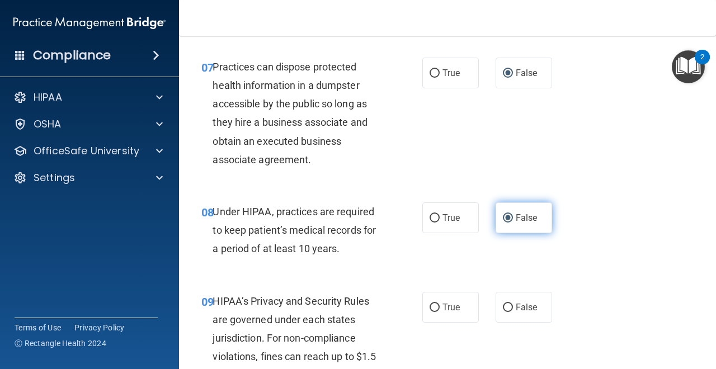
scroll to position [774, 0]
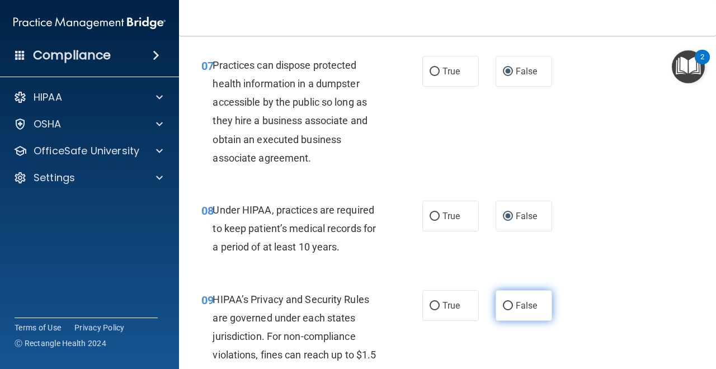
click at [508, 304] on input "False" at bounding box center [508, 306] width 10 height 8
radio input "true"
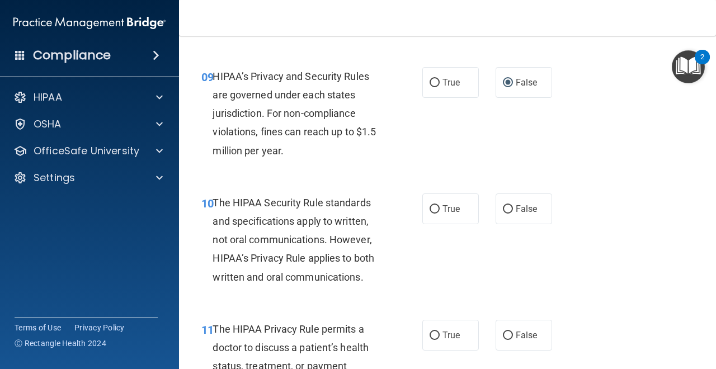
scroll to position [1001, 0]
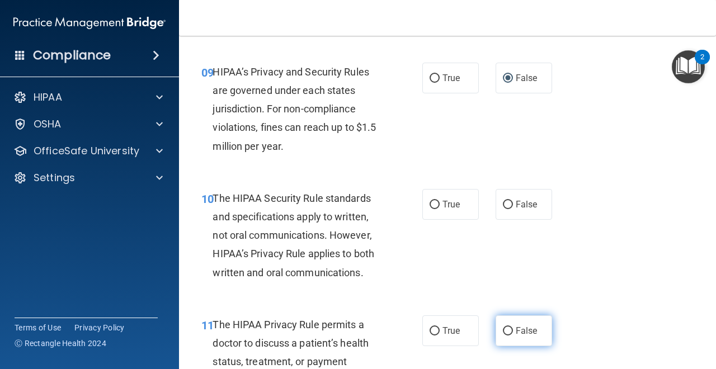
click at [511, 332] on input "False" at bounding box center [508, 331] width 10 height 8
radio input "true"
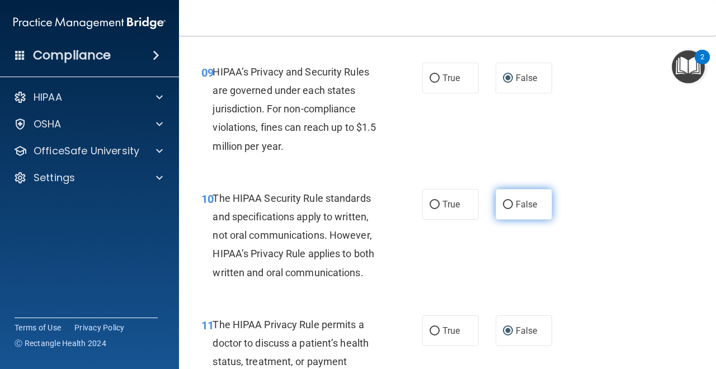
click at [509, 204] on input "False" at bounding box center [508, 205] width 10 height 8
radio input "true"
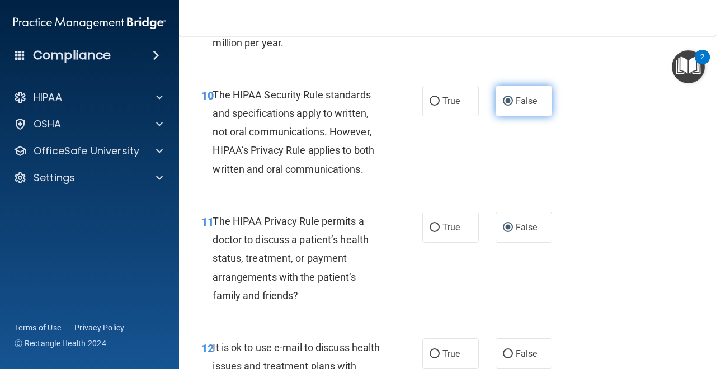
scroll to position [1108, 0]
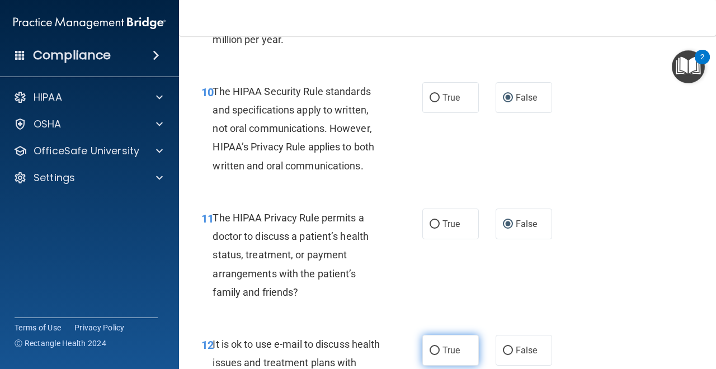
click at [435, 350] on input "True" at bounding box center [435, 351] width 10 height 8
radio input "true"
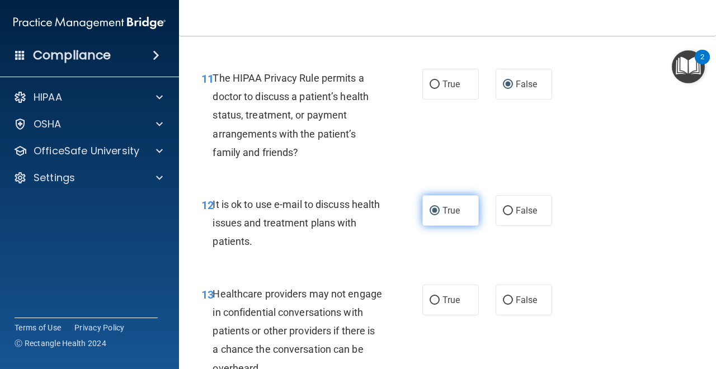
scroll to position [1251, 0]
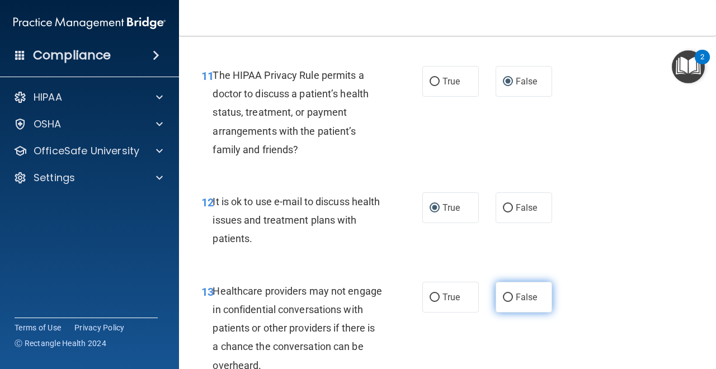
click at [510, 297] on input "False" at bounding box center [508, 298] width 10 height 8
radio input "true"
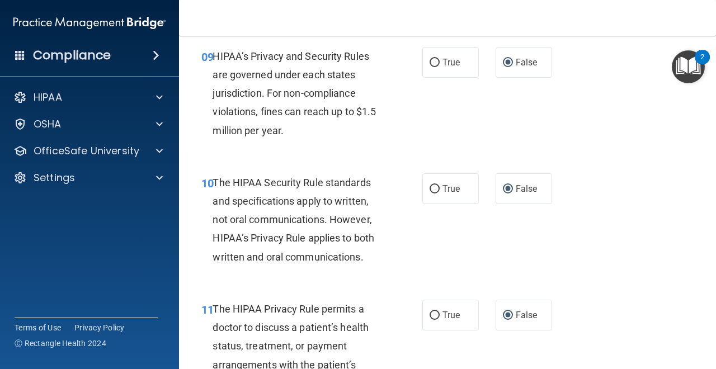
scroll to position [1007, 0]
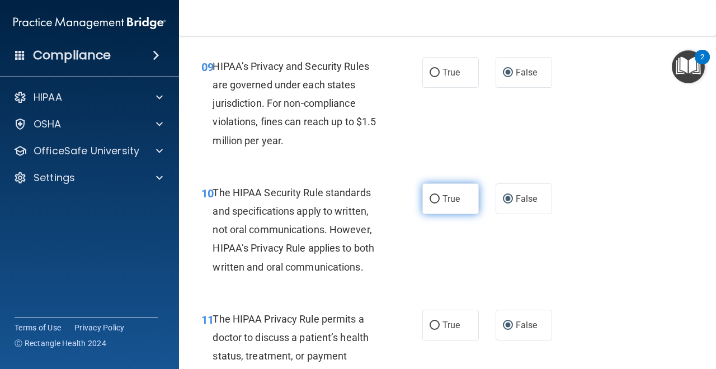
click at [433, 199] on input "True" at bounding box center [435, 199] width 10 height 8
radio input "true"
radio input "false"
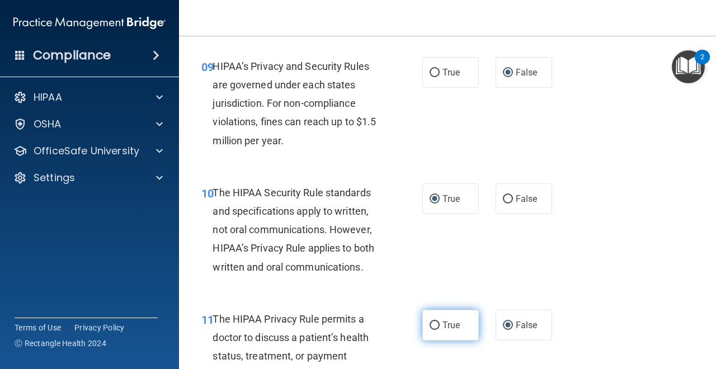
click at [430, 326] on input "True" at bounding box center [435, 326] width 10 height 8
radio input "true"
radio input "false"
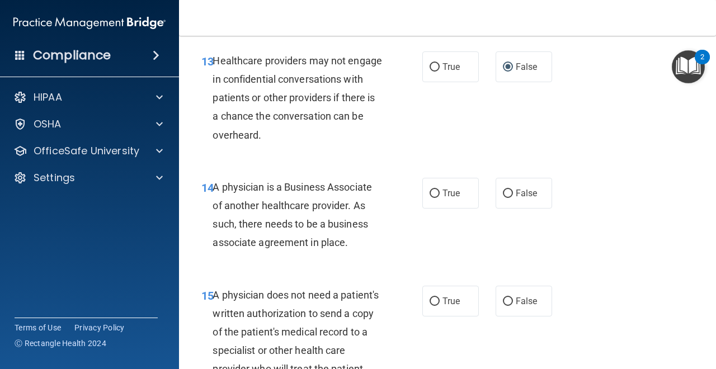
scroll to position [1486, 0]
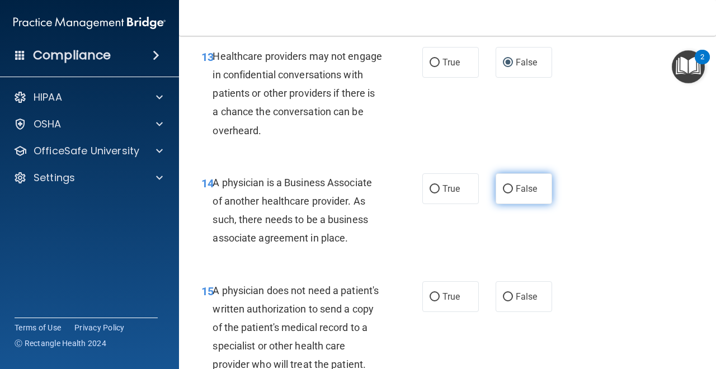
click at [508, 190] on input "False" at bounding box center [508, 189] width 10 height 8
radio input "true"
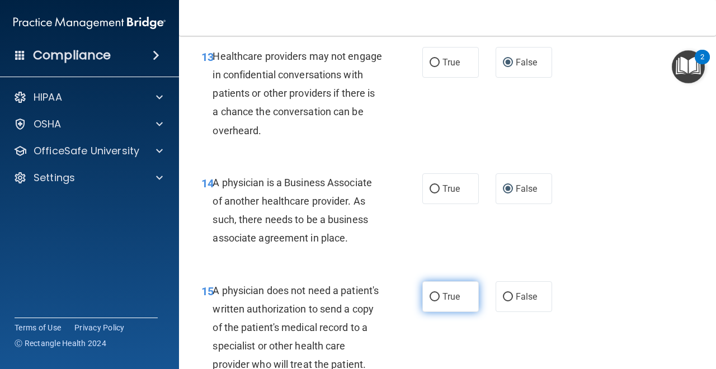
click at [437, 294] on input "True" at bounding box center [435, 297] width 10 height 8
radio input "true"
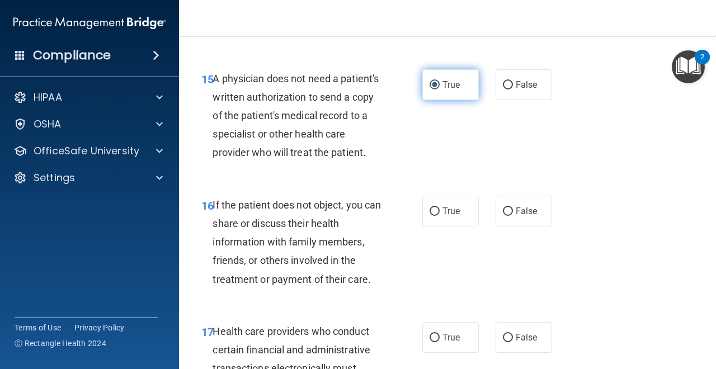
scroll to position [1705, 0]
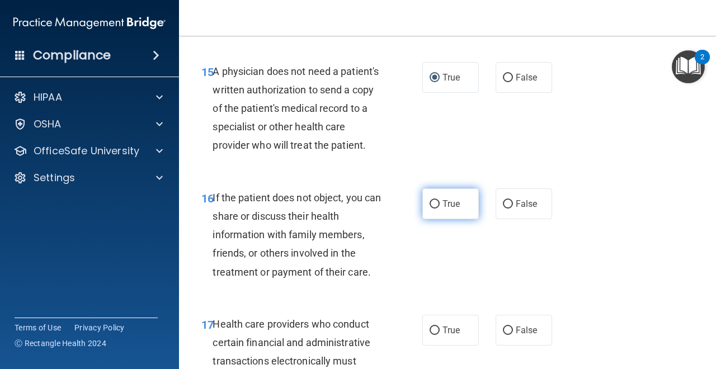
click at [435, 207] on input "True" at bounding box center [435, 204] width 10 height 8
radio input "true"
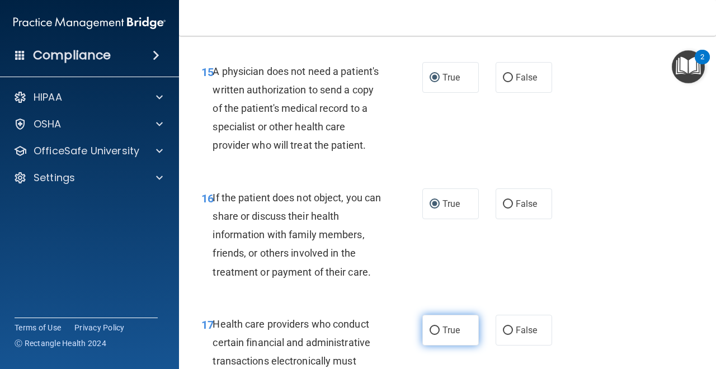
click at [433, 330] on input "True" at bounding box center [435, 331] width 10 height 8
radio input "true"
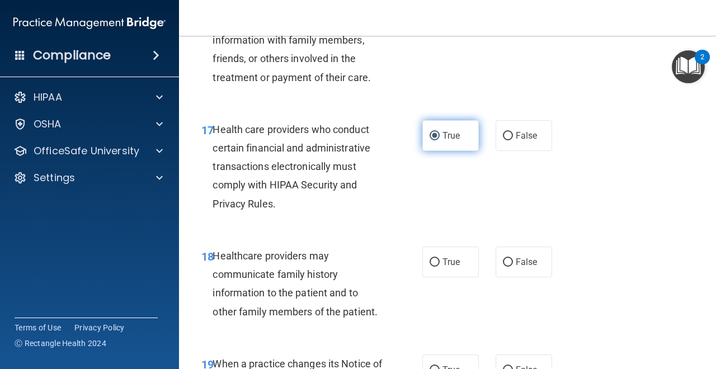
scroll to position [1934, 0]
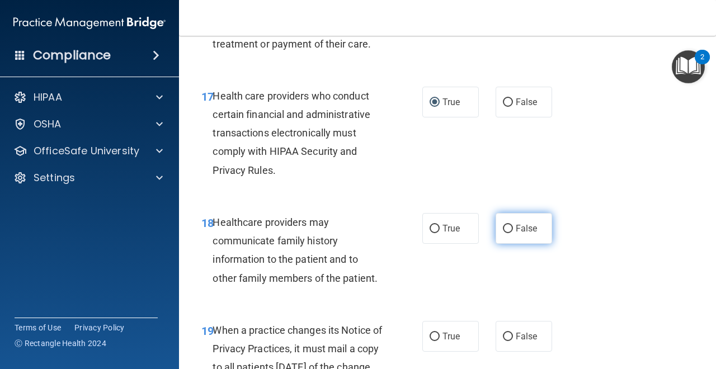
click at [508, 226] on input "False" at bounding box center [508, 229] width 10 height 8
radio input "true"
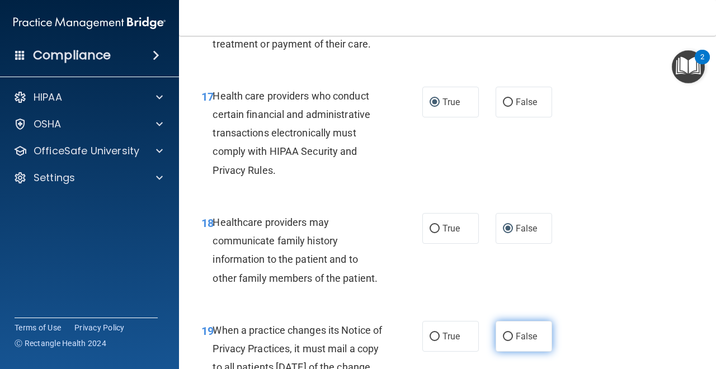
click at [507, 334] on input "False" at bounding box center [508, 337] width 10 height 8
radio input "true"
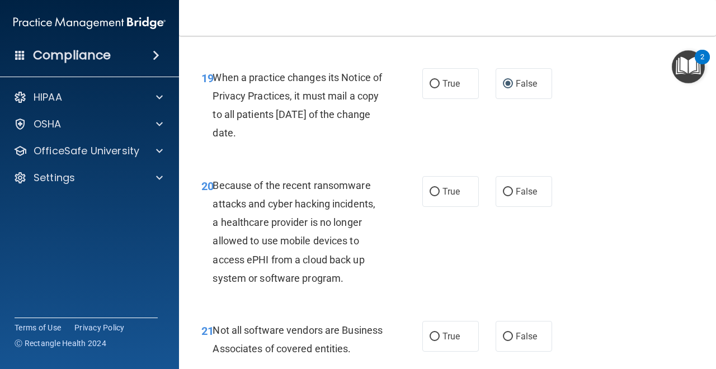
scroll to position [2188, 0]
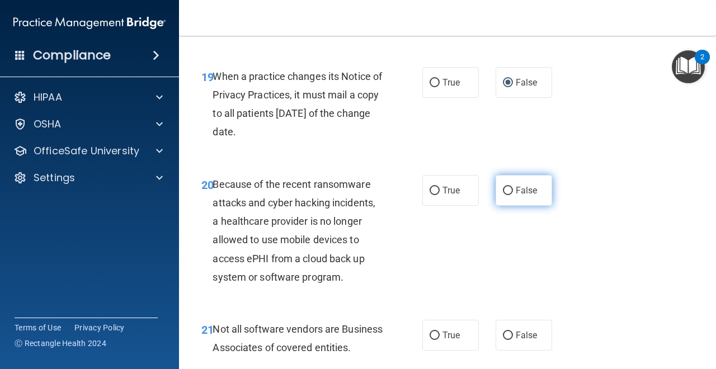
click at [510, 191] on input "False" at bounding box center [508, 191] width 10 height 8
radio input "true"
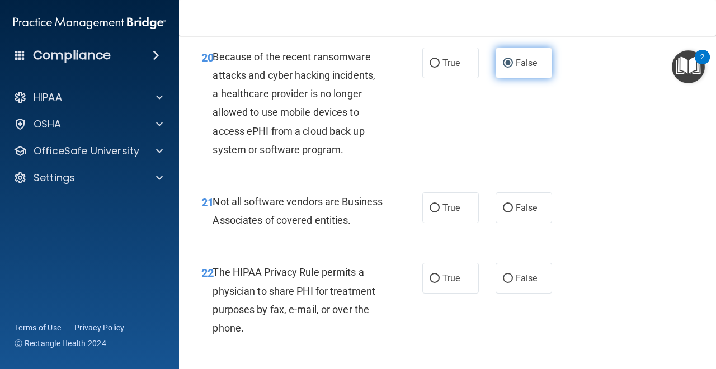
scroll to position [2318, 0]
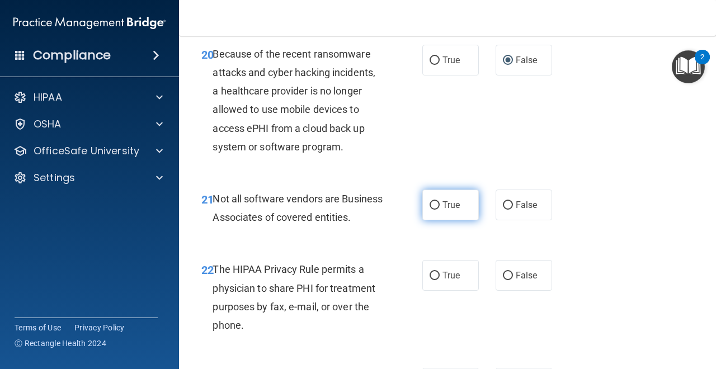
click at [437, 207] on input "True" at bounding box center [435, 205] width 10 height 8
radio input "true"
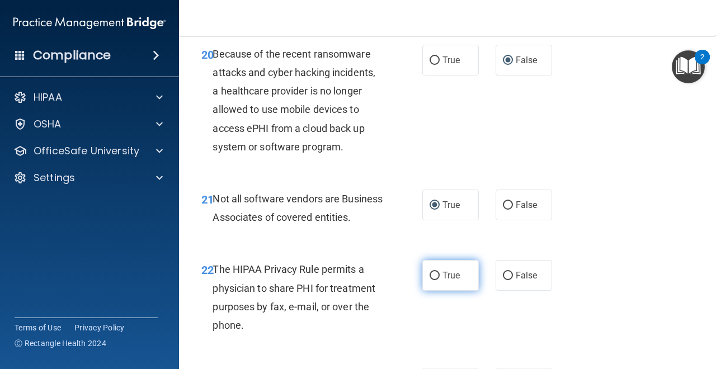
click at [436, 280] on input "True" at bounding box center [435, 276] width 10 height 8
radio input "true"
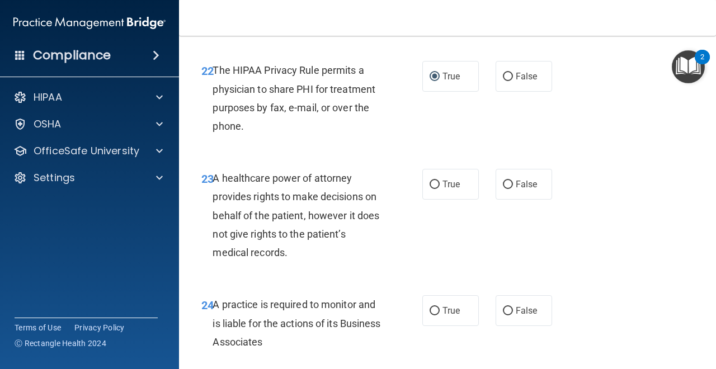
scroll to position [2525, 0]
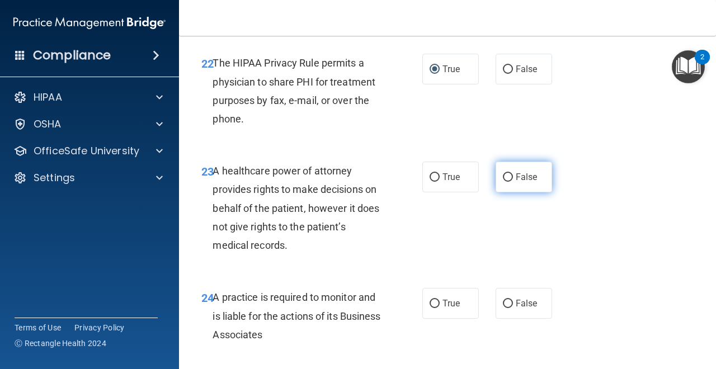
click at [507, 182] on input "False" at bounding box center [508, 178] width 10 height 8
radio input "true"
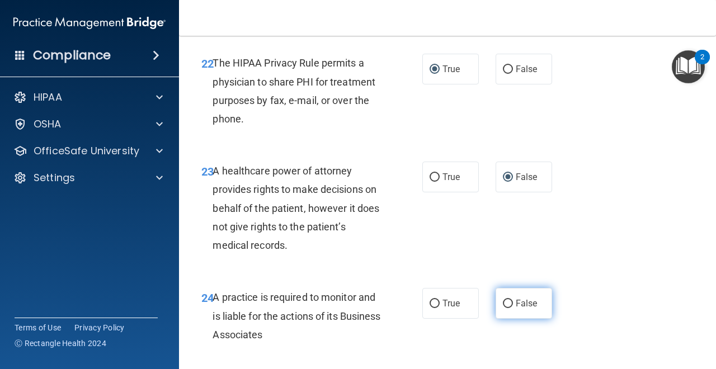
click at [508, 319] on label "False" at bounding box center [524, 303] width 57 height 31
click at [508, 308] on input "False" at bounding box center [508, 304] width 10 height 8
radio input "true"
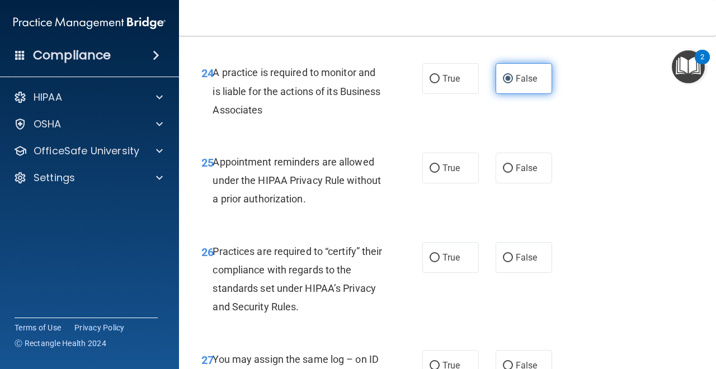
scroll to position [2751, 0]
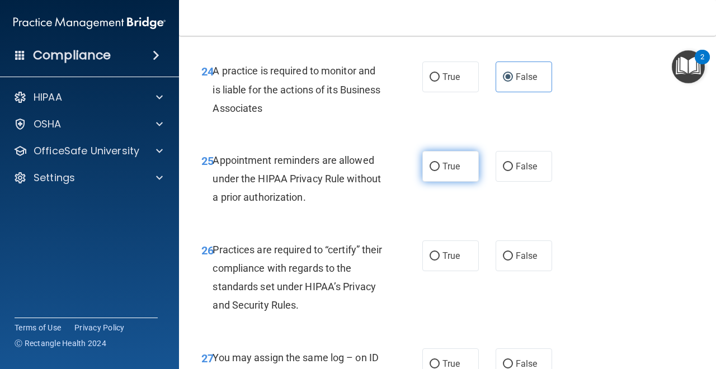
click at [437, 171] on input "True" at bounding box center [435, 167] width 10 height 8
radio input "true"
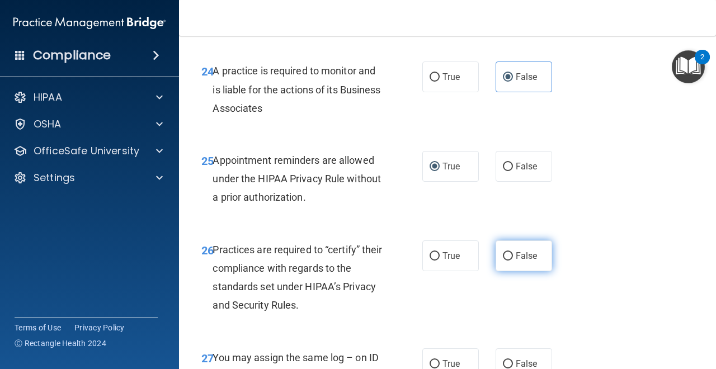
click at [507, 261] on input "False" at bounding box center [508, 256] width 10 height 8
radio input "true"
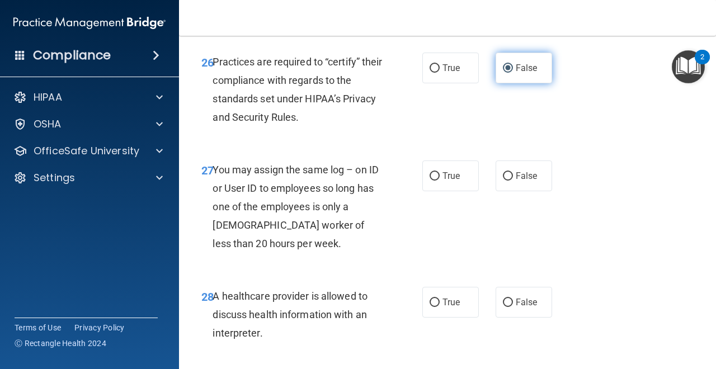
scroll to position [2968, 0]
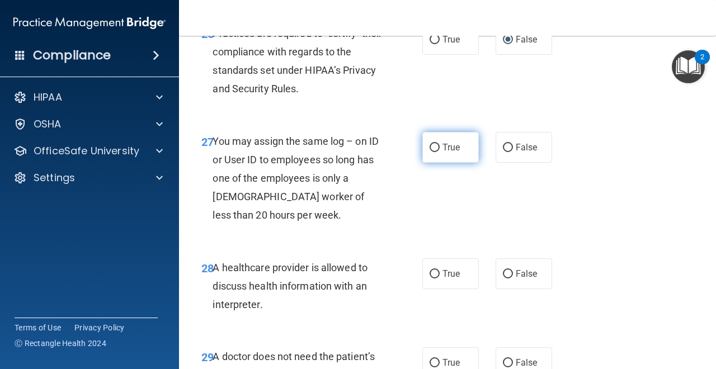
click at [435, 163] on label "True" at bounding box center [451, 147] width 57 height 31
click at [435, 152] on input "True" at bounding box center [435, 148] width 10 height 8
radio input "true"
click at [433, 289] on label "True" at bounding box center [451, 274] width 57 height 31
click at [433, 279] on input "True" at bounding box center [435, 274] width 10 height 8
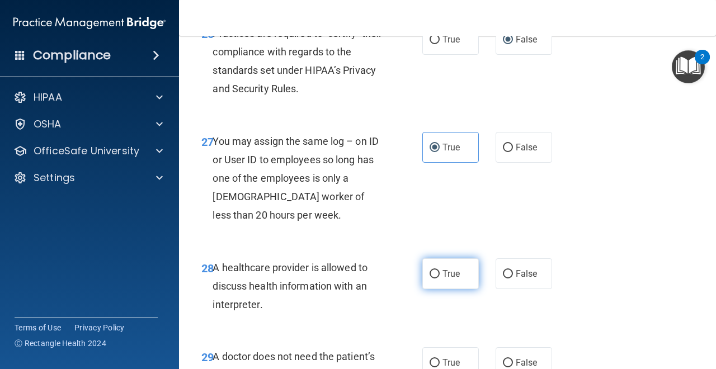
radio input "true"
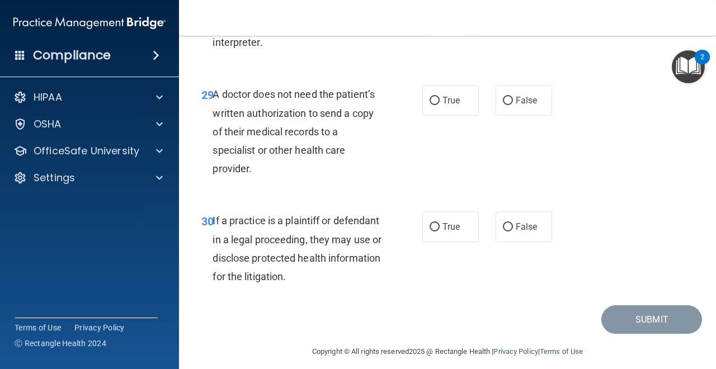
scroll to position [3231, 0]
click at [436, 105] on input "True" at bounding box center [435, 100] width 10 height 8
radio input "true"
click at [434, 231] on input "True" at bounding box center [435, 227] width 10 height 8
radio input "true"
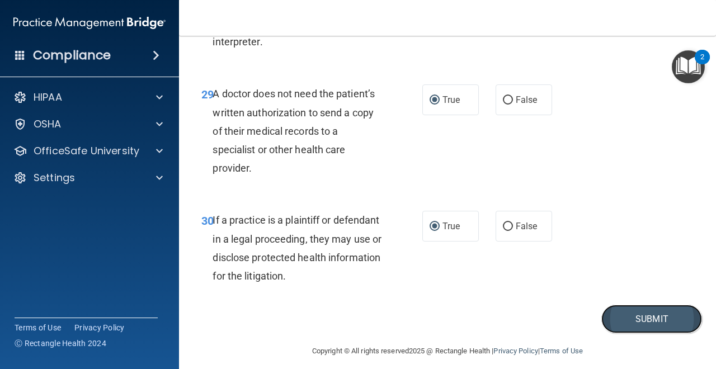
click at [617, 334] on button "Submit" at bounding box center [652, 319] width 101 height 29
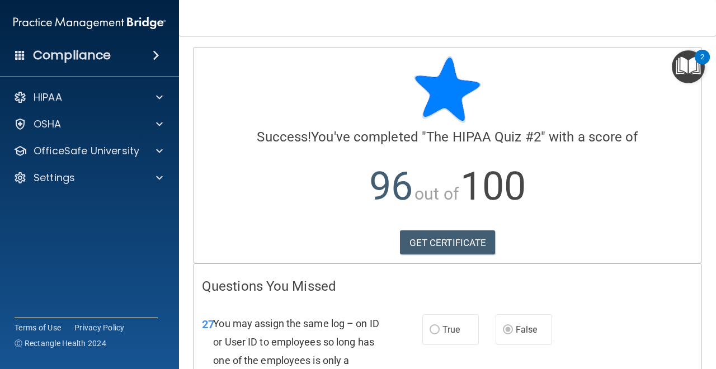
click at [606, 314] on div "27 You may assign the same log – on ID or User ID to employees so long has one …" at bounding box center [448, 364] width 508 height 126
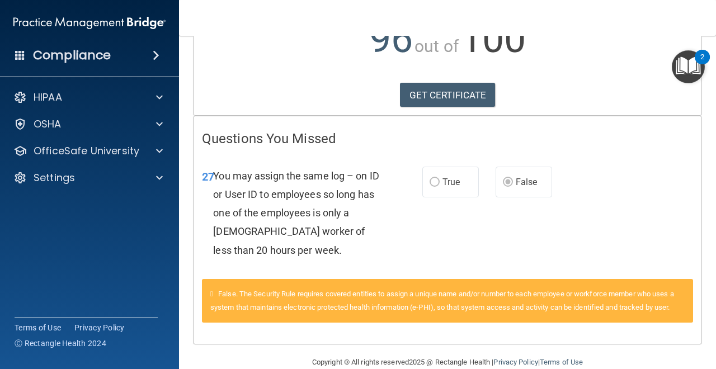
scroll to position [168, 0]
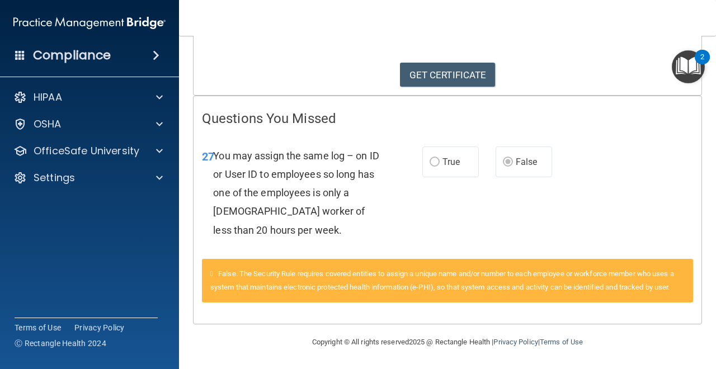
click at [474, 74] on link "GET CERTIFICATE" at bounding box center [448, 75] width 96 height 25
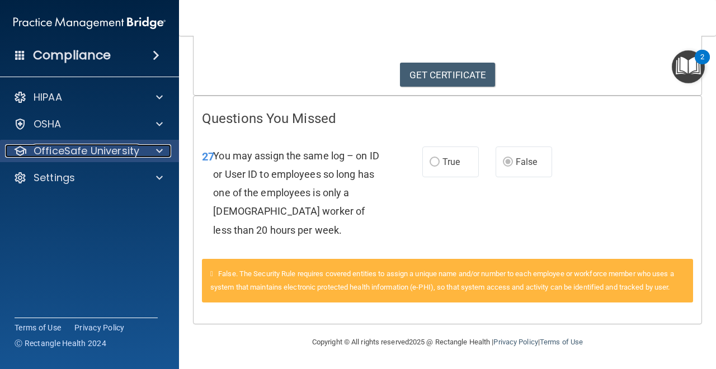
click at [160, 152] on span at bounding box center [159, 150] width 7 height 13
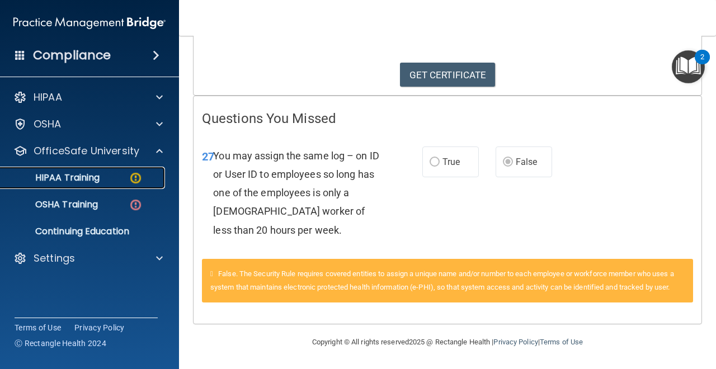
click at [138, 177] on img at bounding box center [136, 178] width 14 height 14
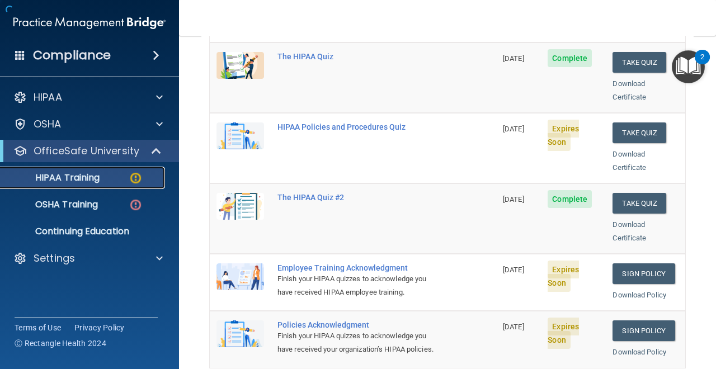
scroll to position [524, 0]
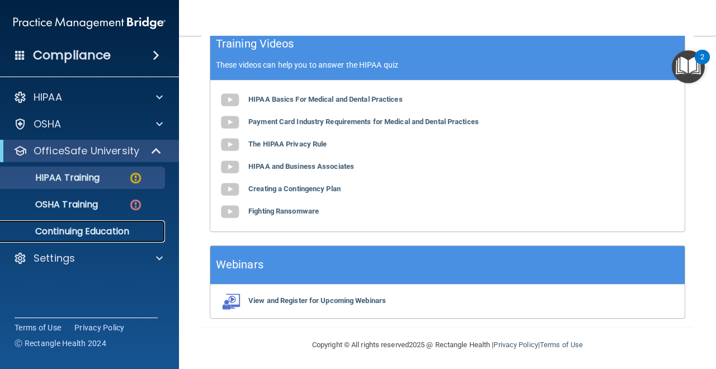
click at [117, 230] on p "Continuing Education" at bounding box center [83, 231] width 153 height 11
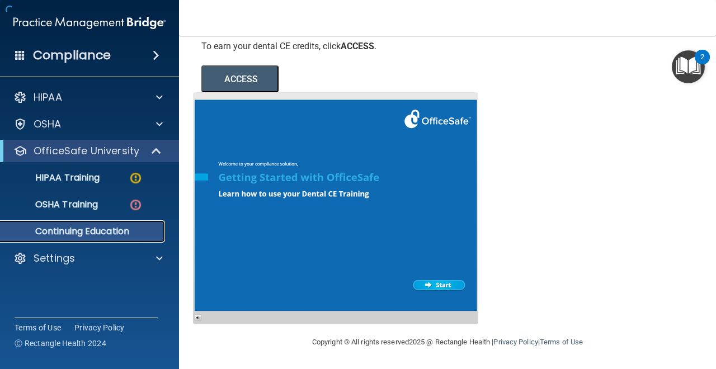
scroll to position [175, 0]
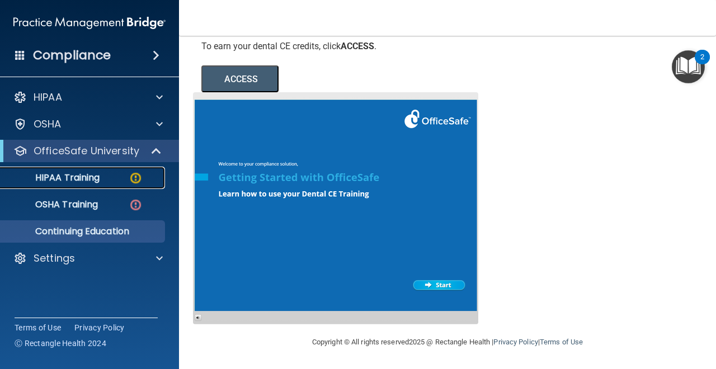
click at [133, 175] on img at bounding box center [136, 178] width 14 height 14
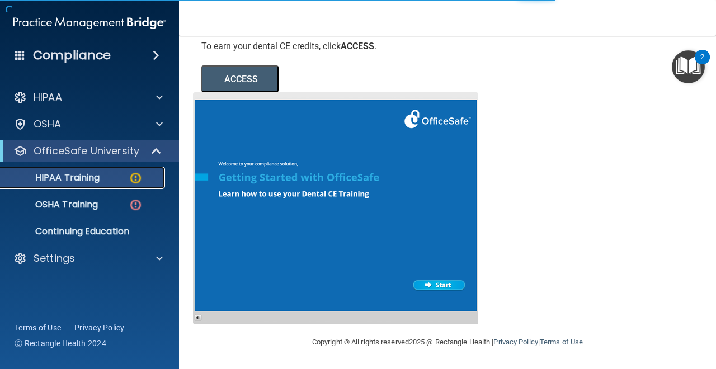
scroll to position [524, 0]
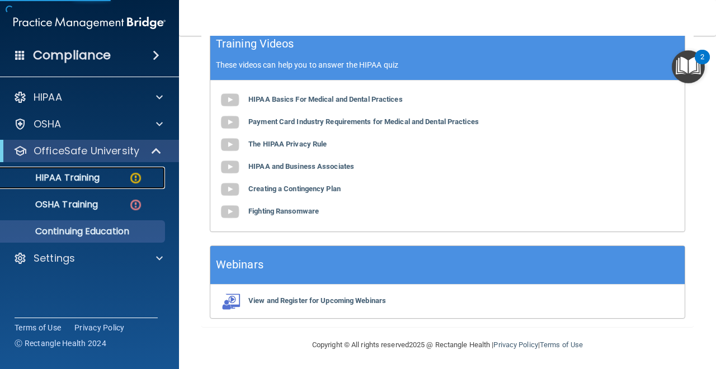
scroll to position [175, 0]
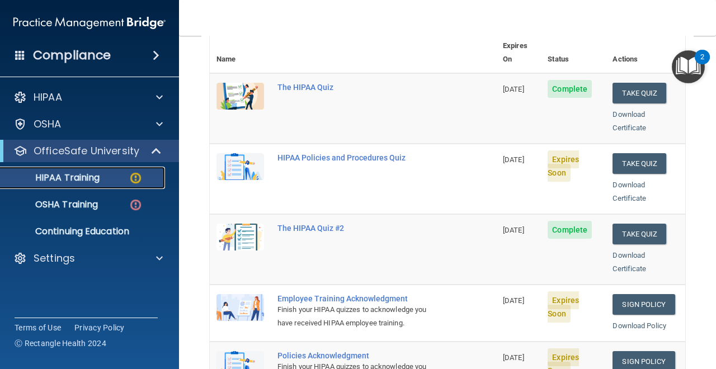
scroll to position [137, 0]
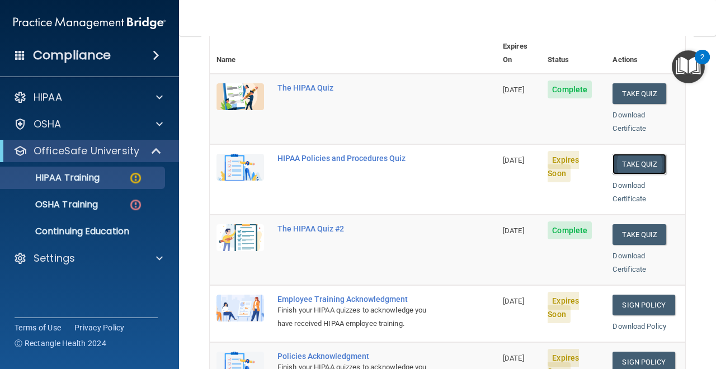
click at [644, 154] on button "Take Quiz" at bounding box center [640, 164] width 54 height 21
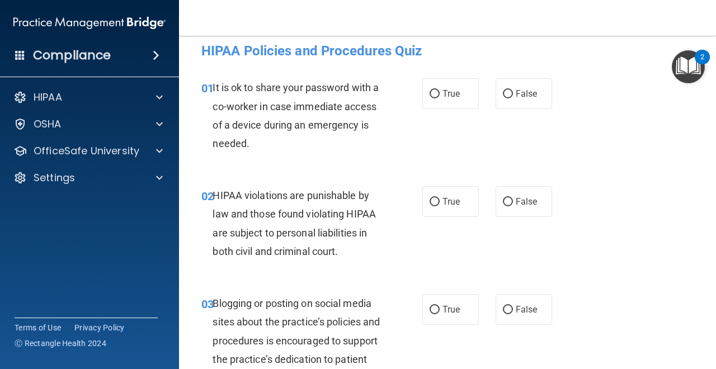
scroll to position [8, 0]
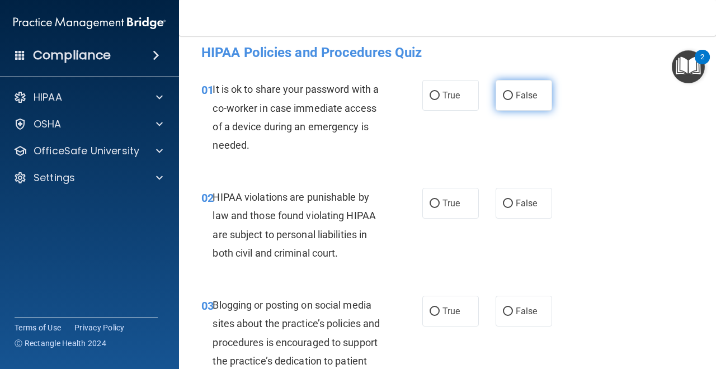
click at [507, 101] on label "False" at bounding box center [524, 95] width 57 height 31
click at [507, 100] on input "False" at bounding box center [508, 96] width 10 height 8
radio input "true"
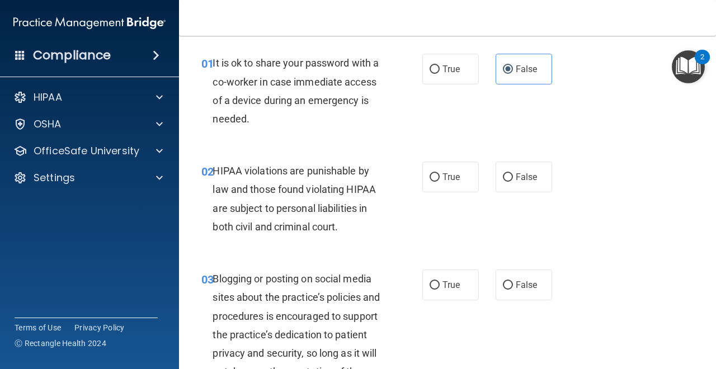
scroll to position [38, 0]
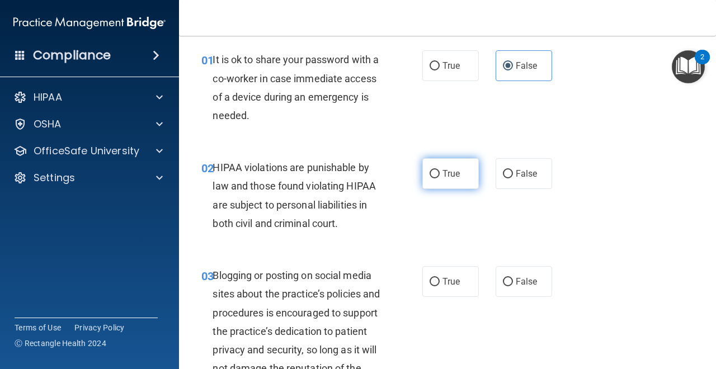
click at [436, 173] on input "True" at bounding box center [435, 174] width 10 height 8
radio input "true"
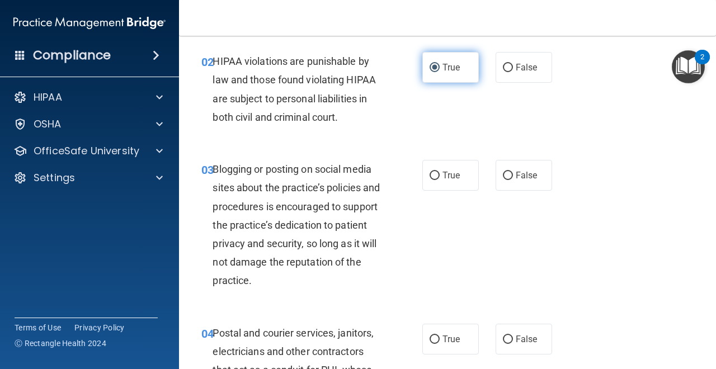
scroll to position [146, 0]
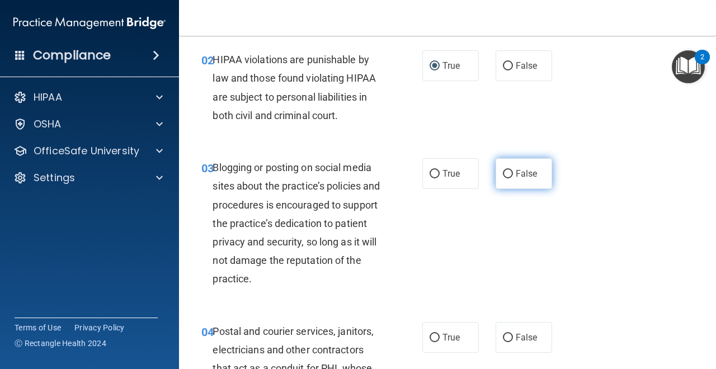
click at [509, 176] on input "False" at bounding box center [508, 174] width 10 height 8
radio input "true"
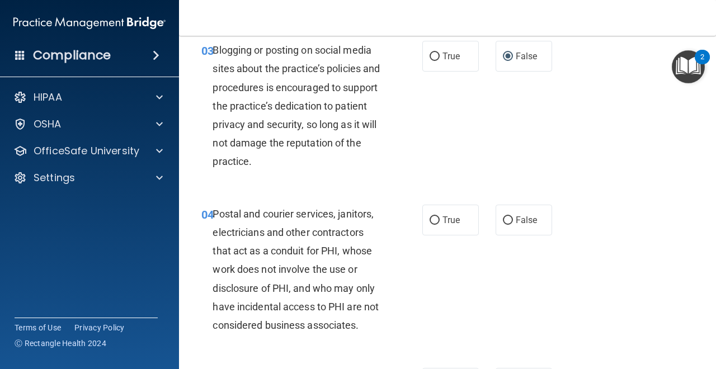
scroll to position [270, 0]
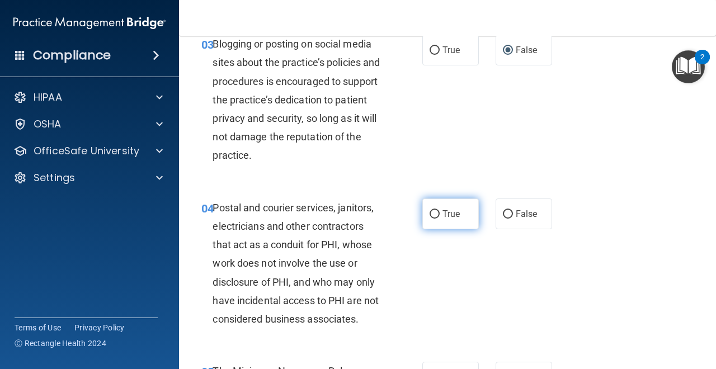
click at [438, 217] on input "True" at bounding box center [435, 214] width 10 height 8
radio input "true"
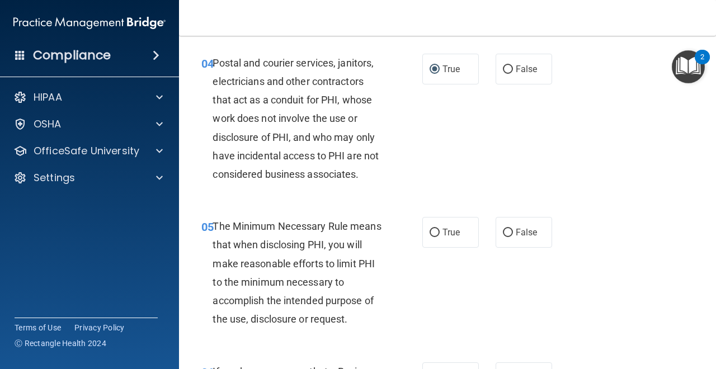
scroll to position [421, 0]
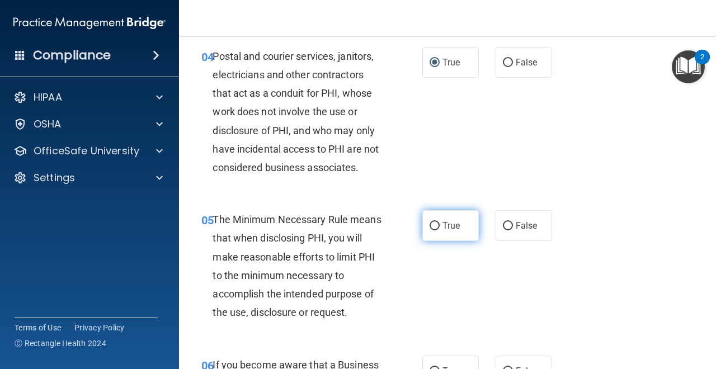
click at [435, 224] on input "True" at bounding box center [435, 226] width 10 height 8
radio input "true"
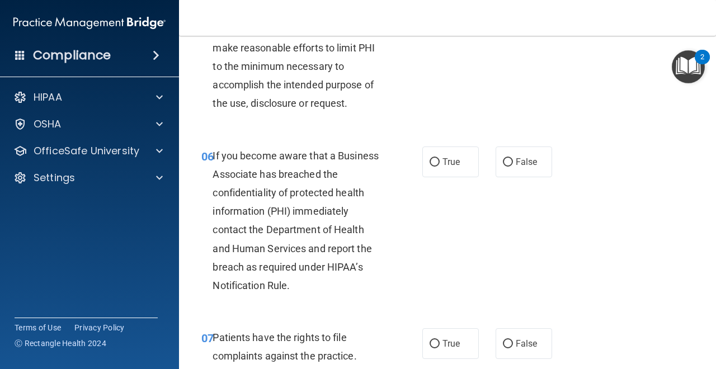
scroll to position [635, 0]
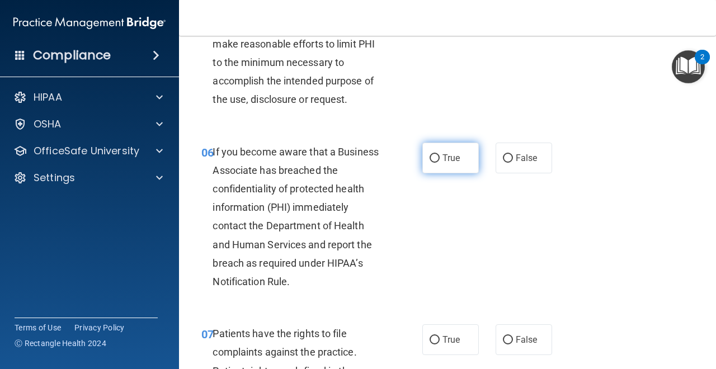
click at [437, 159] on input "True" at bounding box center [435, 158] width 10 height 8
radio input "true"
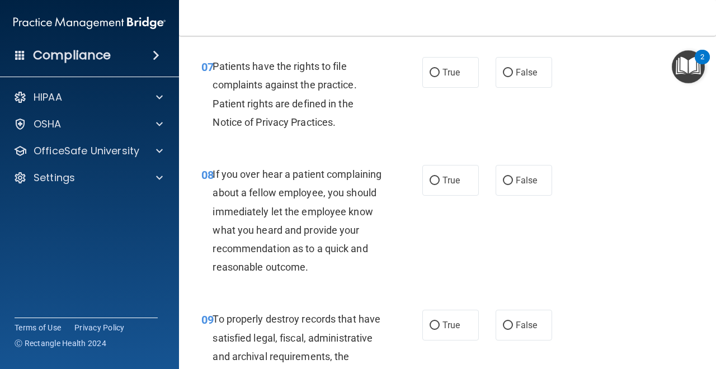
scroll to position [905, 0]
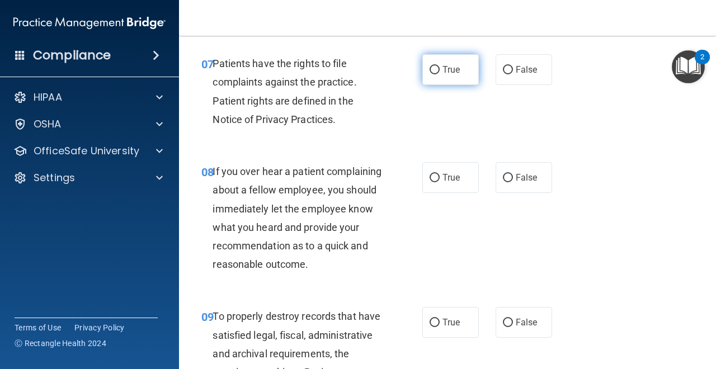
click at [435, 70] on input "True" at bounding box center [435, 70] width 10 height 8
radio input "true"
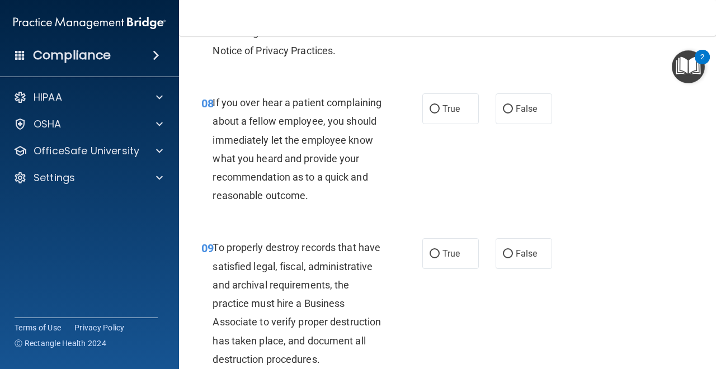
scroll to position [976, 0]
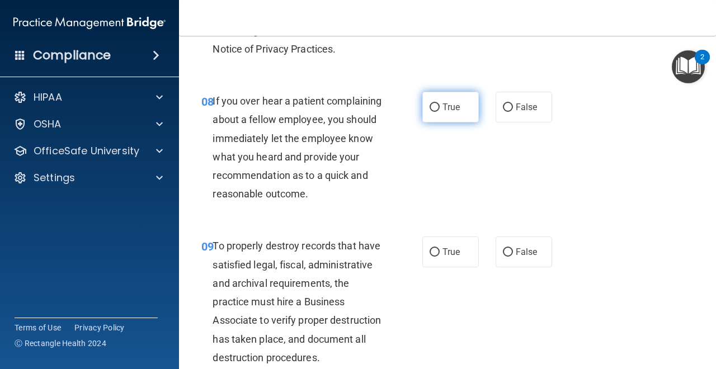
click at [429, 108] on label "True" at bounding box center [451, 107] width 57 height 31
click at [430, 108] on input "True" at bounding box center [435, 108] width 10 height 8
radio input "true"
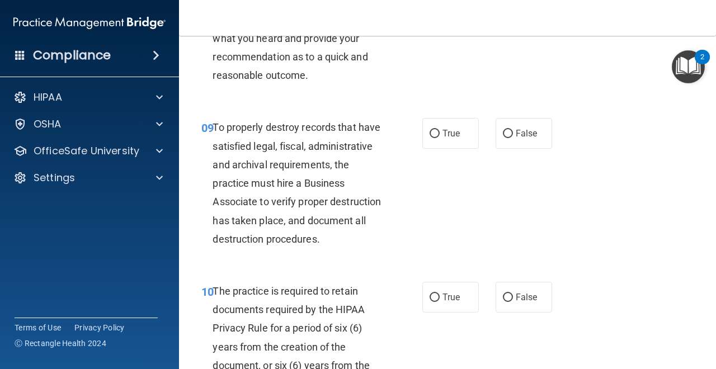
scroll to position [1097, 0]
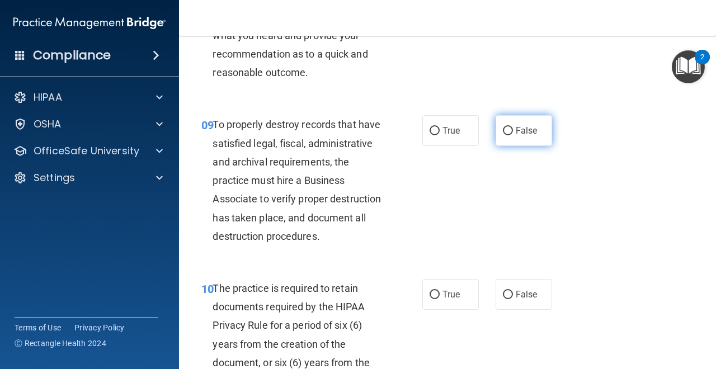
click at [504, 128] on input "False" at bounding box center [508, 131] width 10 height 8
radio input "true"
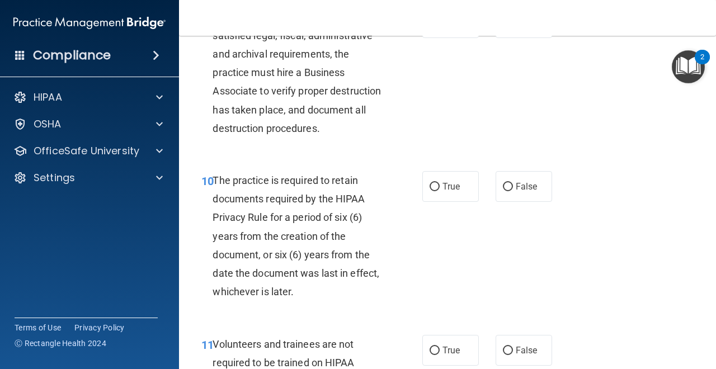
scroll to position [1206, 0]
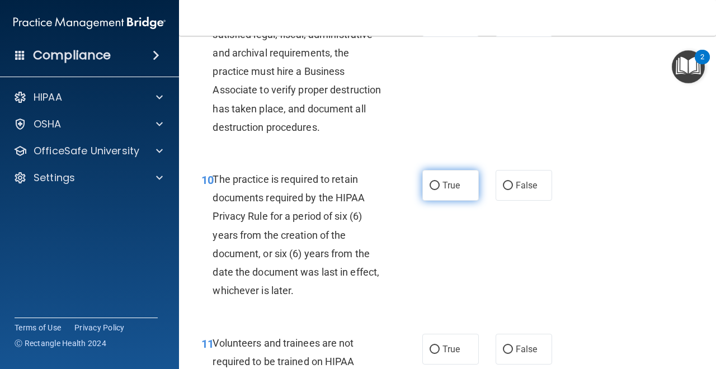
click at [433, 189] on input "True" at bounding box center [435, 186] width 10 height 8
radio input "true"
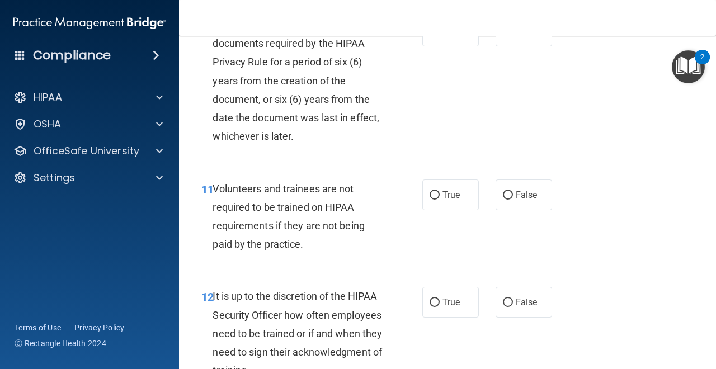
scroll to position [1370, 0]
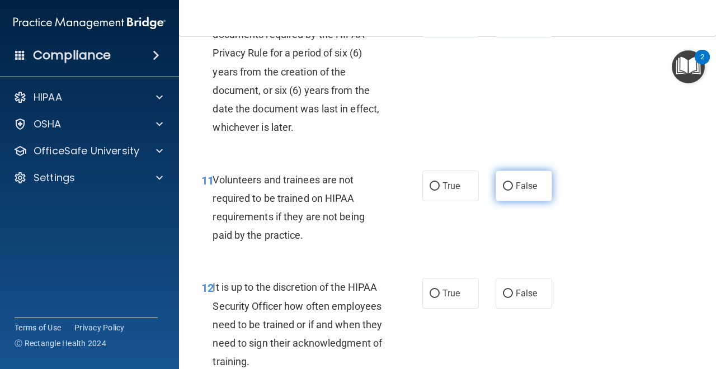
click at [507, 187] on input "False" at bounding box center [508, 186] width 10 height 8
radio input "true"
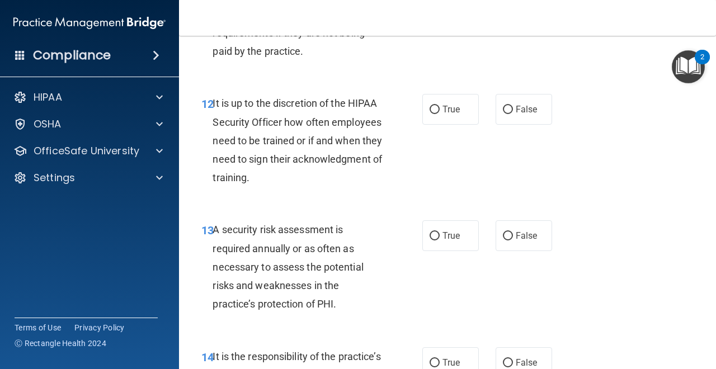
scroll to position [1555, 0]
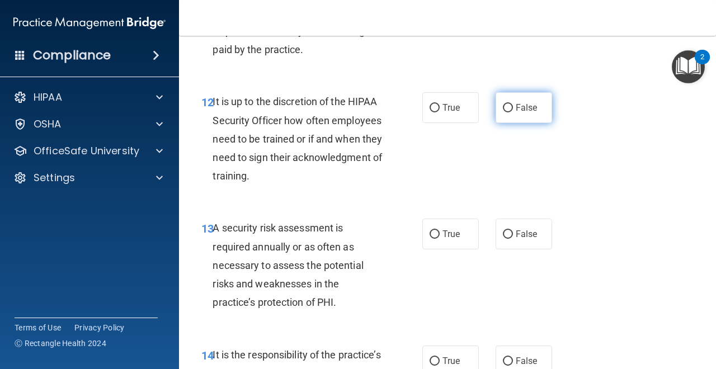
click at [507, 110] on input "False" at bounding box center [508, 108] width 10 height 8
radio input "true"
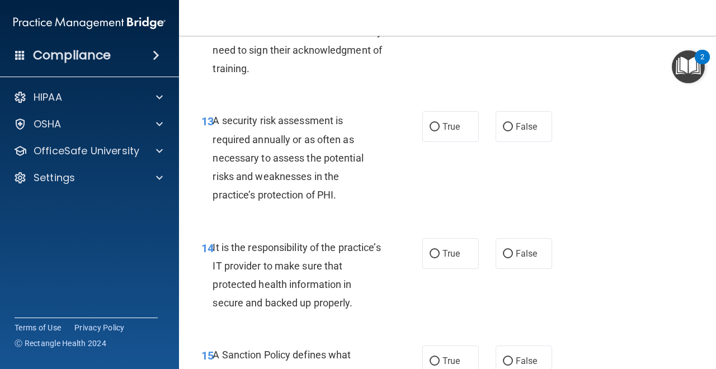
scroll to position [1663, 0]
click at [441, 129] on label "True" at bounding box center [451, 126] width 57 height 31
click at [440, 129] on input "True" at bounding box center [435, 127] width 10 height 8
radio input "true"
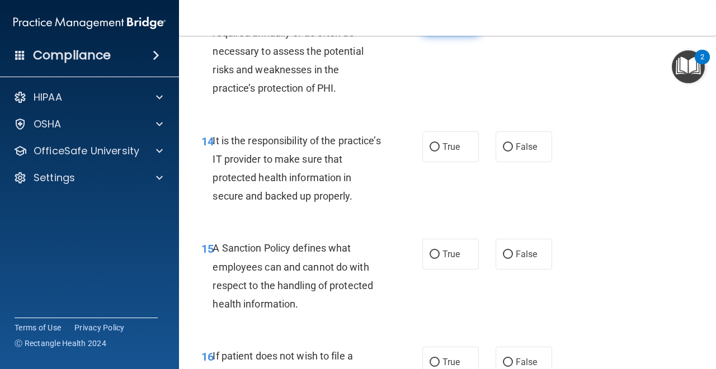
scroll to position [1772, 0]
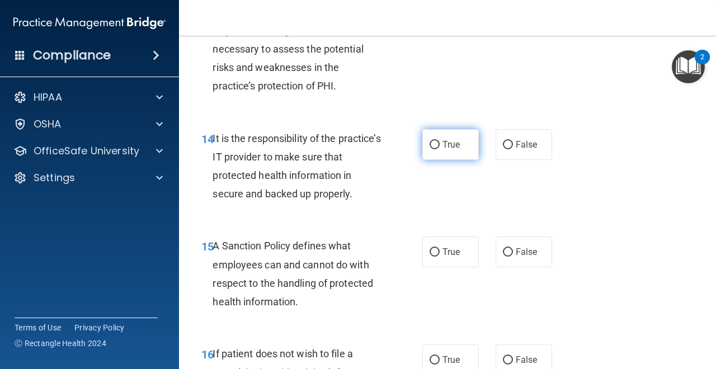
click at [436, 144] on input "True" at bounding box center [435, 145] width 10 height 8
radio input "true"
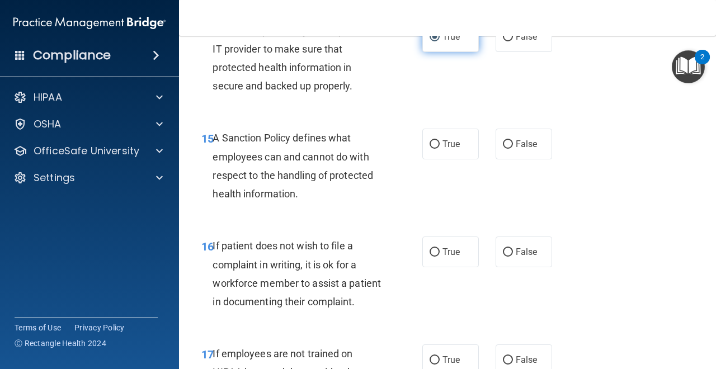
scroll to position [1881, 0]
click at [436, 144] on input "True" at bounding box center [435, 144] width 10 height 8
radio input "true"
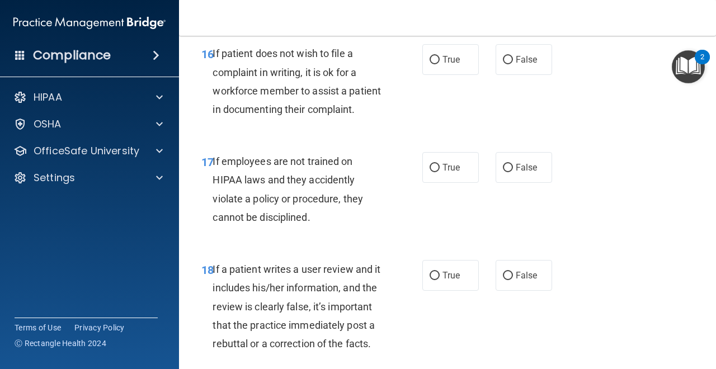
scroll to position [2071, 0]
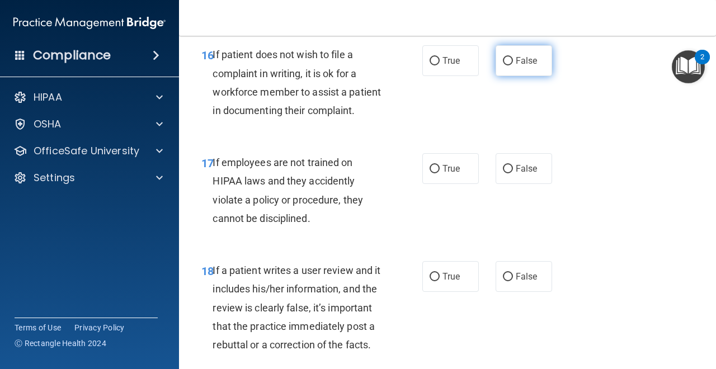
click at [509, 63] on input "False" at bounding box center [508, 61] width 10 height 8
radio input "true"
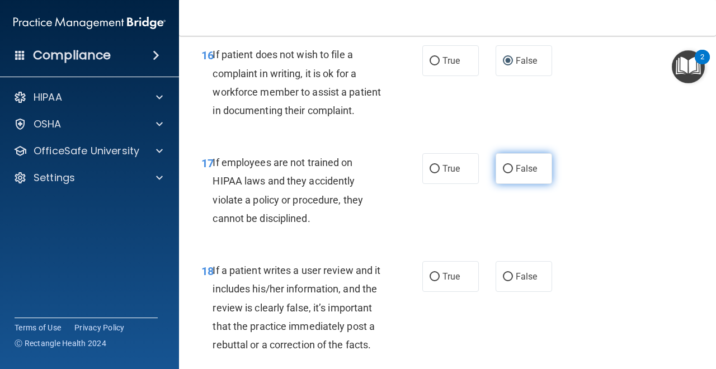
click at [507, 167] on input "False" at bounding box center [508, 169] width 10 height 8
radio input "true"
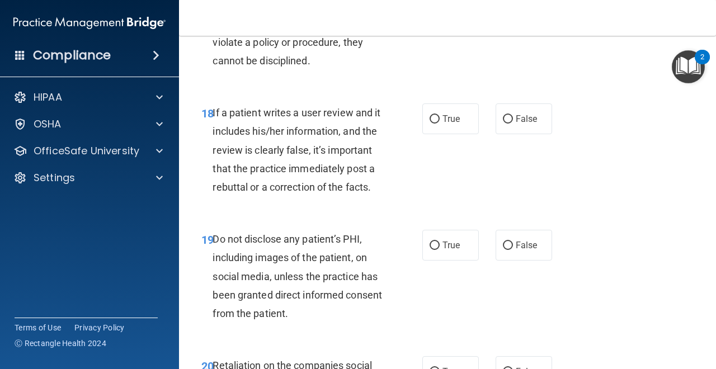
scroll to position [2230, 0]
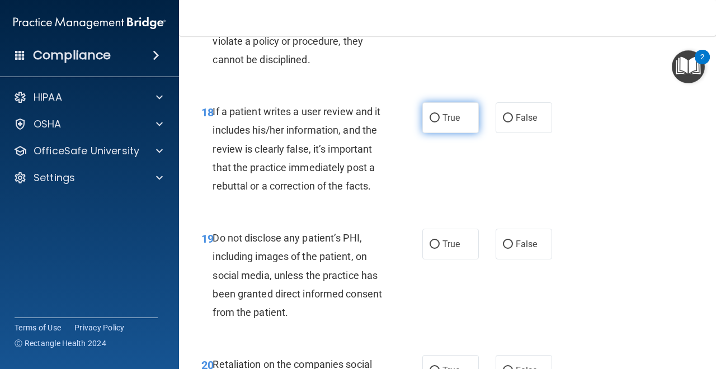
click at [435, 118] on input "True" at bounding box center [435, 118] width 10 height 8
radio input "true"
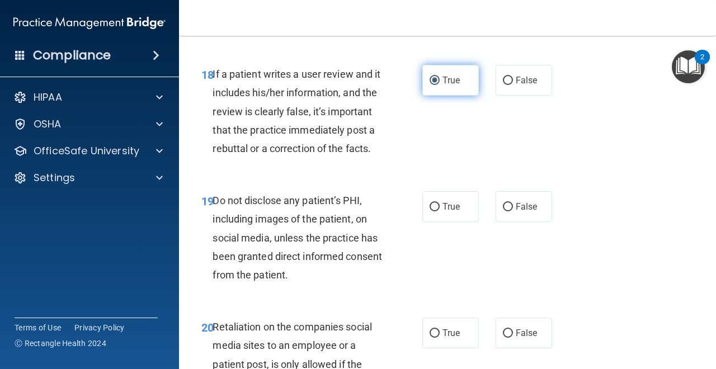
scroll to position [2281, 0]
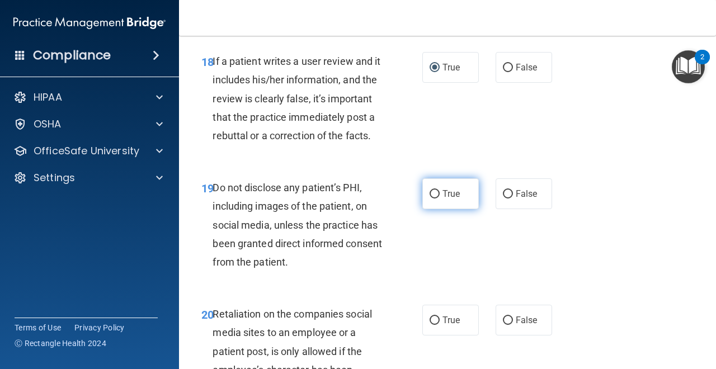
click at [435, 193] on input "True" at bounding box center [435, 194] width 10 height 8
radio input "true"
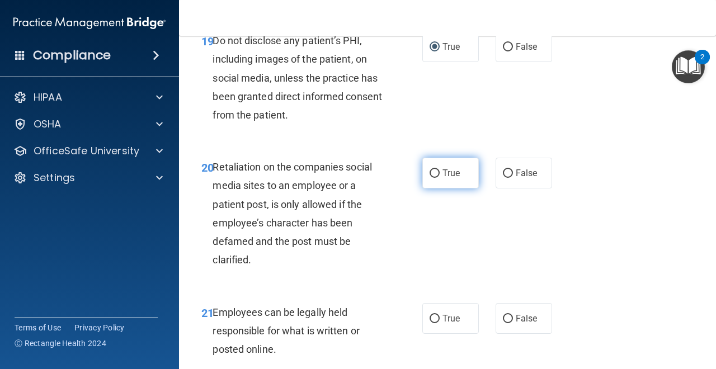
scroll to position [2427, 0]
click at [438, 174] on input "True" at bounding box center [435, 174] width 10 height 8
radio input "true"
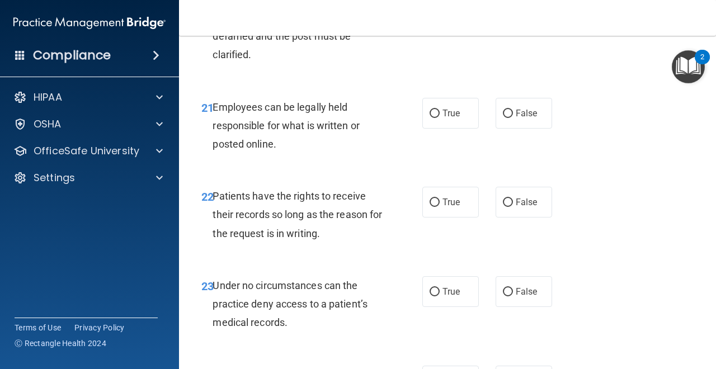
scroll to position [2634, 0]
click at [437, 116] on input "True" at bounding box center [435, 113] width 10 height 8
radio input "true"
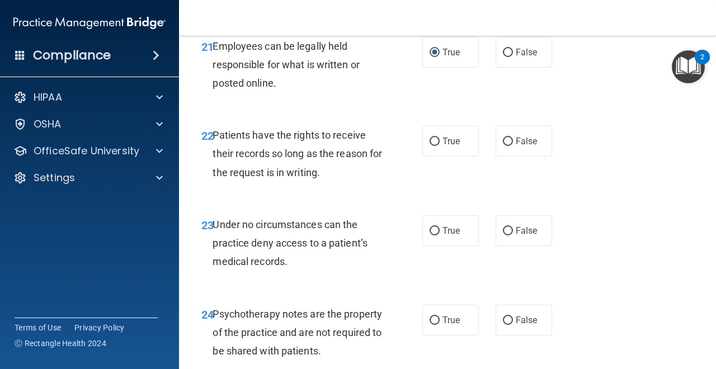
scroll to position [2701, 0]
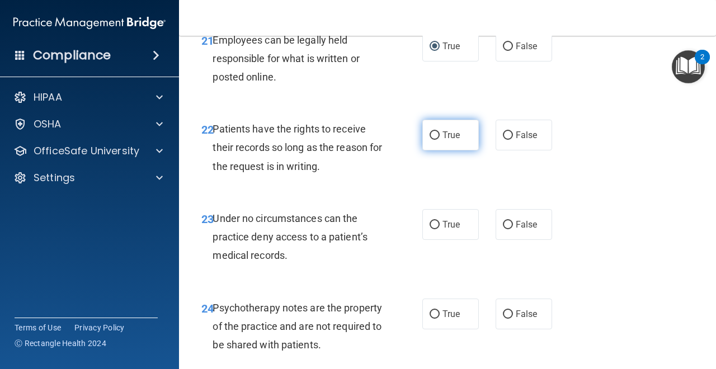
click at [432, 136] on input "True" at bounding box center [435, 136] width 10 height 8
radio input "true"
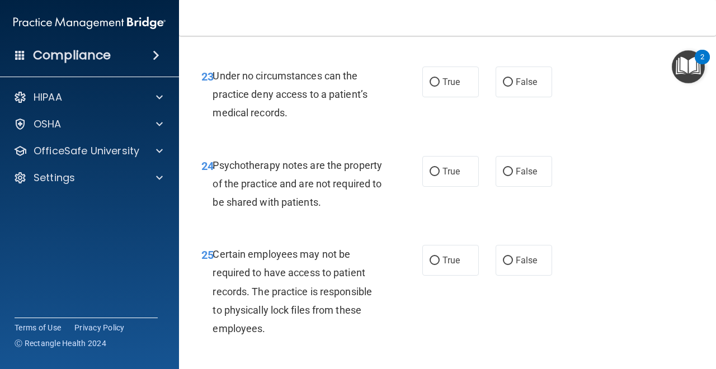
scroll to position [2842, 0]
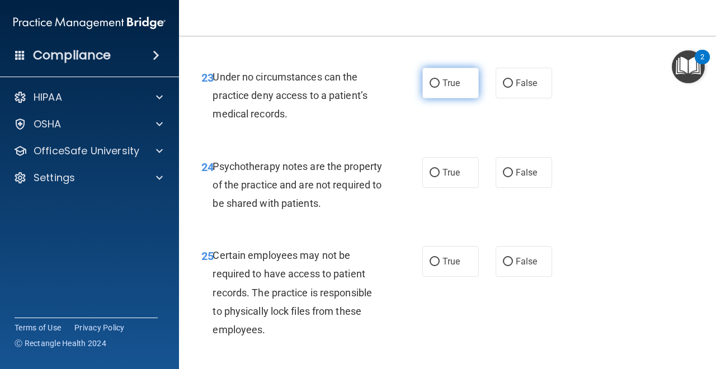
click at [433, 81] on input "True" at bounding box center [435, 83] width 10 height 8
radio input "true"
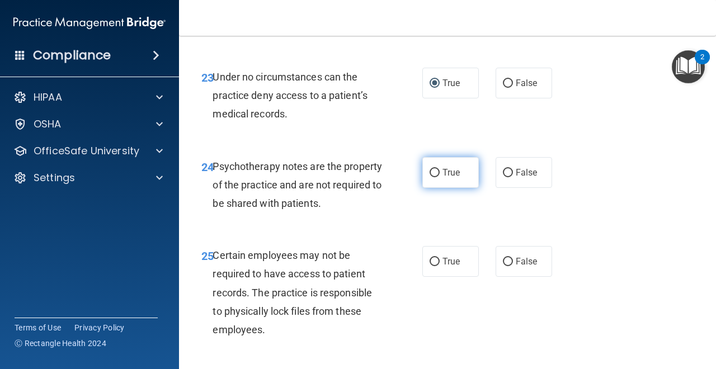
click at [436, 169] on input "True" at bounding box center [435, 173] width 10 height 8
radio input "true"
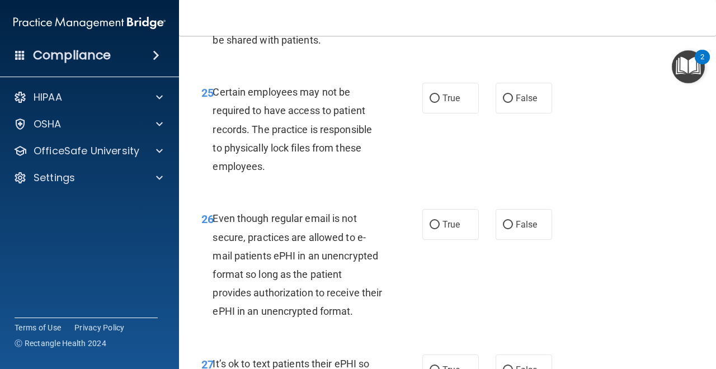
scroll to position [3006, 0]
click at [435, 97] on input "True" at bounding box center [435, 98] width 10 height 8
radio input "true"
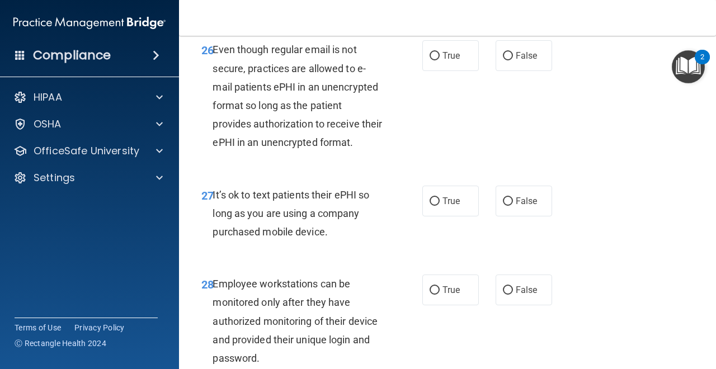
scroll to position [3175, 0]
click at [509, 54] on input "False" at bounding box center [508, 55] width 10 height 8
radio input "true"
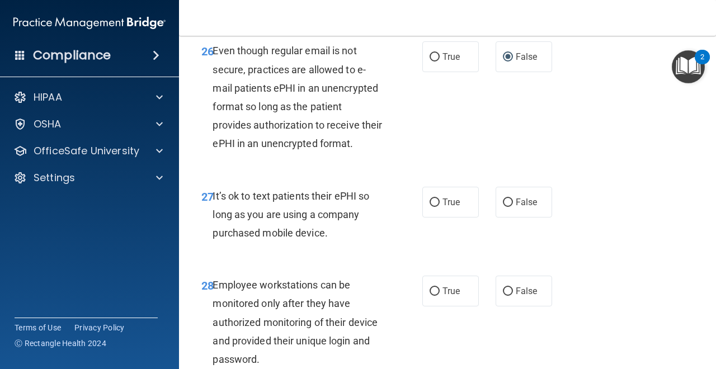
scroll to position [3175, 0]
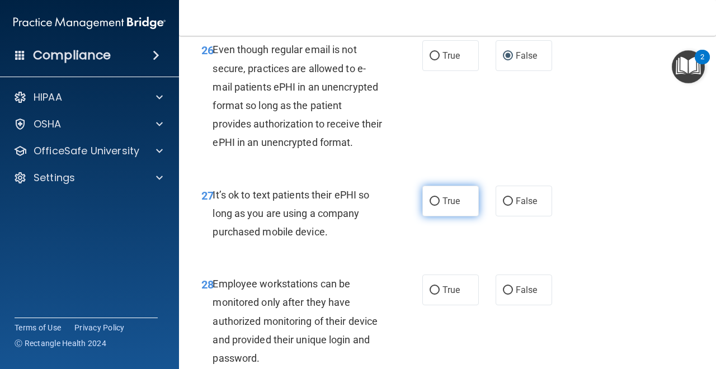
click at [435, 205] on input "True" at bounding box center [435, 202] width 10 height 8
radio input "true"
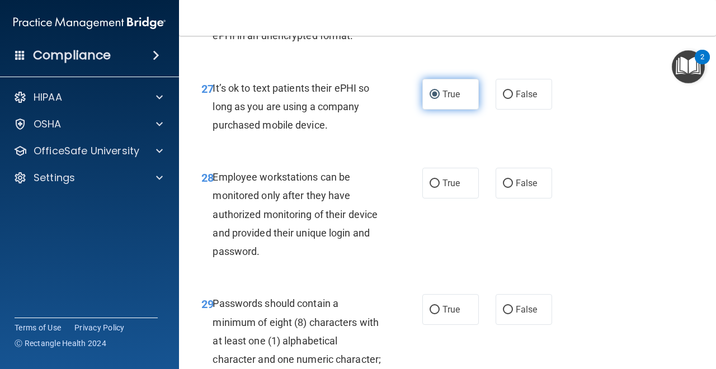
scroll to position [3291, 0]
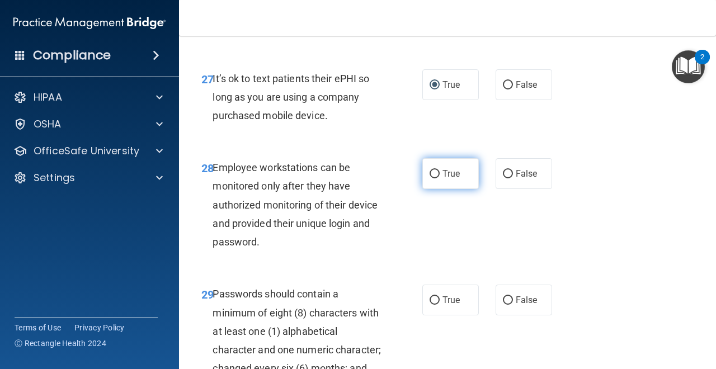
click at [439, 179] on label "True" at bounding box center [451, 173] width 57 height 31
click at [439, 179] on input "True" at bounding box center [435, 174] width 10 height 8
radio input "true"
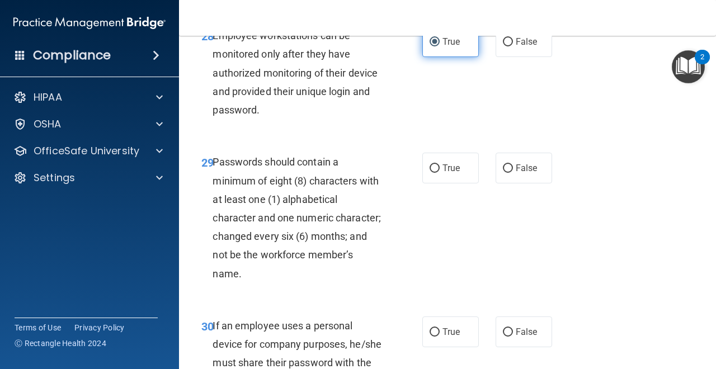
scroll to position [3425, 0]
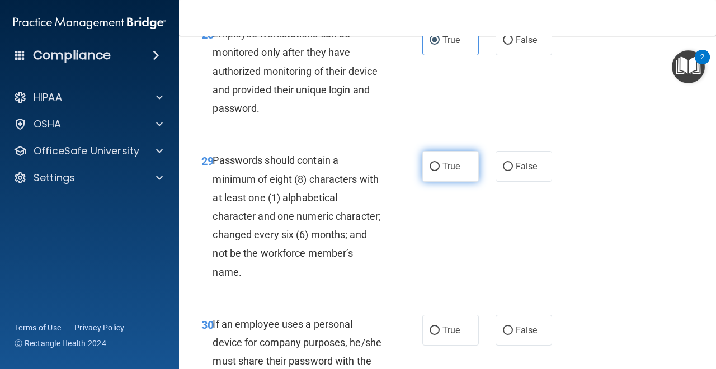
click at [439, 177] on label "True" at bounding box center [451, 166] width 57 height 31
click at [439, 171] on input "True" at bounding box center [435, 167] width 10 height 8
radio input "true"
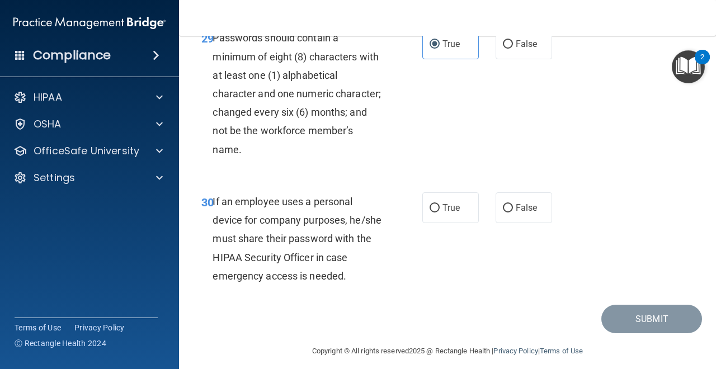
scroll to position [3556, 0]
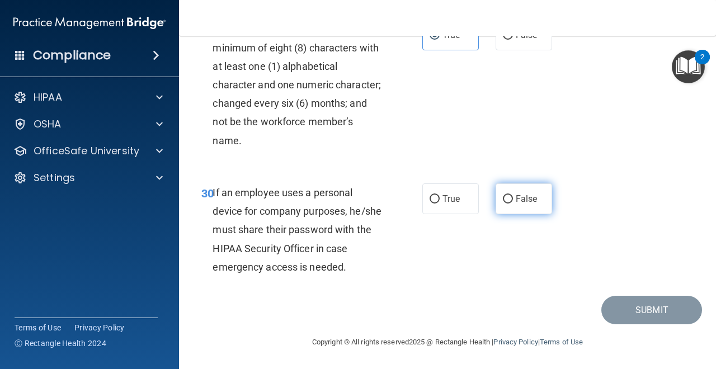
click at [508, 201] on input "False" at bounding box center [508, 199] width 10 height 8
radio input "true"
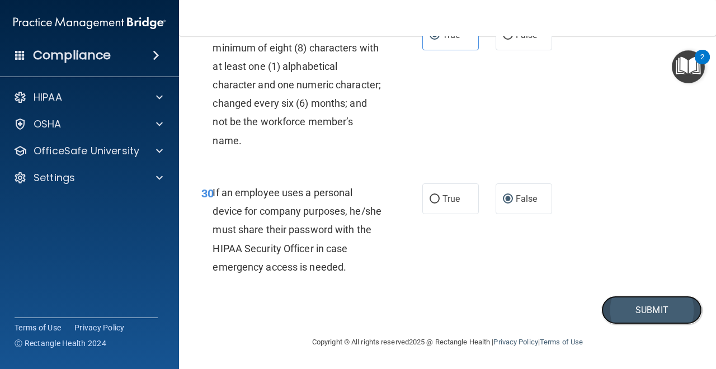
click at [620, 305] on button "Submit" at bounding box center [652, 310] width 101 height 29
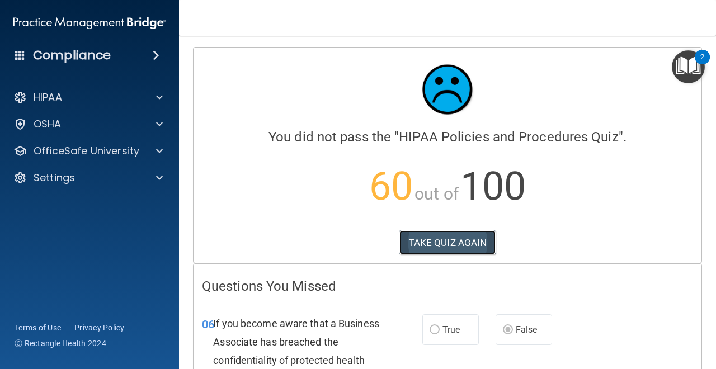
click at [484, 252] on button "TAKE QUIZ AGAIN" at bounding box center [448, 243] width 97 height 25
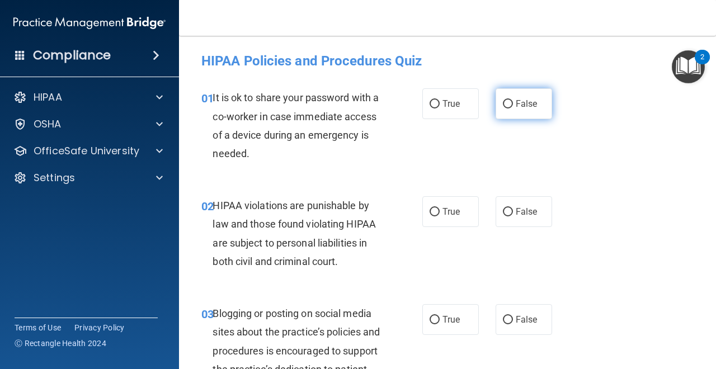
click at [506, 102] on input "False" at bounding box center [508, 104] width 10 height 8
radio input "true"
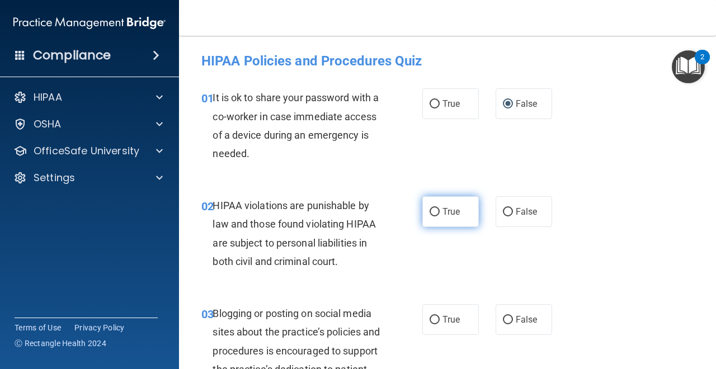
click at [436, 215] on input "True" at bounding box center [435, 212] width 10 height 8
radio input "true"
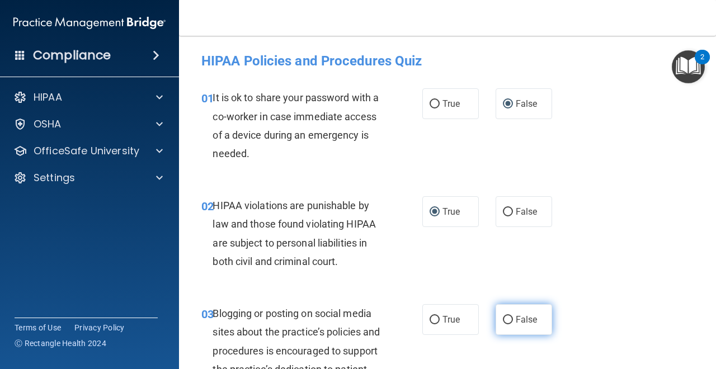
click at [509, 319] on input "False" at bounding box center [508, 320] width 10 height 8
radio input "true"
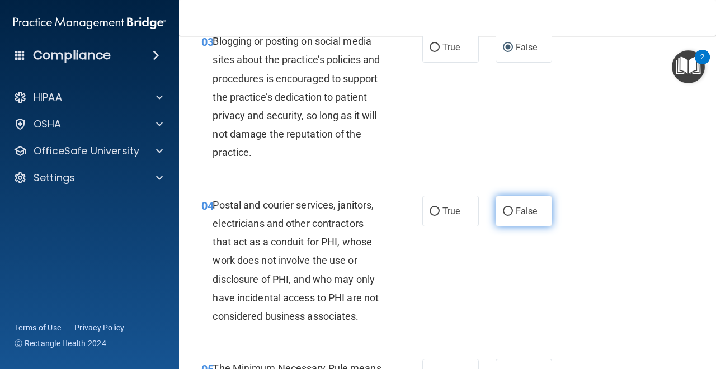
scroll to position [257, 0]
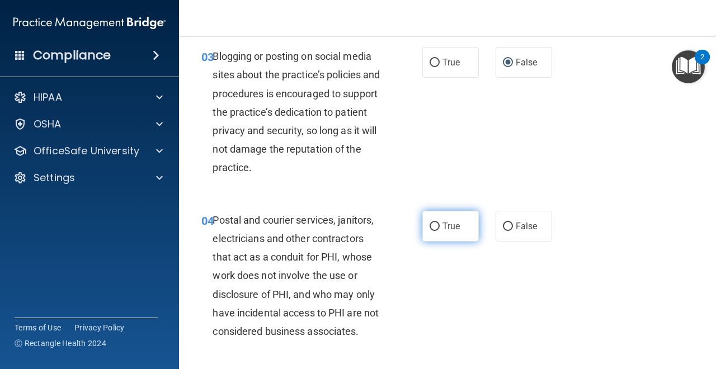
click at [433, 230] on input "True" at bounding box center [435, 227] width 10 height 8
radio input "true"
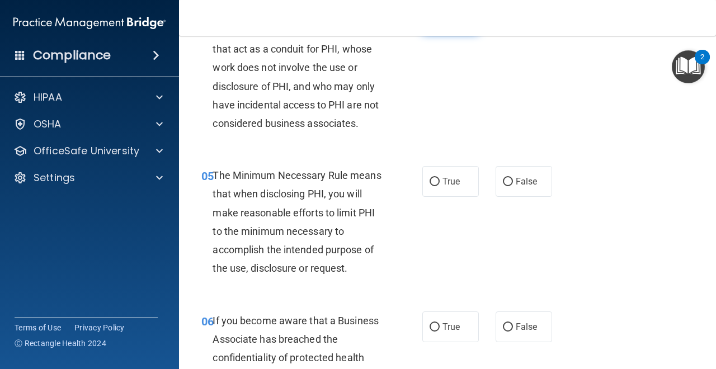
scroll to position [474, 0]
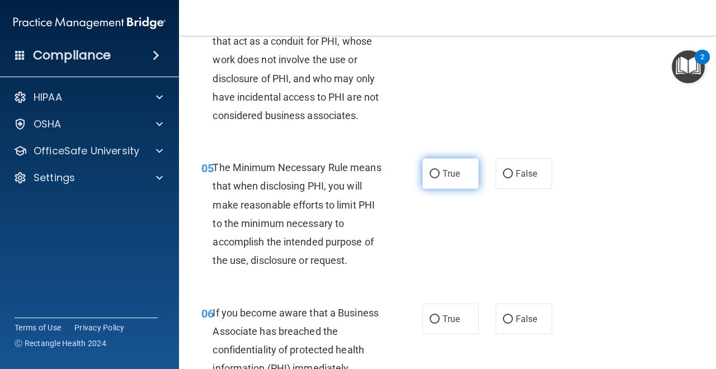
click at [433, 175] on input "True" at bounding box center [435, 174] width 10 height 8
radio input "true"
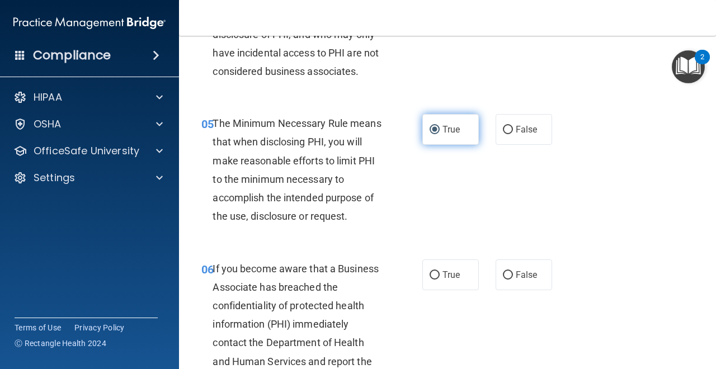
scroll to position [567, 0]
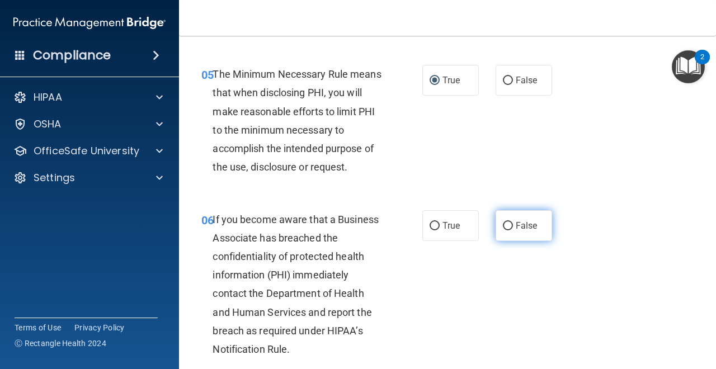
click at [508, 227] on input "False" at bounding box center [508, 226] width 10 height 8
radio input "true"
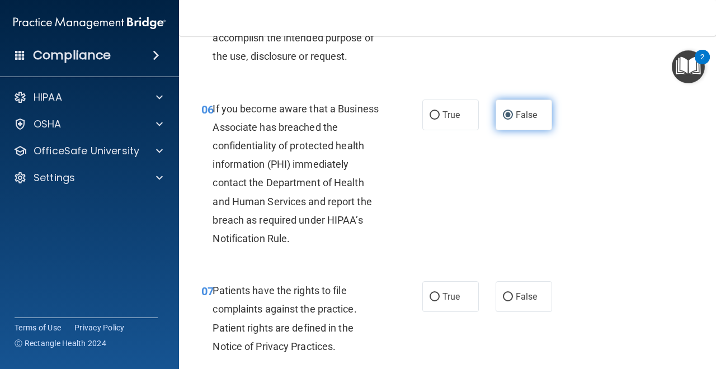
scroll to position [683, 0]
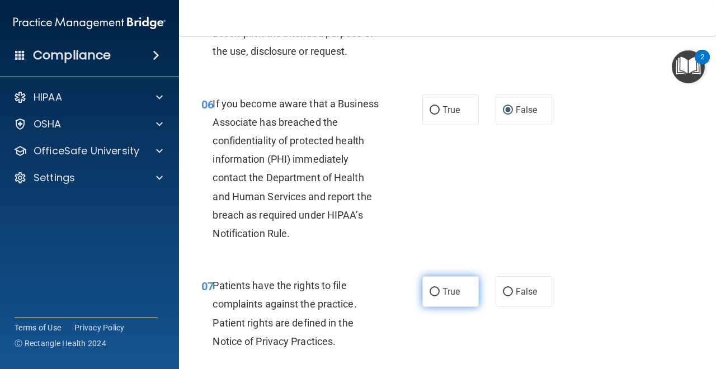
click at [434, 297] on label "True" at bounding box center [451, 291] width 57 height 31
click at [434, 297] on input "True" at bounding box center [435, 292] width 10 height 8
radio input "true"
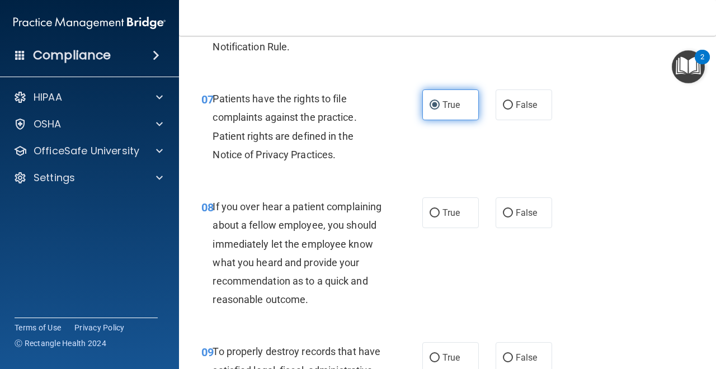
scroll to position [1030, 0]
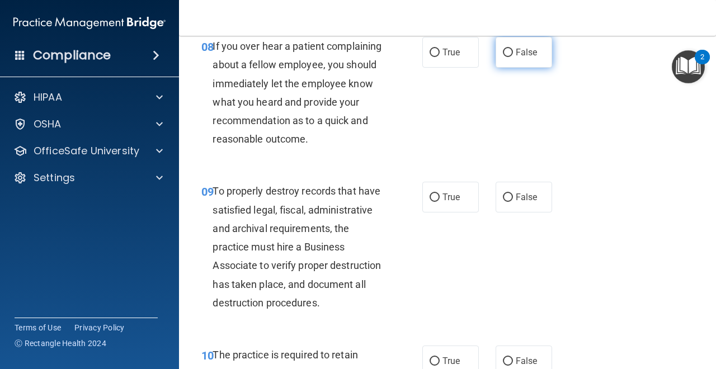
click at [506, 58] on label "False" at bounding box center [524, 52] width 57 height 31
click at [506, 57] on input "False" at bounding box center [508, 53] width 10 height 8
radio input "true"
click at [437, 198] on input "True" at bounding box center [435, 198] width 10 height 8
radio input "true"
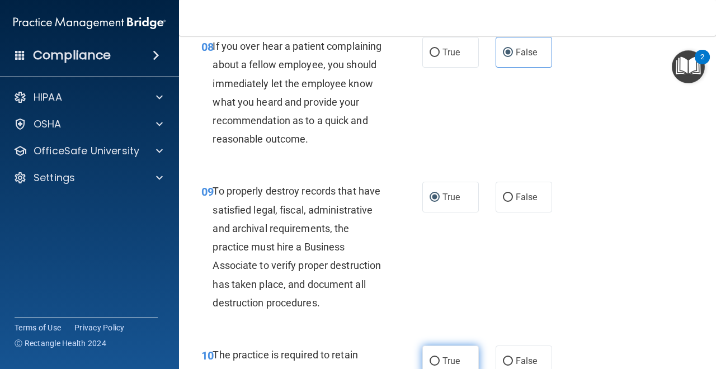
click at [435, 360] on input "True" at bounding box center [435, 362] width 10 height 8
radio input "true"
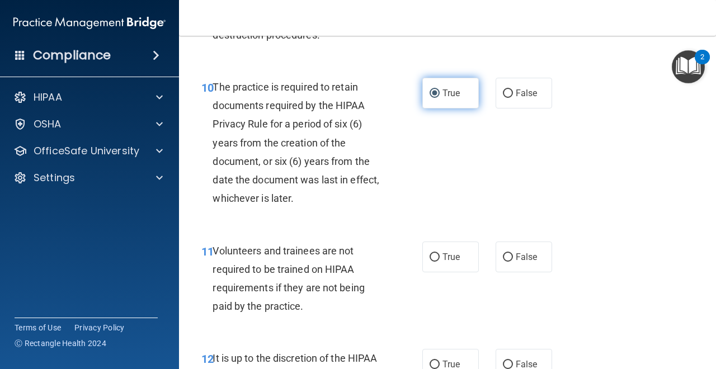
scroll to position [1317, 0]
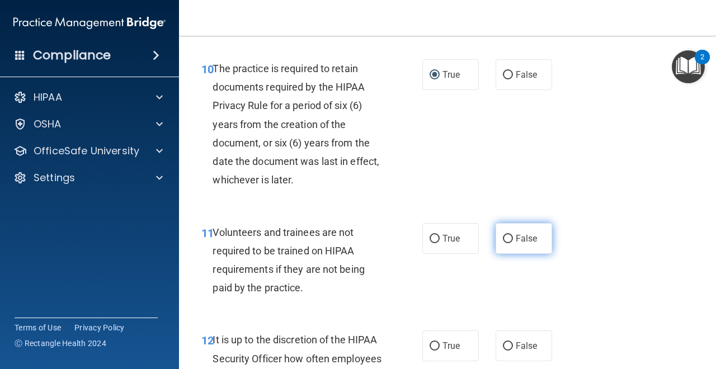
click at [507, 240] on input "False" at bounding box center [508, 239] width 10 height 8
radio input "true"
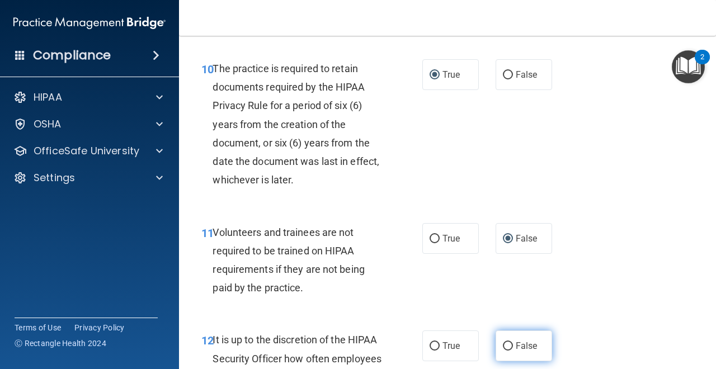
click at [508, 348] on input "False" at bounding box center [508, 347] width 10 height 8
radio input "true"
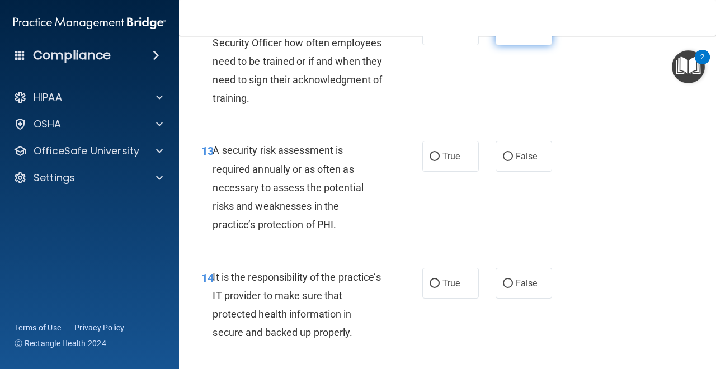
scroll to position [1645, 0]
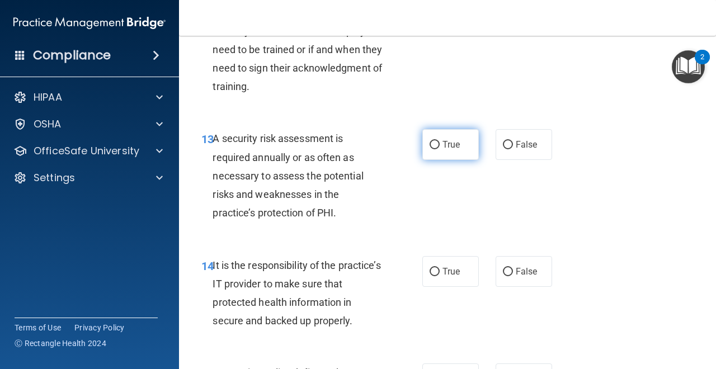
click at [435, 149] on input "True" at bounding box center [435, 145] width 10 height 8
radio input "true"
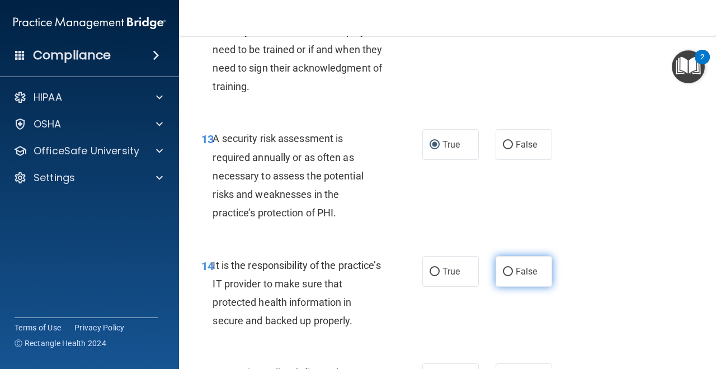
click at [506, 273] on input "False" at bounding box center [508, 272] width 10 height 8
radio input "true"
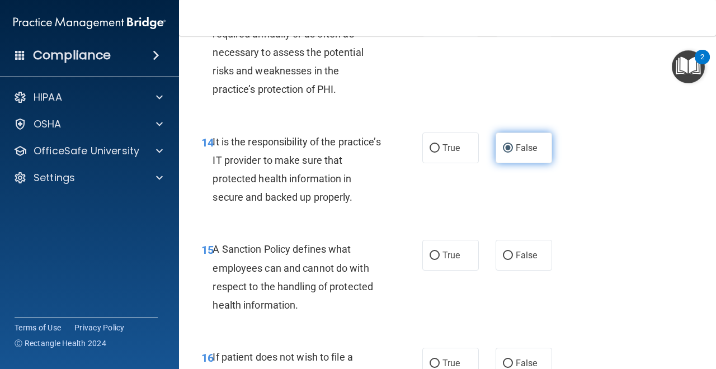
scroll to position [1776, 0]
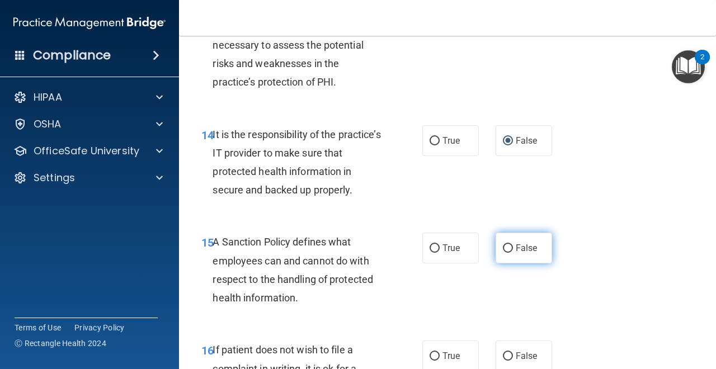
click at [507, 250] on input "False" at bounding box center [508, 249] width 10 height 8
radio input "true"
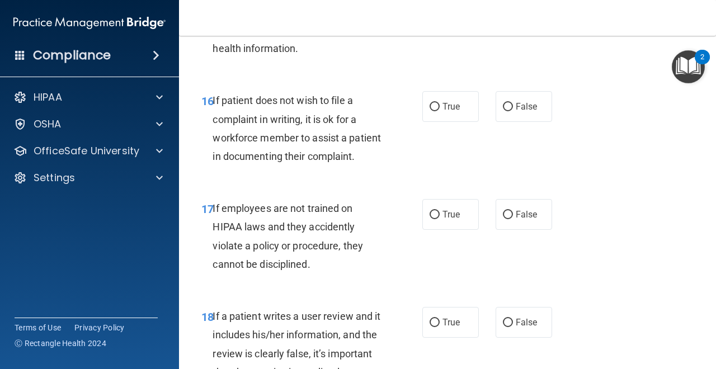
scroll to position [2031, 0]
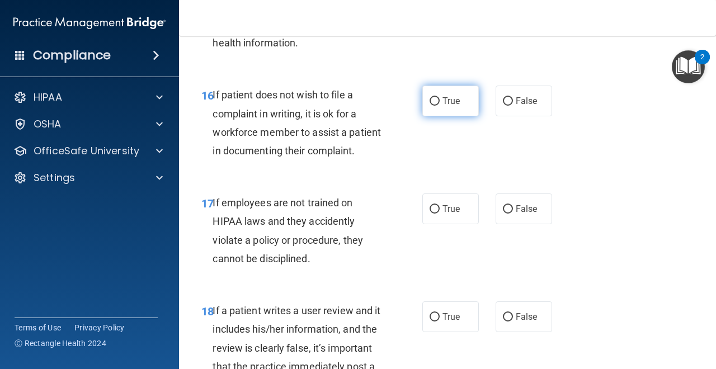
click at [436, 102] on input "True" at bounding box center [435, 101] width 10 height 8
radio input "true"
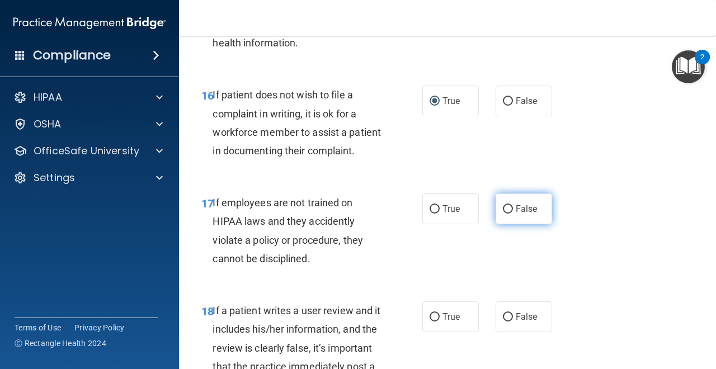
click at [511, 212] on input "False" at bounding box center [508, 209] width 10 height 8
radio input "true"
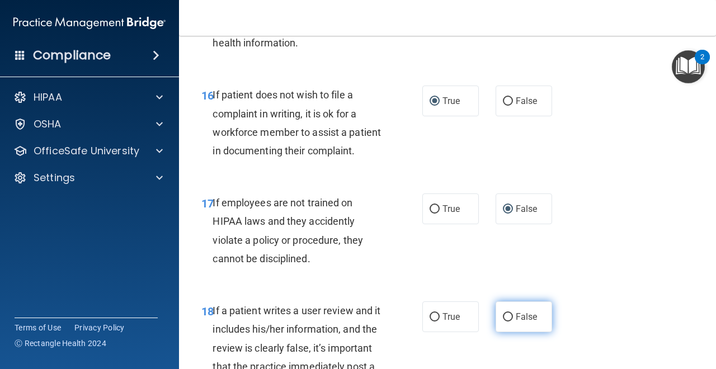
click at [508, 317] on input "False" at bounding box center [508, 317] width 10 height 8
radio input "true"
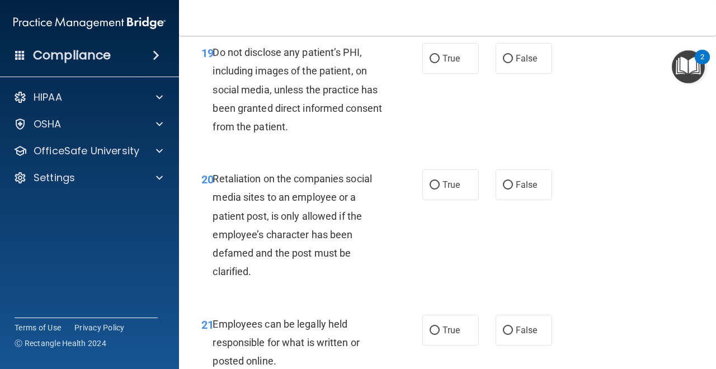
scroll to position [2410, 0]
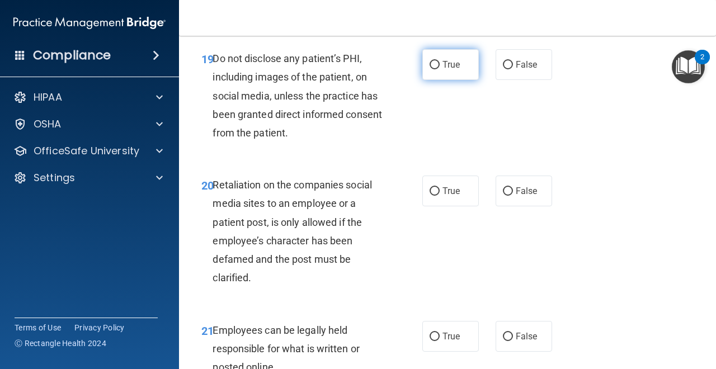
click at [437, 67] on input "True" at bounding box center [435, 65] width 10 height 8
radio input "true"
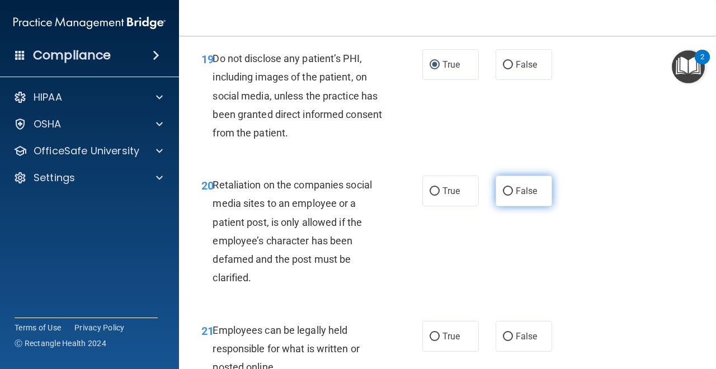
click at [505, 191] on input "False" at bounding box center [508, 191] width 10 height 8
radio input "true"
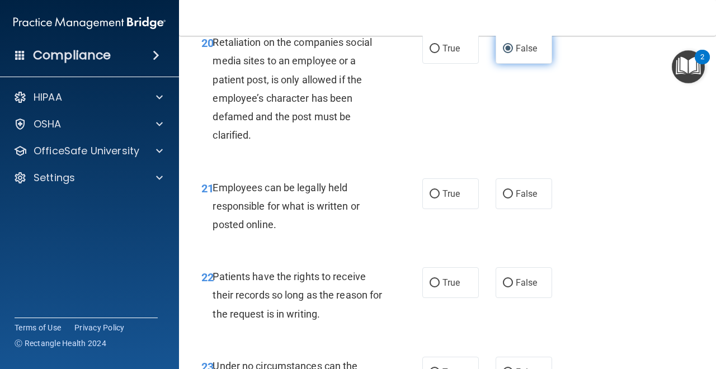
scroll to position [2553, 0]
click at [438, 191] on input "True" at bounding box center [435, 194] width 10 height 8
radio input "true"
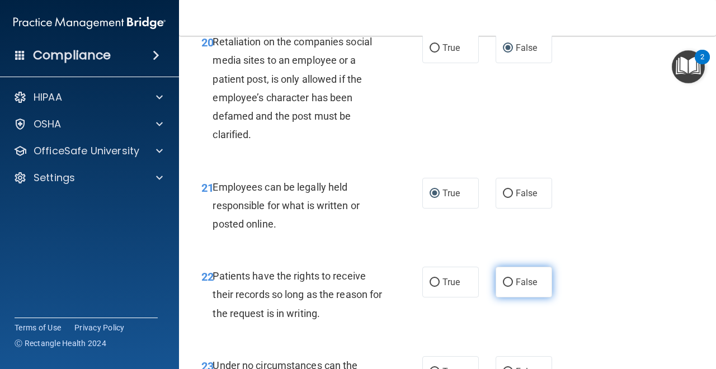
click at [505, 282] on input "False" at bounding box center [508, 283] width 10 height 8
radio input "true"
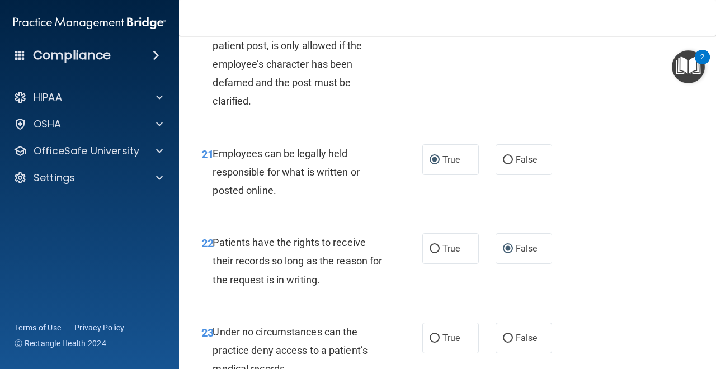
scroll to position [2590, 0]
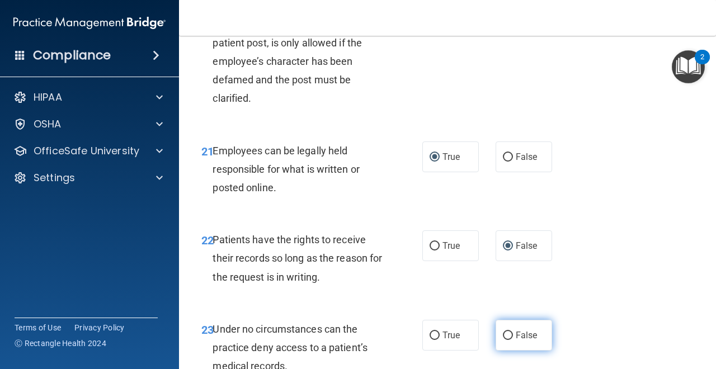
click at [510, 334] on input "False" at bounding box center [508, 336] width 10 height 8
radio input "true"
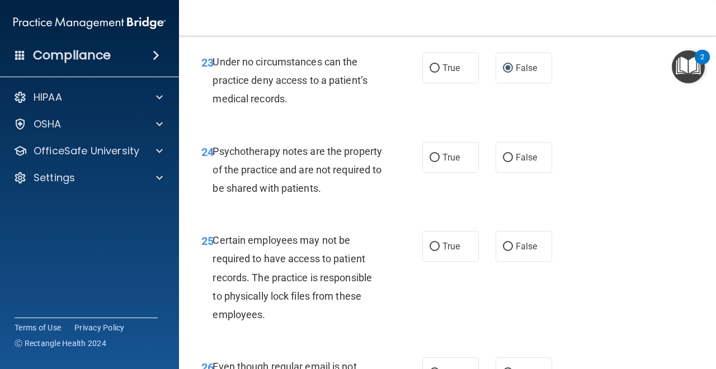
scroll to position [2861, 0]
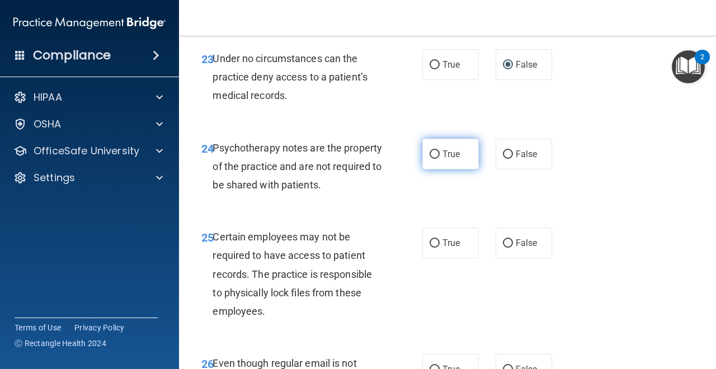
click at [434, 157] on input "True" at bounding box center [435, 155] width 10 height 8
radio input "true"
click at [435, 240] on input "True" at bounding box center [435, 244] width 10 height 8
radio input "true"
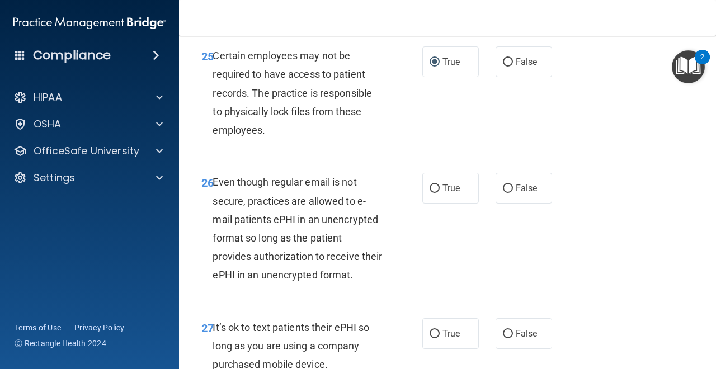
scroll to position [3054, 0]
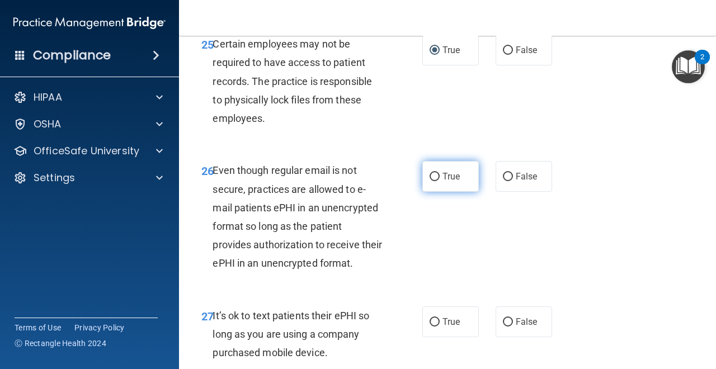
click at [435, 177] on input "True" at bounding box center [435, 177] width 10 height 8
radio input "true"
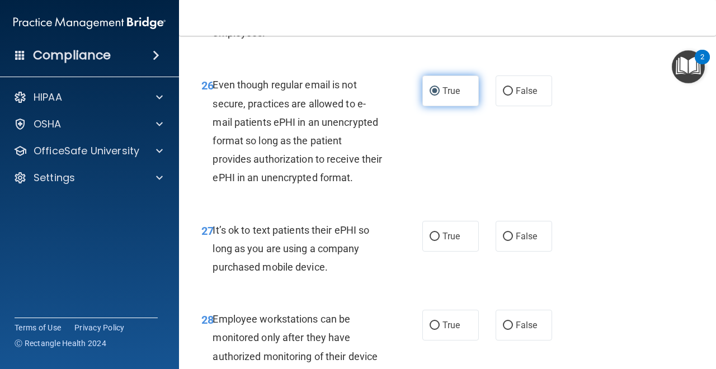
scroll to position [3154, 0]
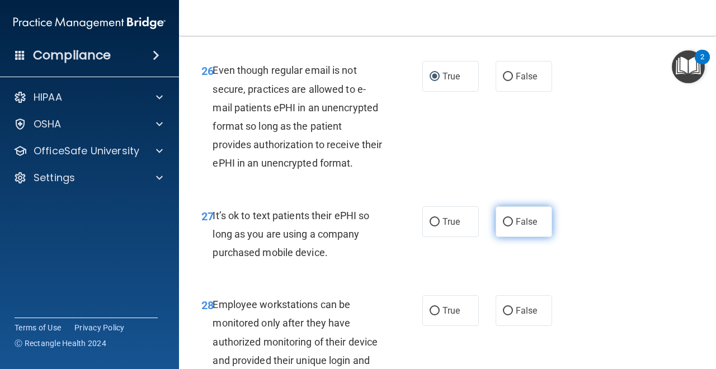
click at [508, 223] on input "False" at bounding box center [508, 222] width 10 height 8
radio input "true"
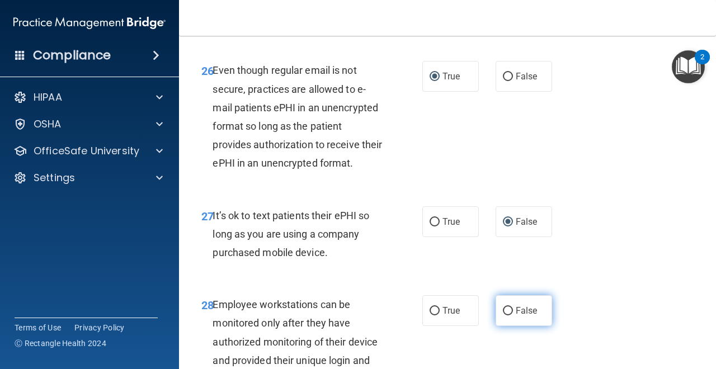
click at [508, 310] on input "False" at bounding box center [508, 311] width 10 height 8
radio input "true"
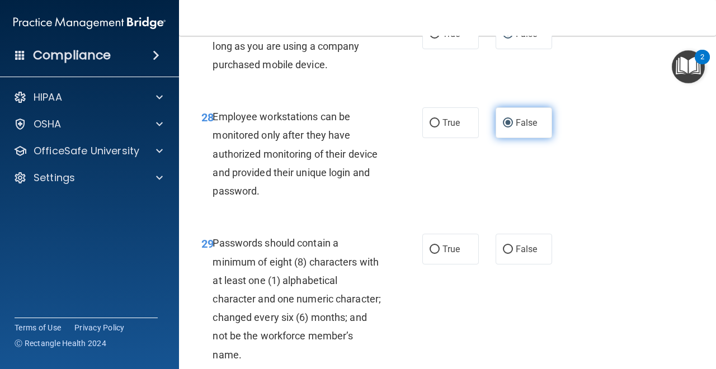
scroll to position [3345, 0]
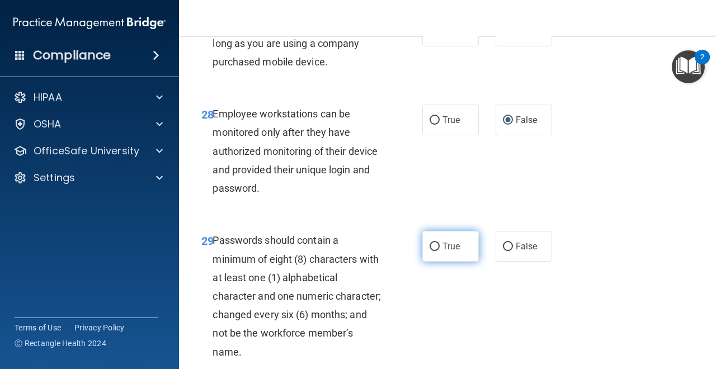
click at [437, 250] on input "True" at bounding box center [435, 247] width 10 height 8
radio input "true"
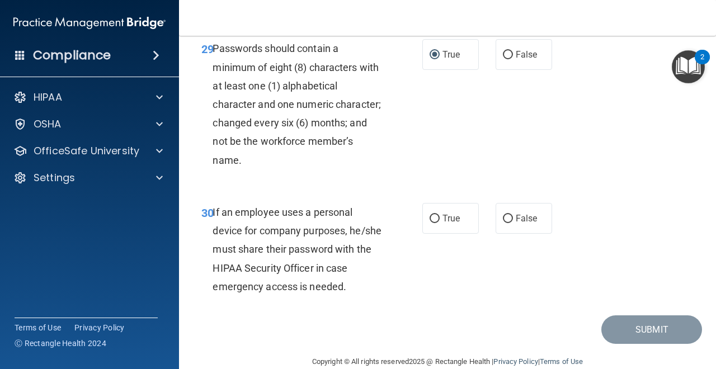
scroll to position [3556, 0]
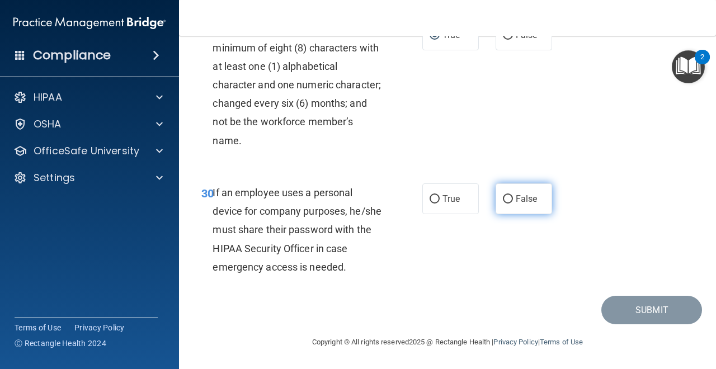
click at [509, 200] on input "False" at bounding box center [508, 199] width 10 height 8
radio input "true"
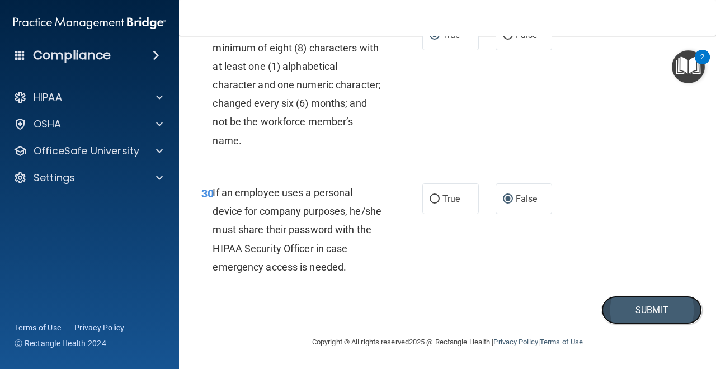
click at [619, 304] on button "Submit" at bounding box center [652, 310] width 101 height 29
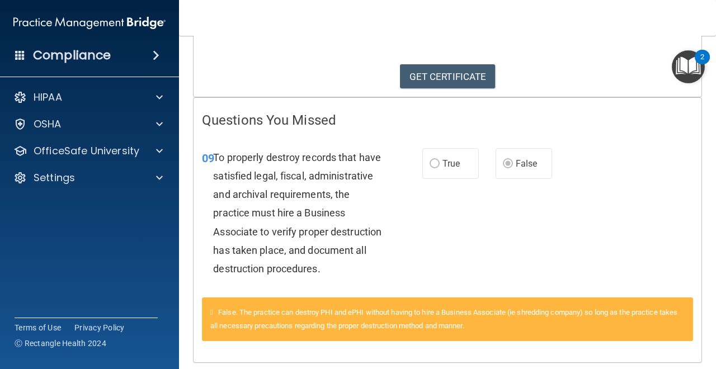
scroll to position [181, 0]
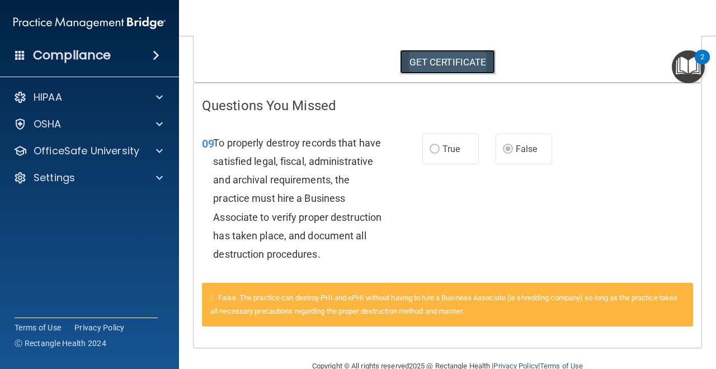
click at [453, 62] on link "GET CERTIFICATE" at bounding box center [448, 62] width 96 height 25
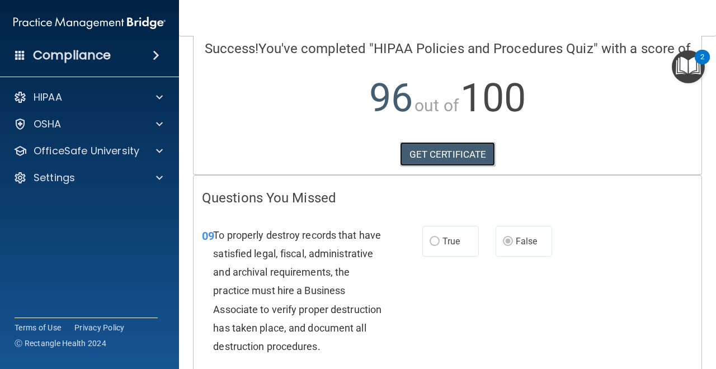
scroll to position [0, 0]
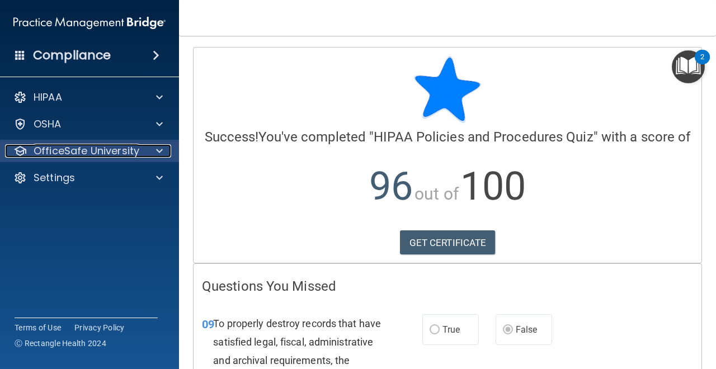
click at [140, 150] on div "OfficeSafe University" at bounding box center [74, 150] width 139 height 13
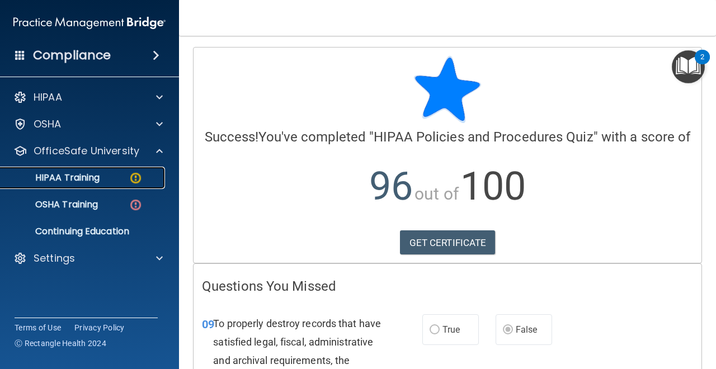
click at [139, 174] on img at bounding box center [136, 178] width 14 height 14
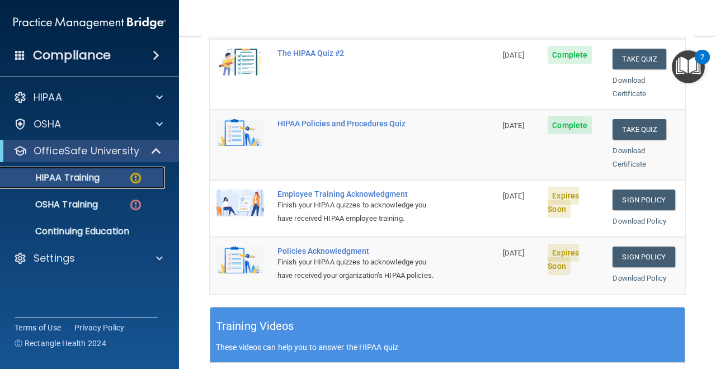
scroll to position [247, 0]
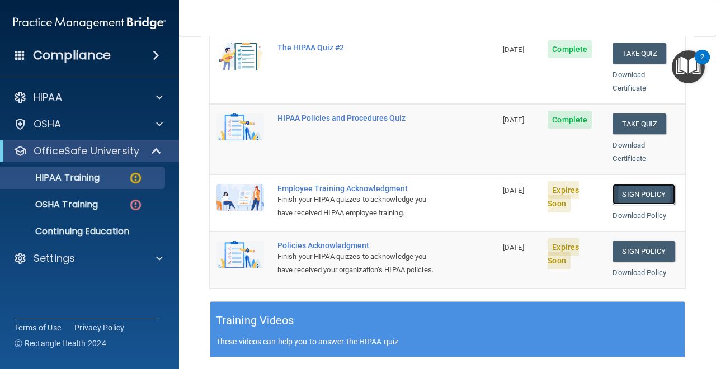
click at [630, 184] on link "Sign Policy" at bounding box center [644, 194] width 62 height 21
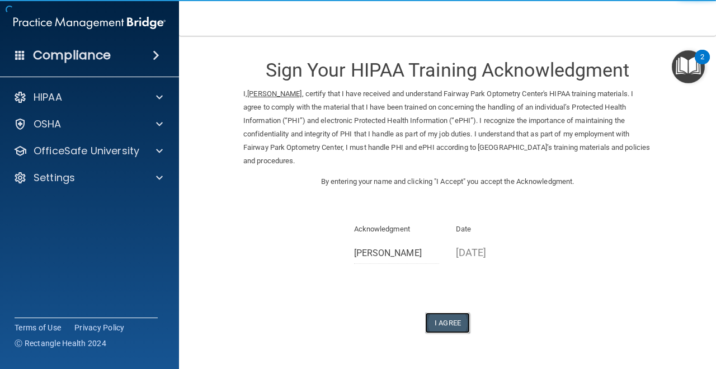
click at [456, 321] on button "I Agree" at bounding box center [447, 323] width 45 height 21
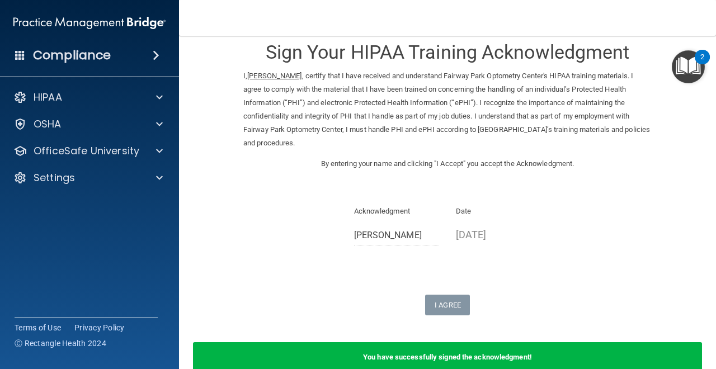
scroll to position [12, 0]
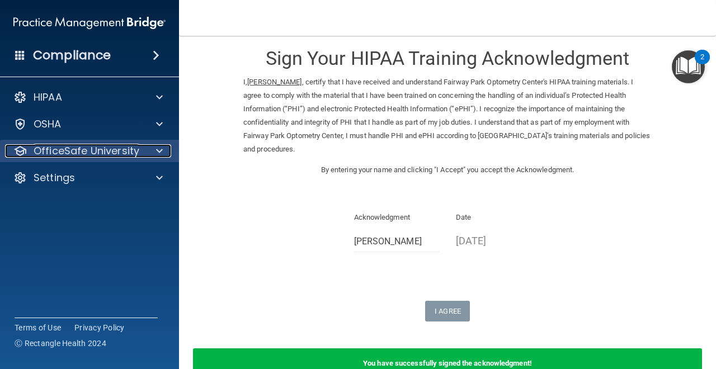
click at [159, 152] on span at bounding box center [159, 150] width 7 height 13
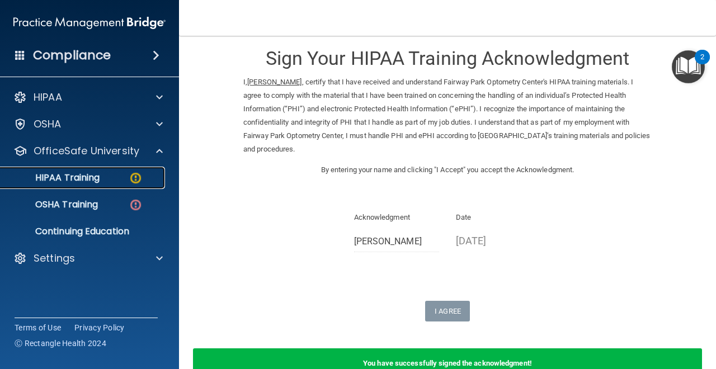
click at [139, 178] on img at bounding box center [136, 178] width 14 height 14
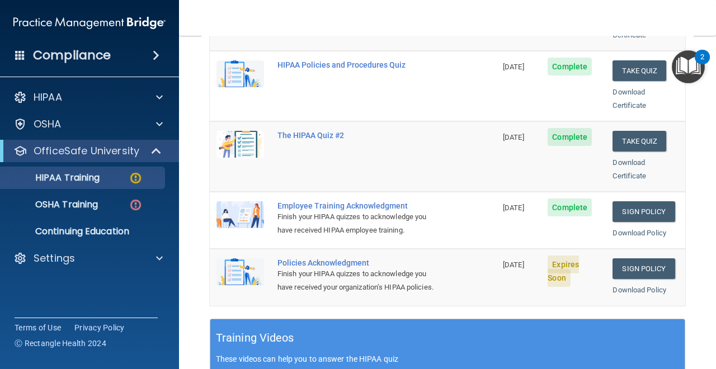
scroll to position [231, 0]
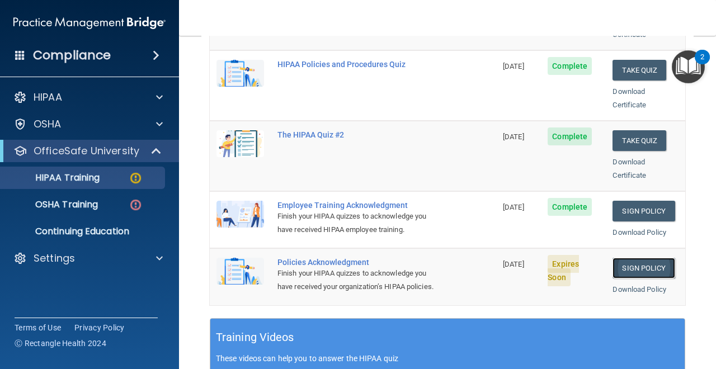
click at [638, 258] on link "Sign Policy" at bounding box center [644, 268] width 62 height 21
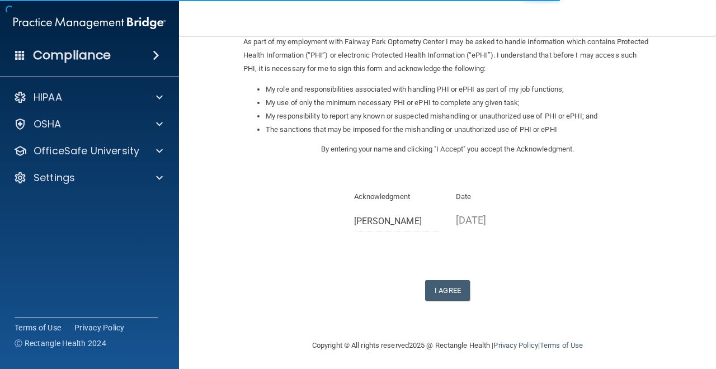
scroll to position [143, 0]
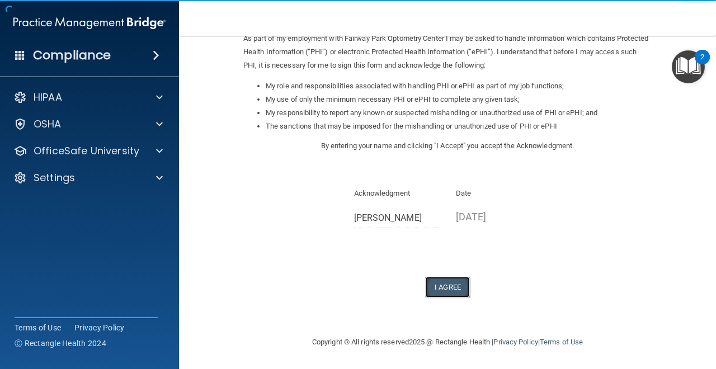
click at [462, 293] on button "I Agree" at bounding box center [447, 287] width 45 height 21
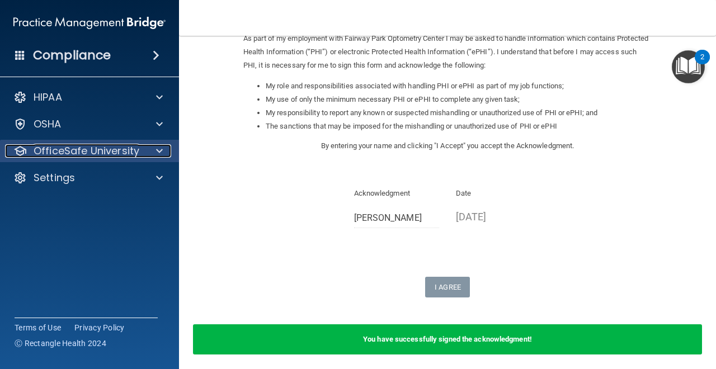
click at [157, 154] on span at bounding box center [159, 150] width 7 height 13
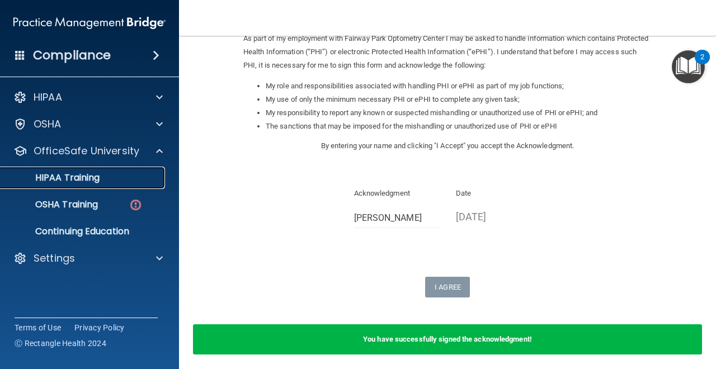
click at [102, 178] on div "HIPAA Training" at bounding box center [83, 177] width 153 height 11
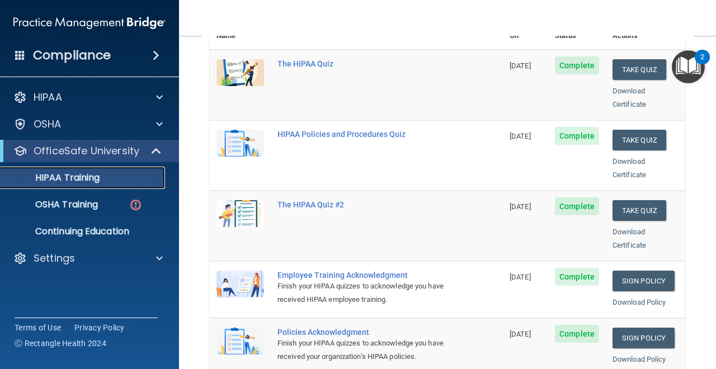
scroll to position [162, 0]
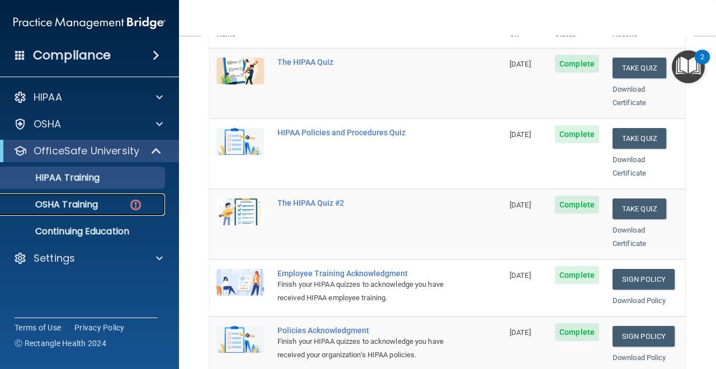
click at [139, 203] on img at bounding box center [136, 205] width 14 height 14
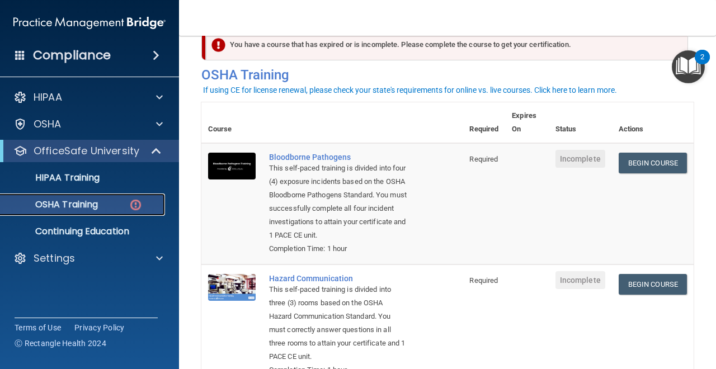
scroll to position [35, 0]
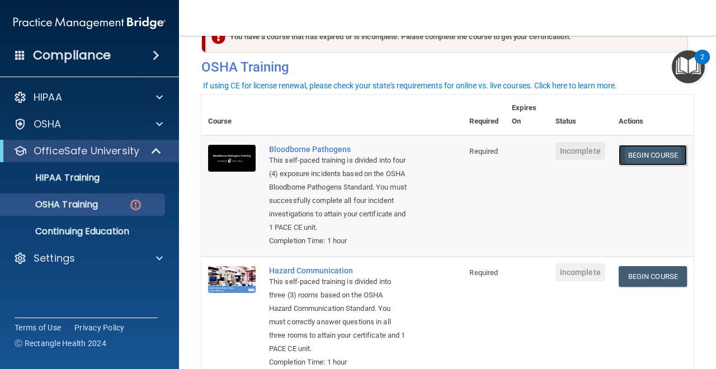
click at [629, 153] on link "Begin Course" at bounding box center [653, 155] width 68 height 21
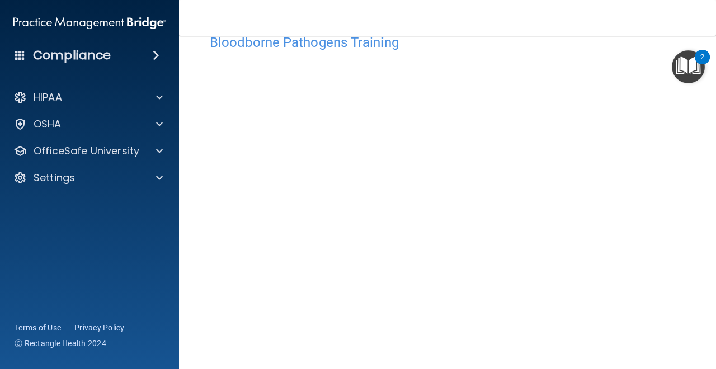
scroll to position [44, 0]
click at [674, 81] on img "Open Resource Center, 2 new notifications" at bounding box center [688, 66] width 33 height 33
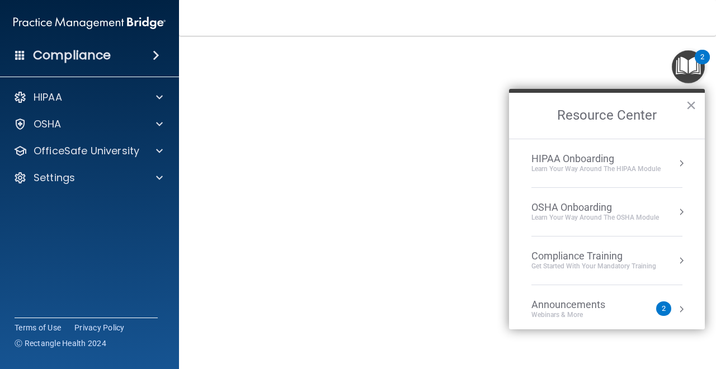
click at [661, 308] on div "2" at bounding box center [664, 309] width 15 height 15
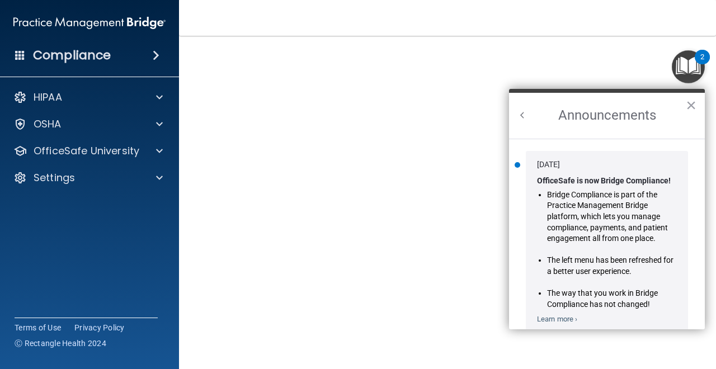
scroll to position [0, 0]
click at [691, 111] on button "×" at bounding box center [691, 105] width 11 height 18
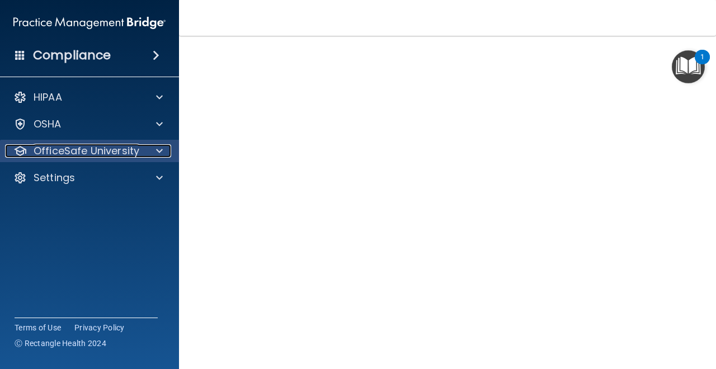
click at [156, 152] on span at bounding box center [159, 150] width 7 height 13
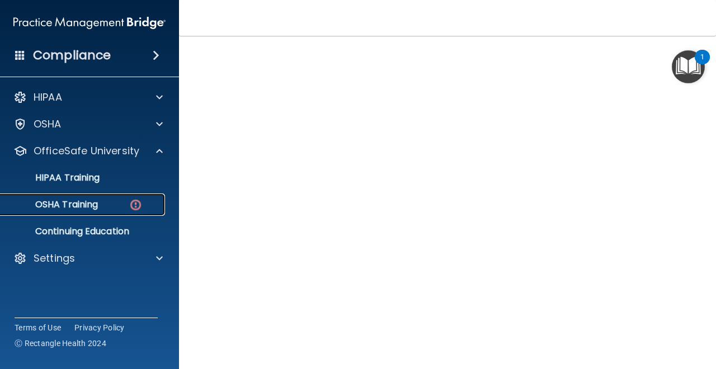
click at [134, 202] on img at bounding box center [136, 205] width 14 height 14
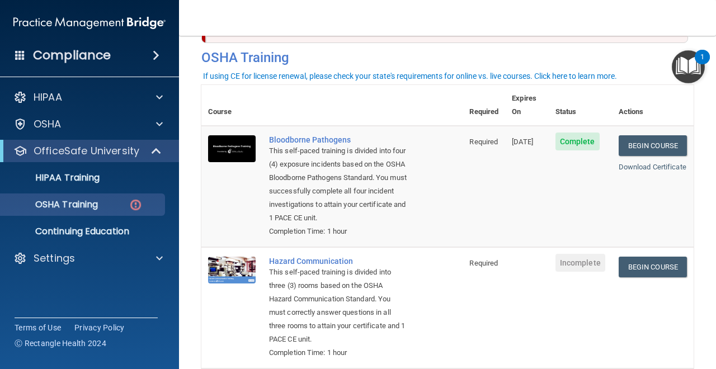
click at [716, 180] on main "You have a course that has expired or is incomplete. Please complete the course…" at bounding box center [447, 203] width 537 height 334
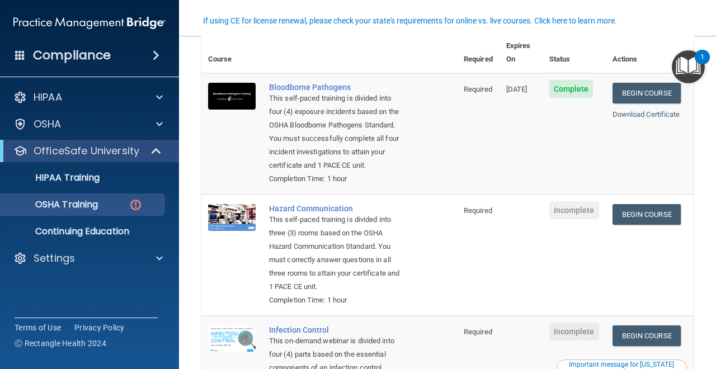
scroll to position [99, 0]
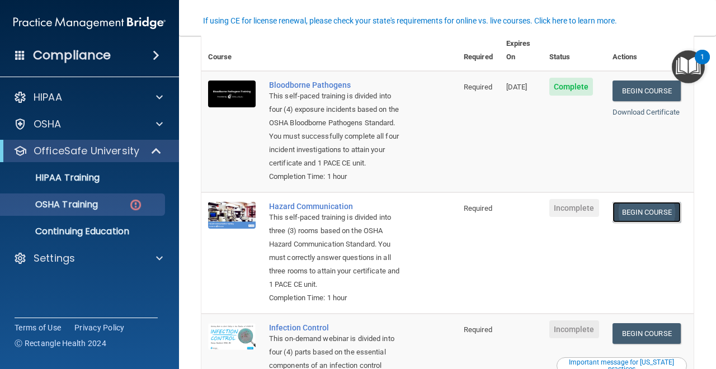
click at [657, 213] on link "Begin Course" at bounding box center [647, 212] width 68 height 21
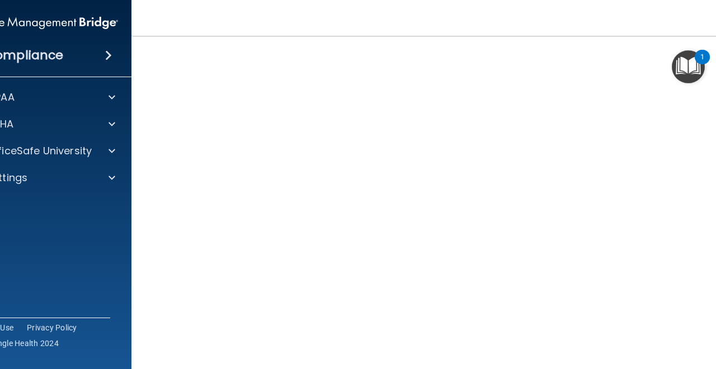
scroll to position [51, 0]
drag, startPoint x: 505, startPoint y: 33, endPoint x: 482, endPoint y: 20, distance: 26.1
click at [483, 20] on nav "Toggle navigation [PERSON_NAME] [EMAIL_ADDRESS][DOMAIN_NAME] Manage My Enterpri…" at bounding box center [448, 18] width 632 height 36
click at [660, 315] on iframe at bounding box center [681, 313] width 43 height 43
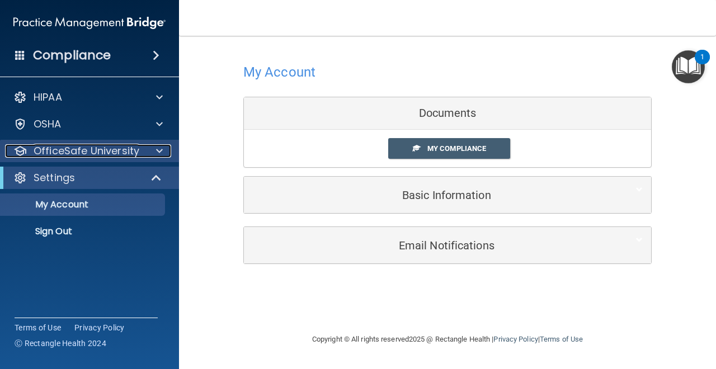
click at [121, 153] on p "OfficeSafe University" at bounding box center [87, 150] width 106 height 13
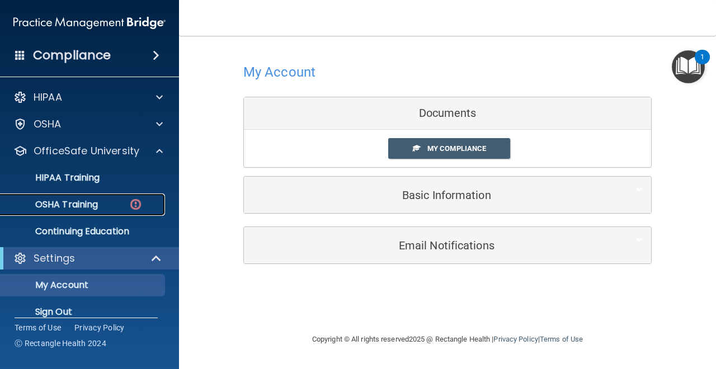
click at [128, 203] on div "OSHA Training" at bounding box center [83, 204] width 153 height 11
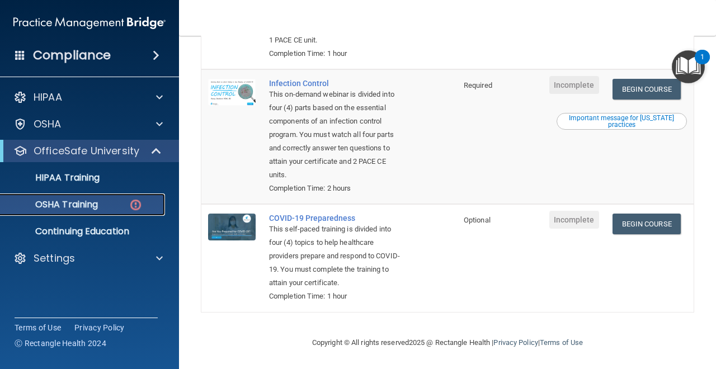
scroll to position [345, 0]
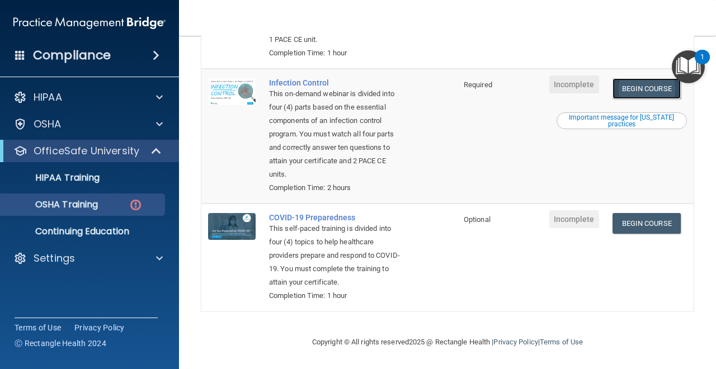
click at [636, 90] on link "Begin Course" at bounding box center [647, 88] width 68 height 21
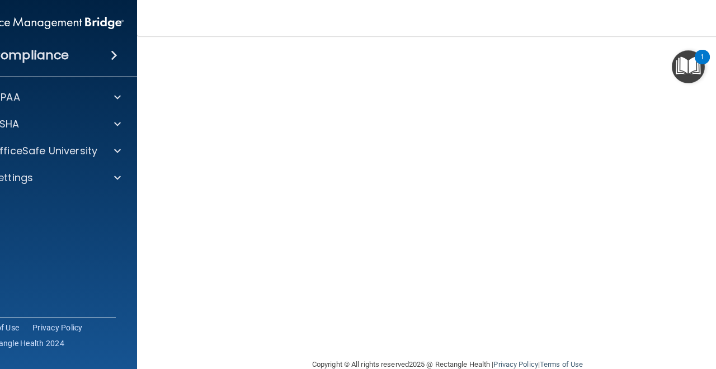
scroll to position [65, 0]
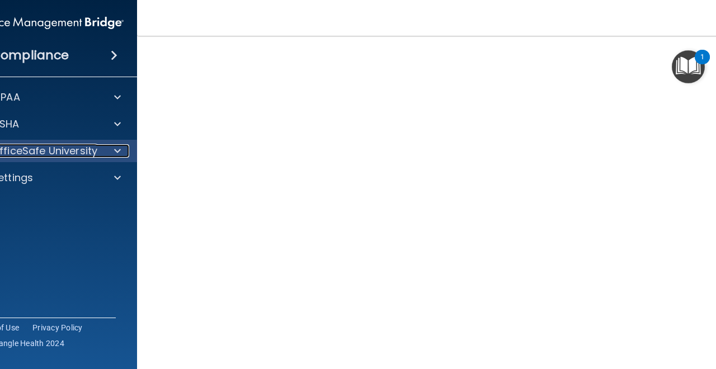
click at [126, 152] on div at bounding box center [116, 150] width 28 height 13
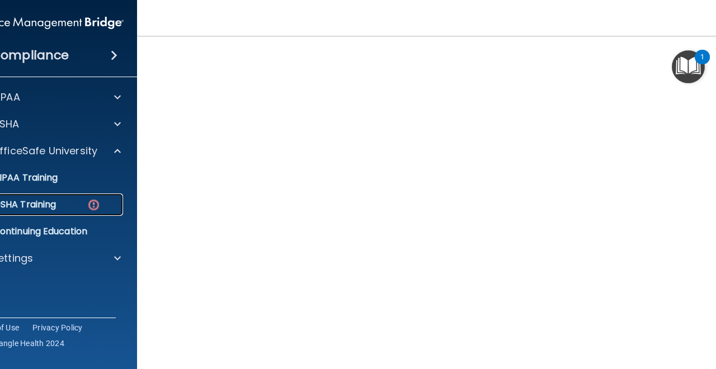
click at [88, 204] on img at bounding box center [94, 205] width 14 height 14
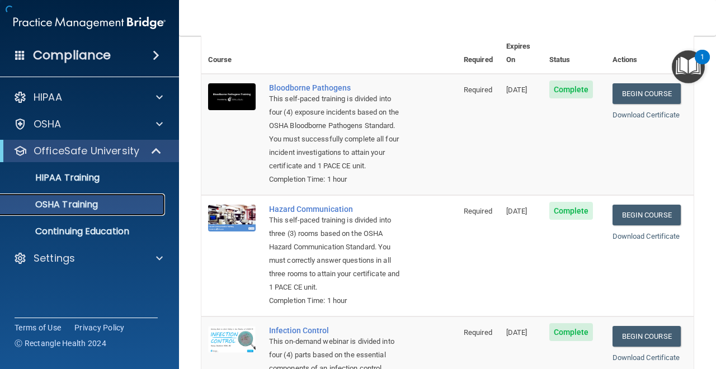
scroll to position [269, 0]
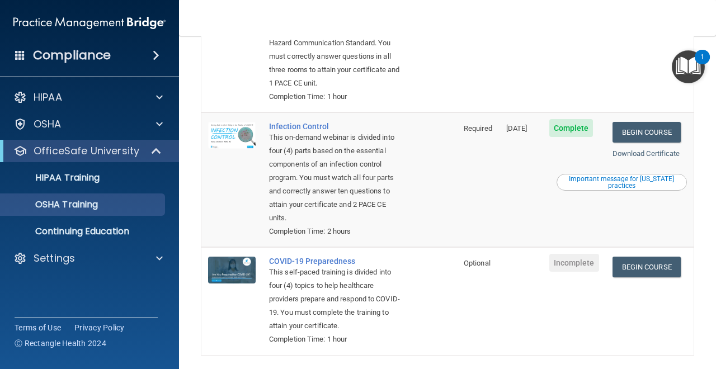
click at [644, 325] on td "Begin Course Download Certificate" at bounding box center [650, 300] width 88 height 107
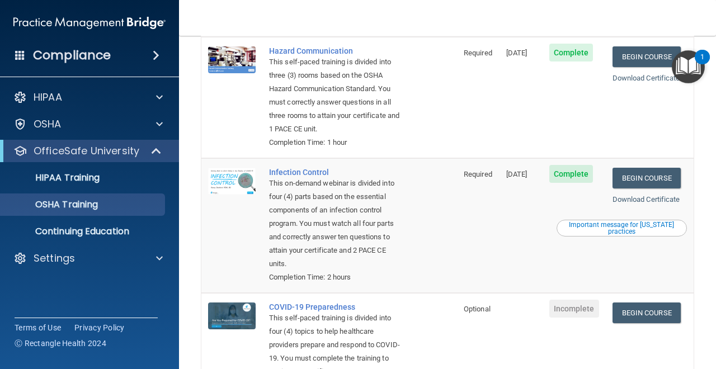
scroll to position [224, 0]
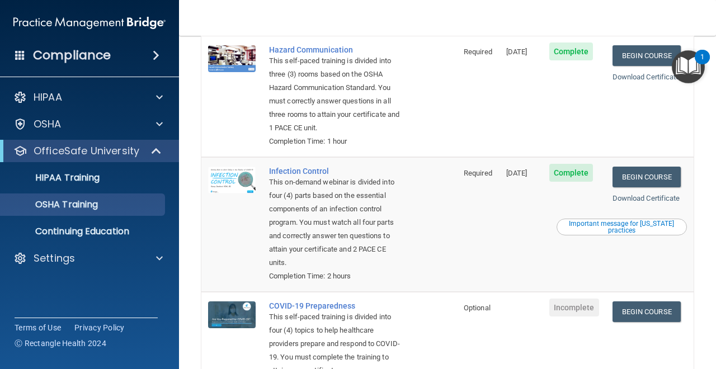
click at [673, 231] on div "Important message for California practices" at bounding box center [622, 227] width 127 height 13
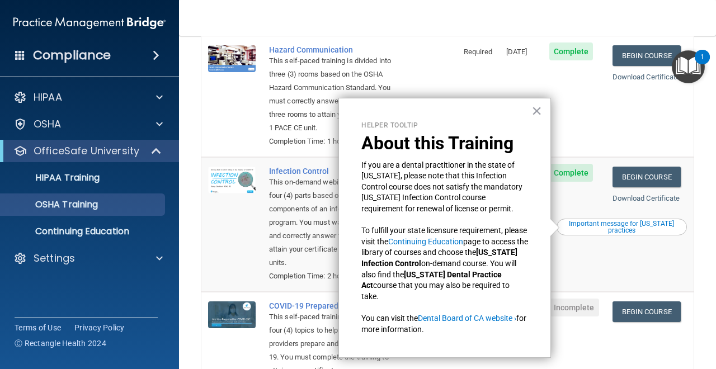
click at [527, 114] on div "Helper Tooltip About this Training If you are a dental practitioner in the stat…" at bounding box center [445, 228] width 213 height 261
click at [527, 112] on div "Helper Tooltip About this Training If you are a dental practitioner in the stat…" at bounding box center [445, 228] width 213 height 261
click at [536, 109] on button "×" at bounding box center [537, 111] width 11 height 18
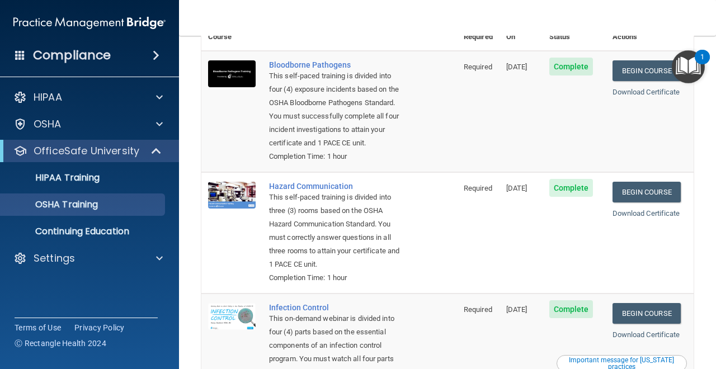
scroll to position [0, 0]
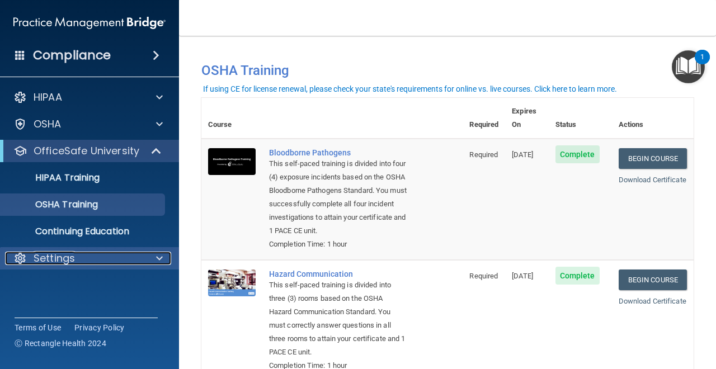
click at [119, 264] on div "Settings" at bounding box center [74, 258] width 139 height 13
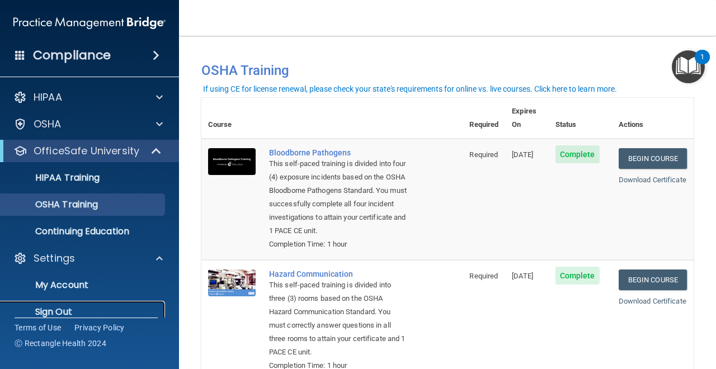
click at [74, 307] on p "Sign Out" at bounding box center [83, 312] width 153 height 11
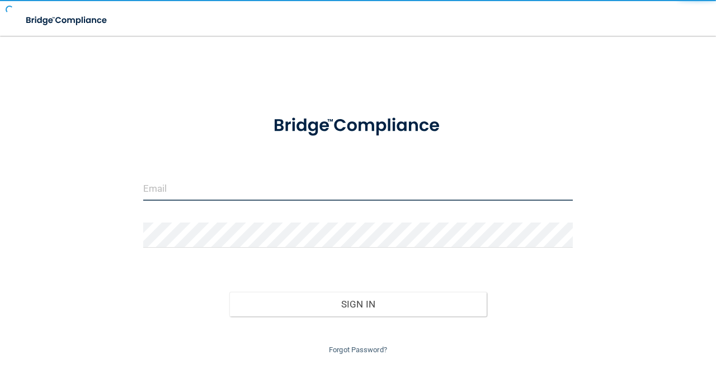
type input "[EMAIL_ADDRESS][DOMAIN_NAME]"
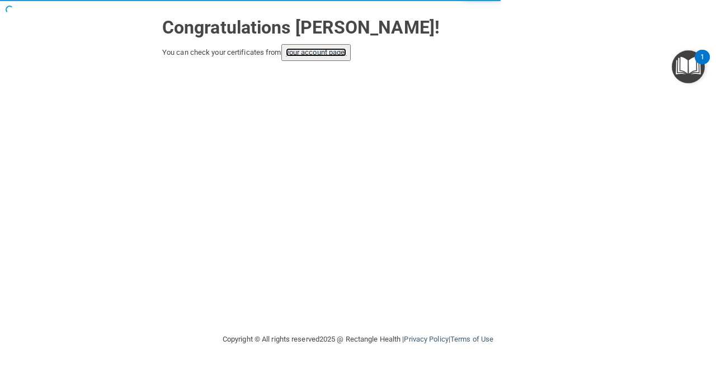
click at [332, 48] on link "your account page!" at bounding box center [316, 52] width 61 height 8
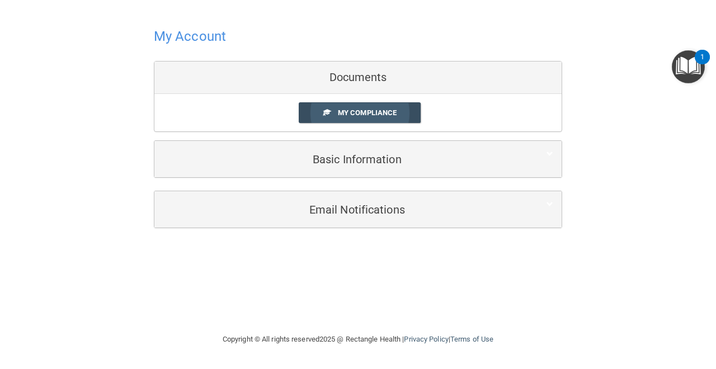
click at [345, 115] on span "My Compliance" at bounding box center [367, 113] width 59 height 8
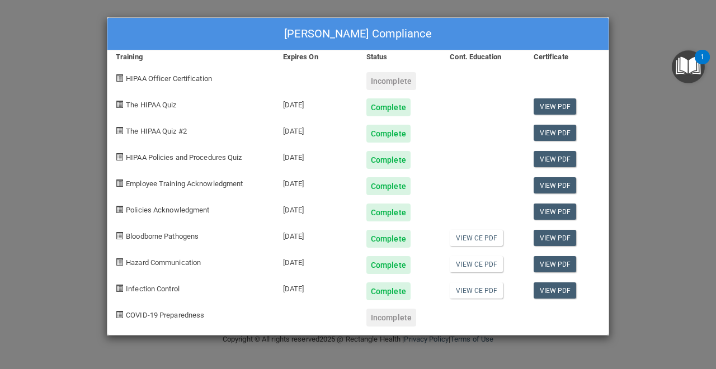
click at [396, 80] on div "Incomplete" at bounding box center [392, 81] width 50 height 18
click at [120, 81] on span at bounding box center [119, 77] width 7 height 7
